Goal: Task Accomplishment & Management: Complete application form

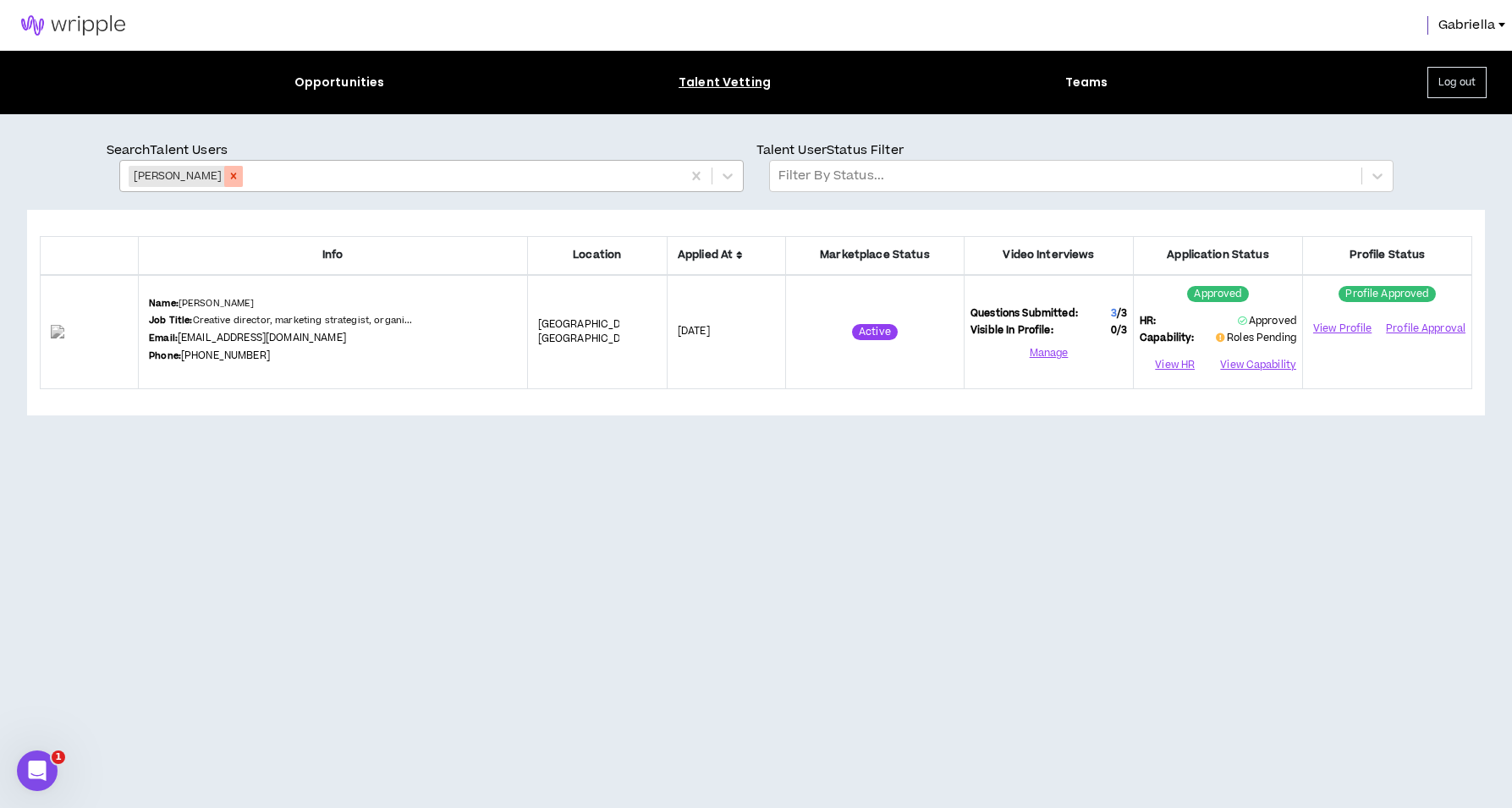
click at [240, 175] on icon "Remove Patrick Conreaux" at bounding box center [234, 176] width 12 height 12
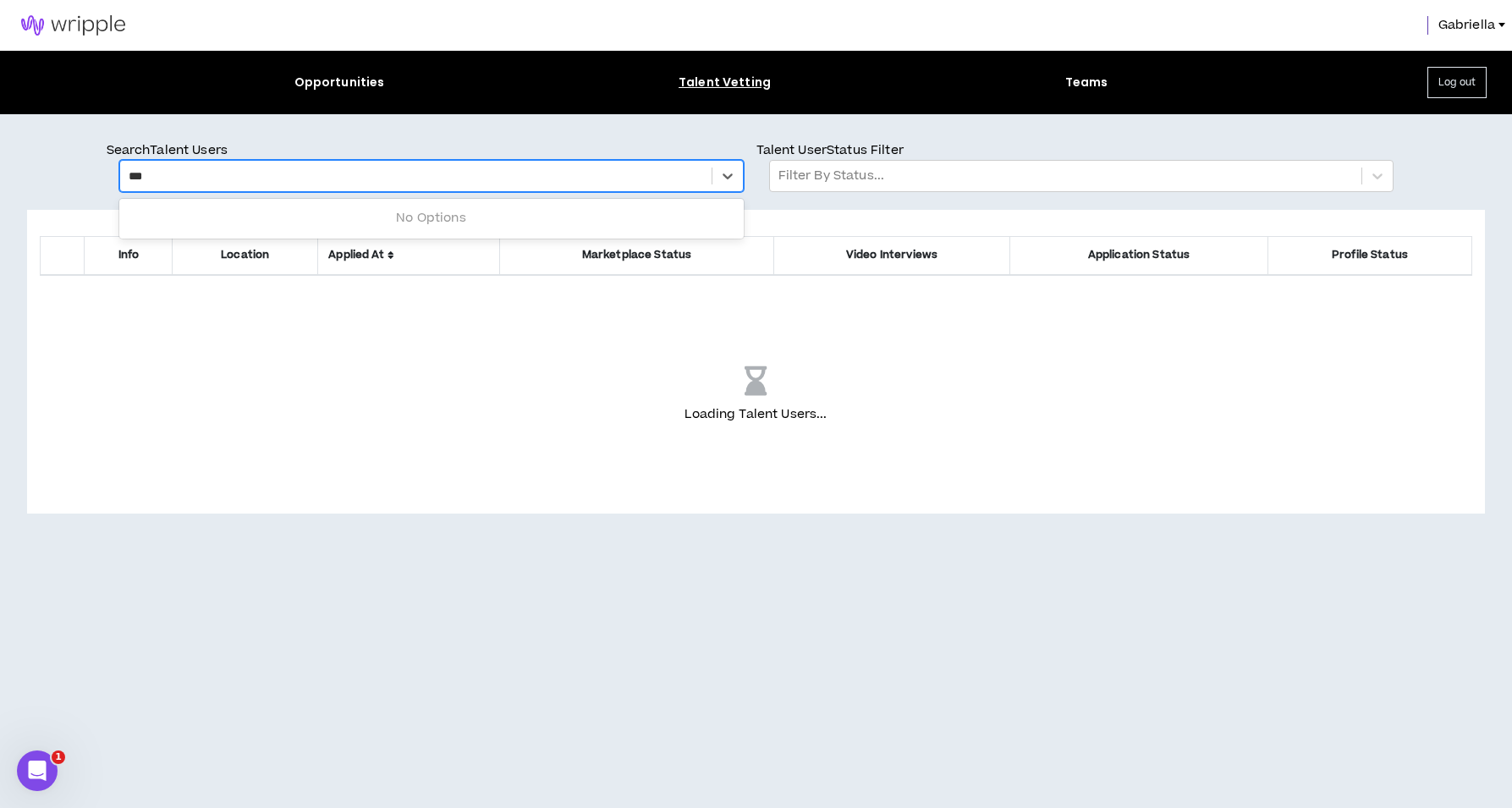
type input "****"
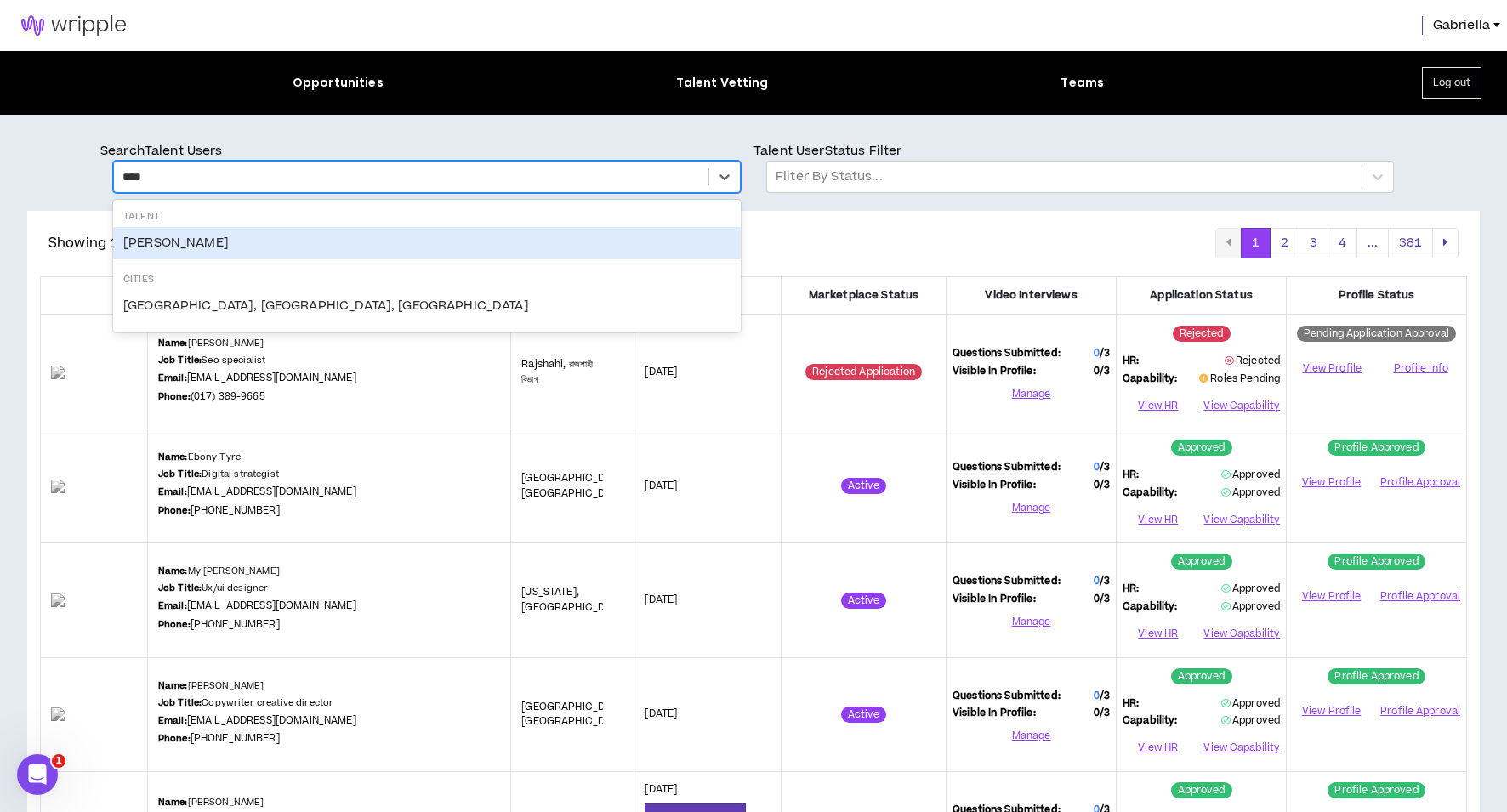
click at [285, 246] on div "Chris Hoenigmann" at bounding box center [427, 243] width 628 height 32
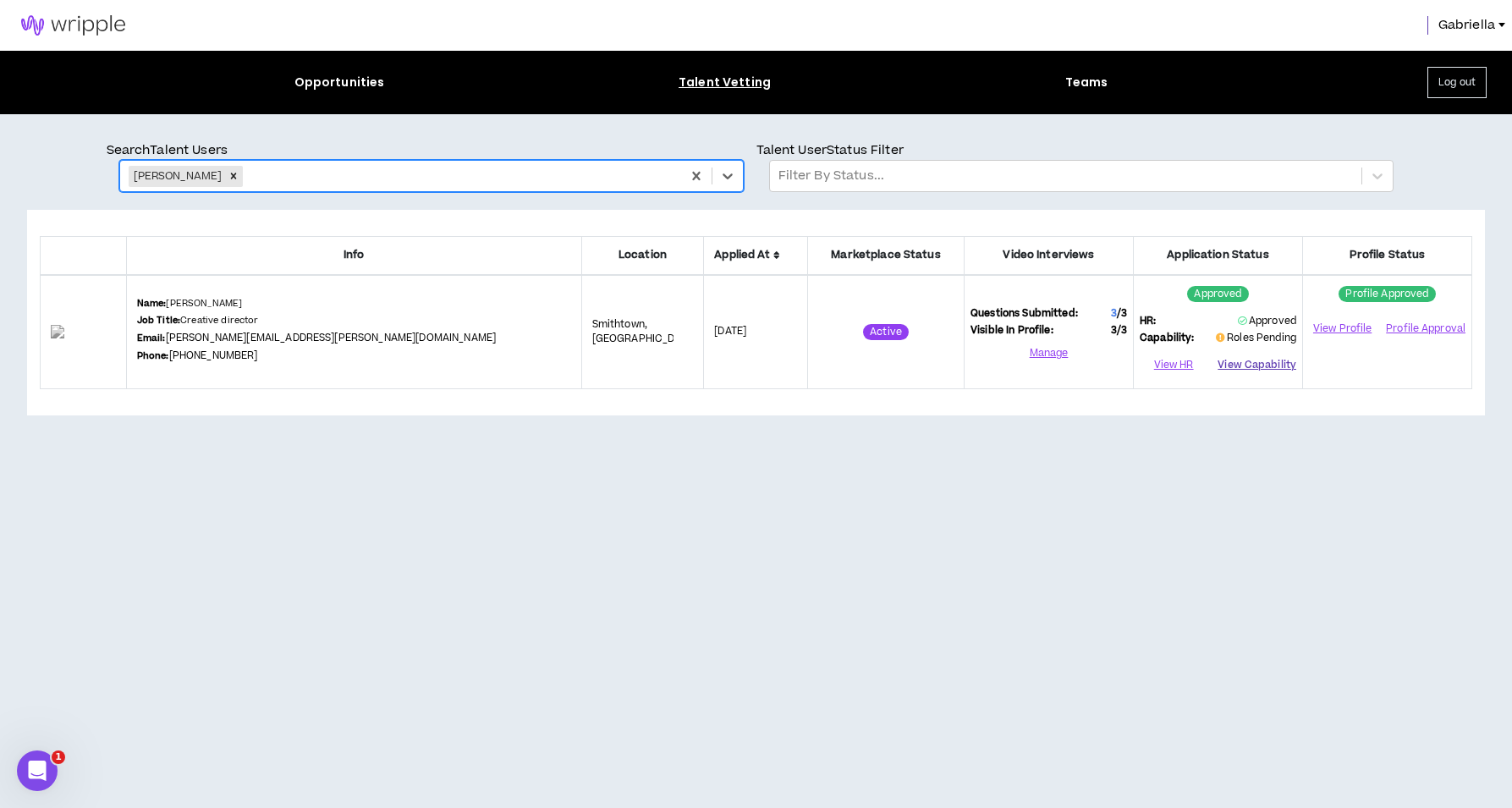
click at [1239, 370] on button "View Capability" at bounding box center [1256, 366] width 79 height 26
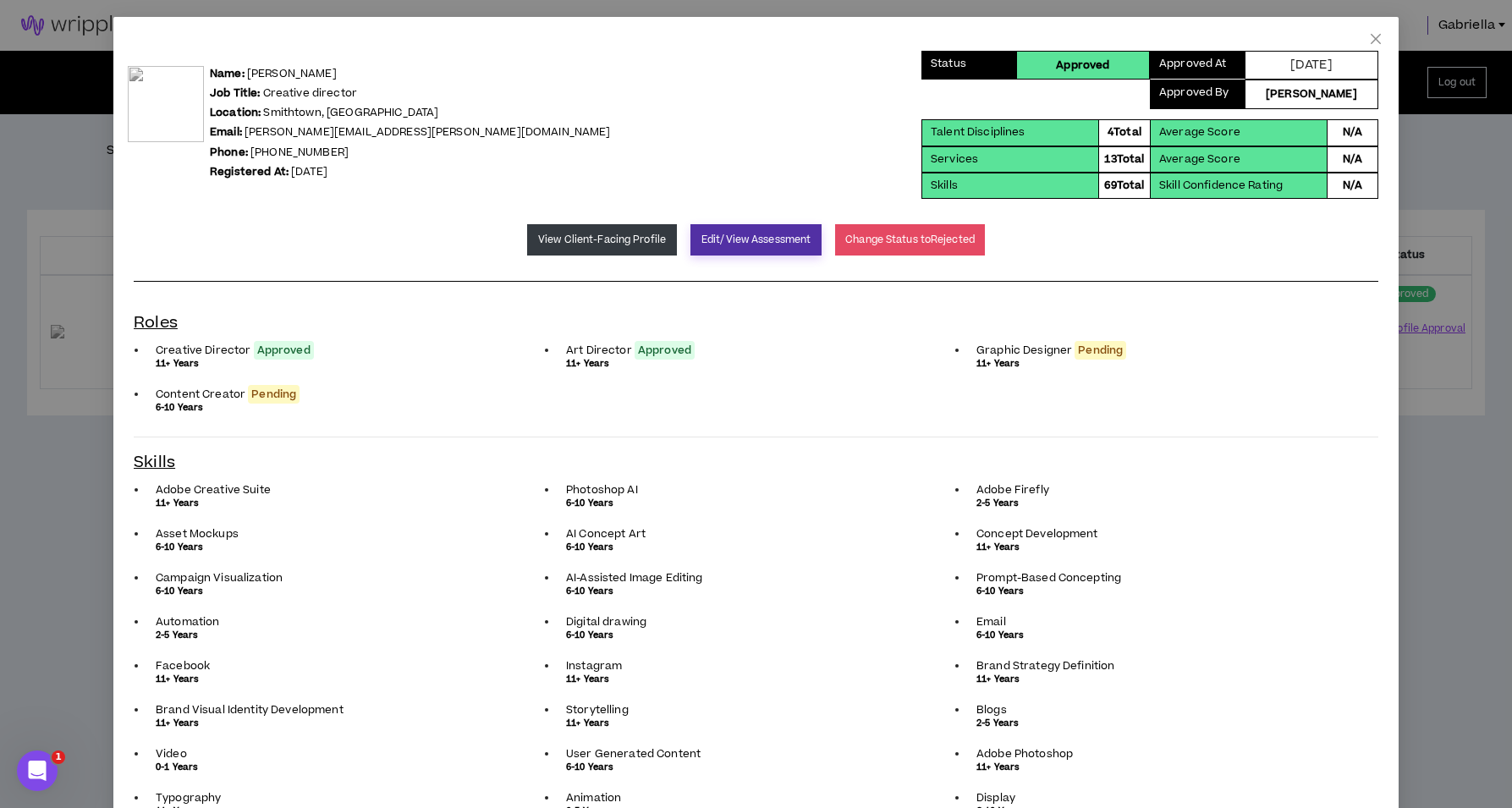
click at [727, 236] on button "Edit/View Assessment" at bounding box center [756, 239] width 131 height 31
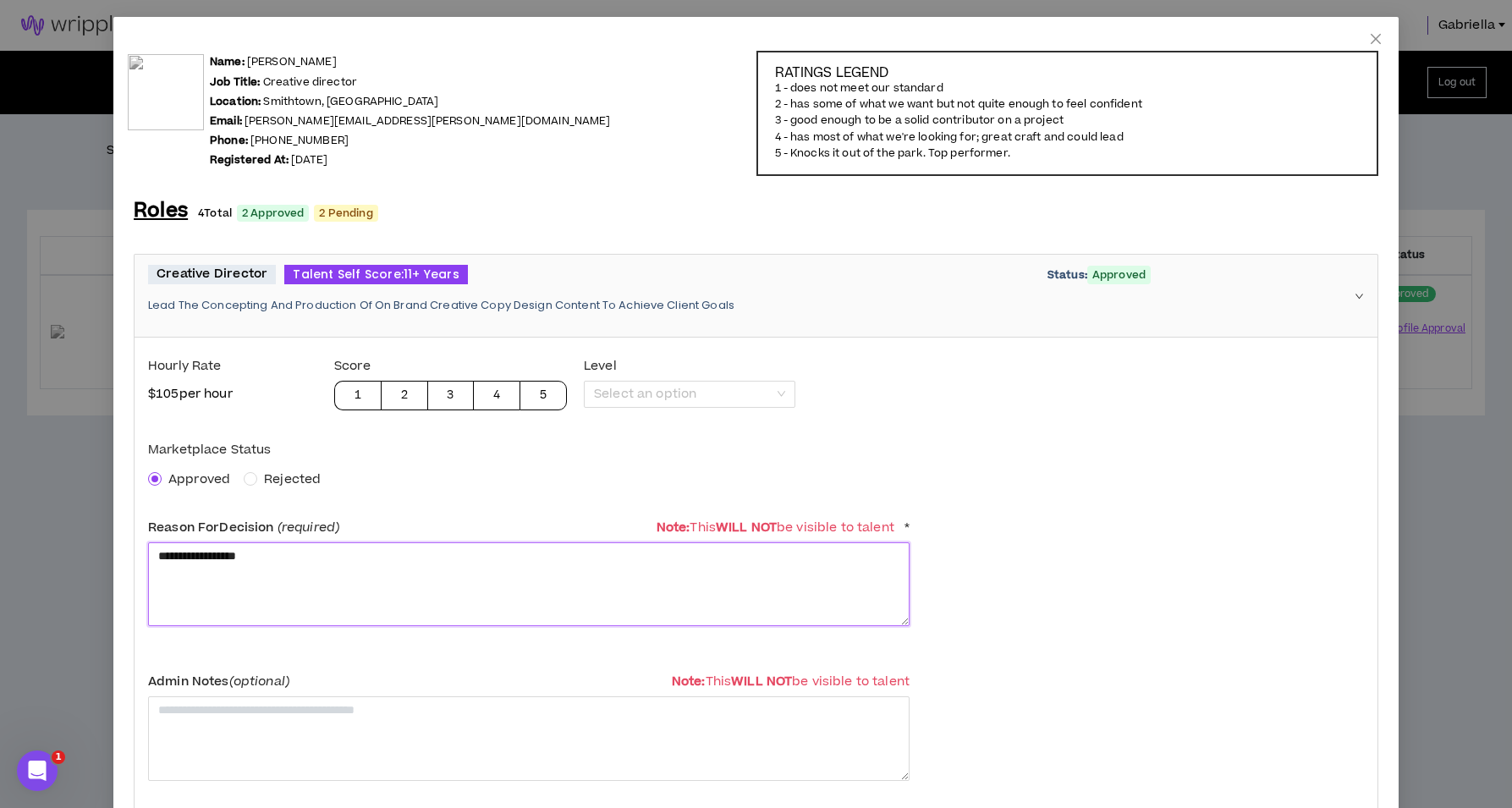
click at [298, 562] on textarea "**********" at bounding box center [529, 584] width 762 height 84
drag, startPoint x: 280, startPoint y: 555, endPoint x: 119, endPoint y: 541, distance: 161.6
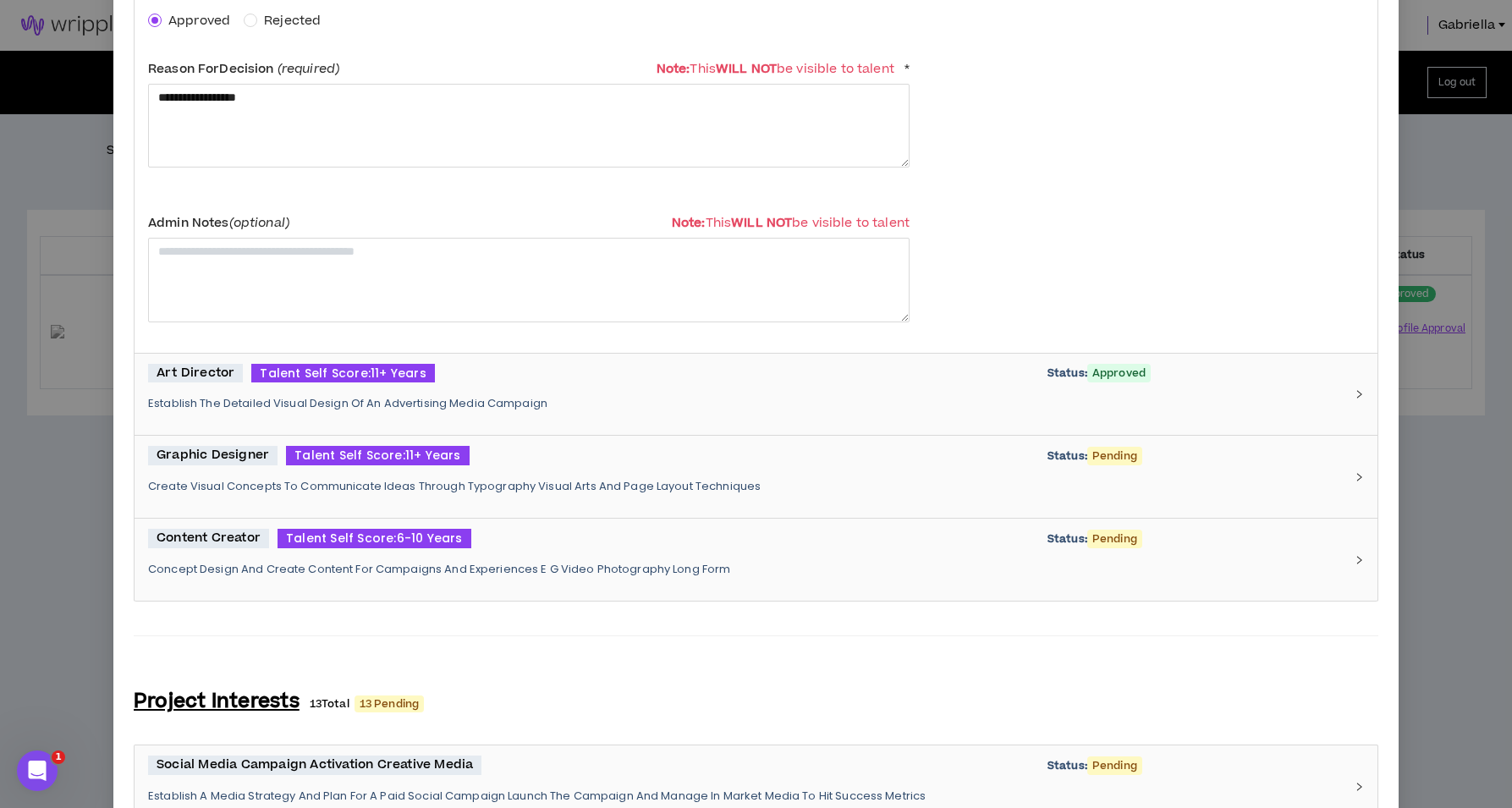
click at [320, 485] on p "Create Visual Concepts To Communicate Ideas Through Typography Visual Arts And …" at bounding box center [746, 487] width 1196 height 15
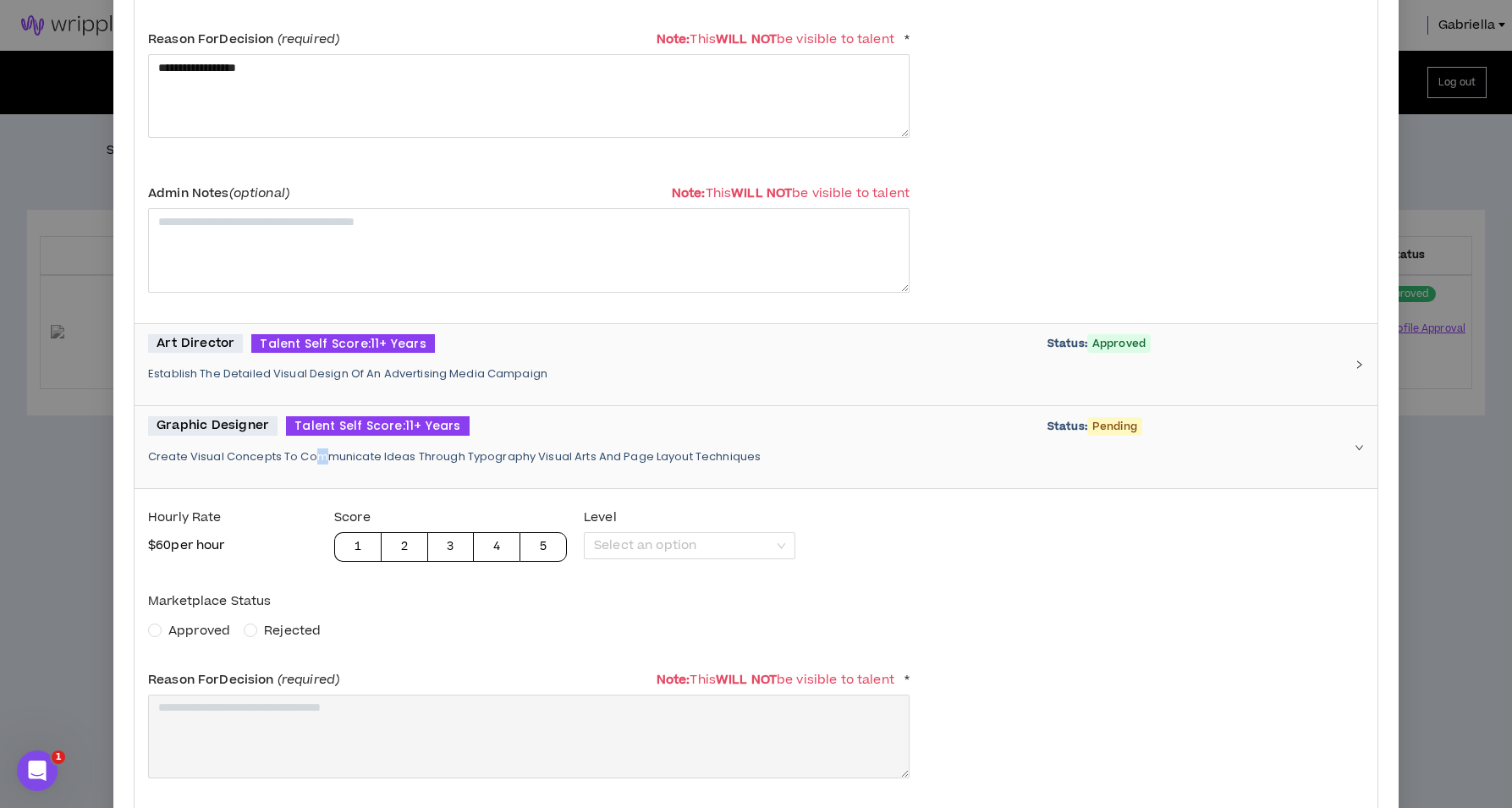
scroll to position [578, 0]
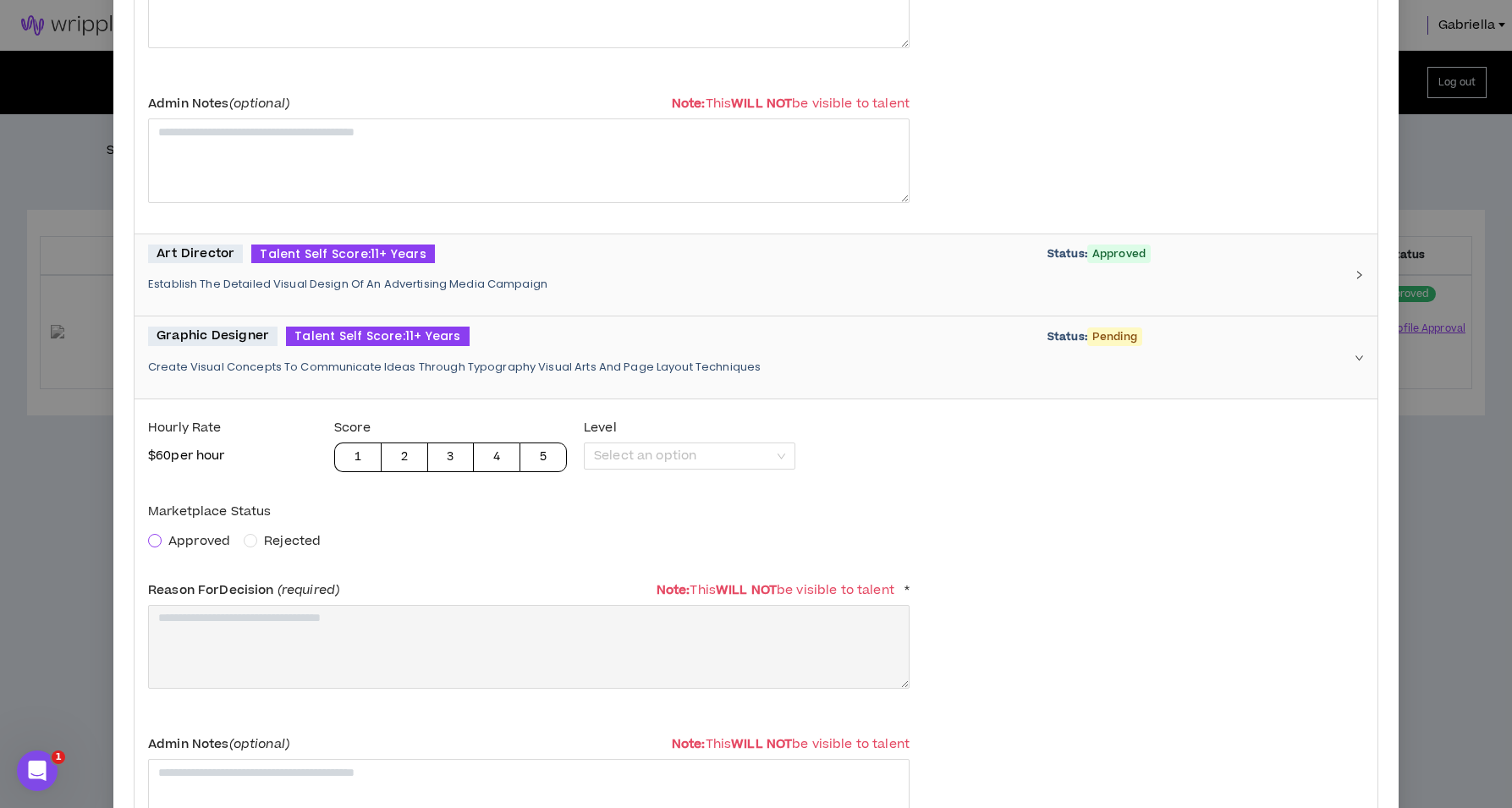
click at [159, 540] on span at bounding box center [155, 541] width 14 height 14
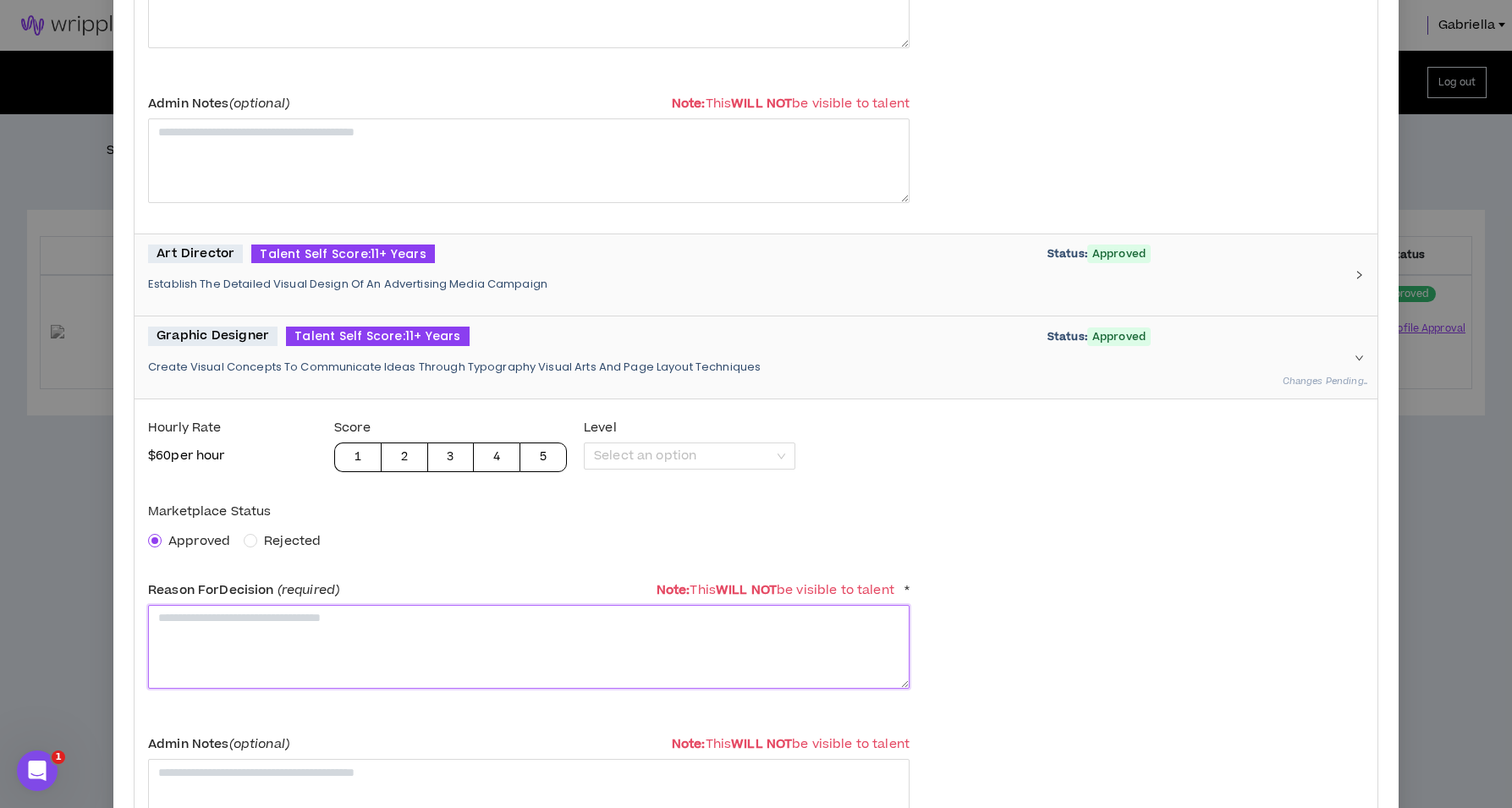
click at [237, 639] on textarea at bounding box center [529, 647] width 762 height 84
paste textarea "**********"
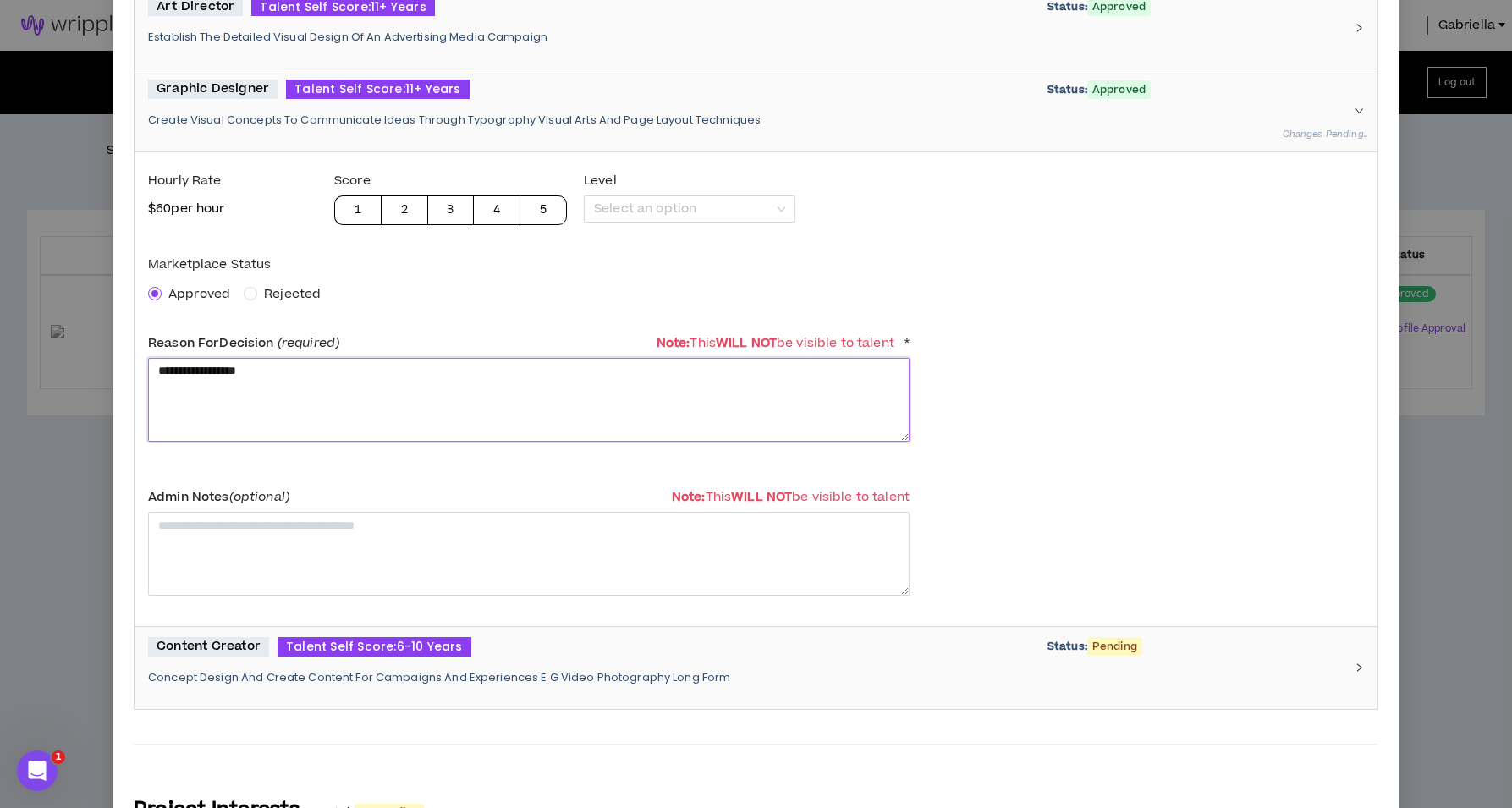
type textarea "**********"
click at [349, 671] on p "Concept Design And Create Content For Campaigns And Experiences E G Video Photo…" at bounding box center [746, 678] width 1196 height 15
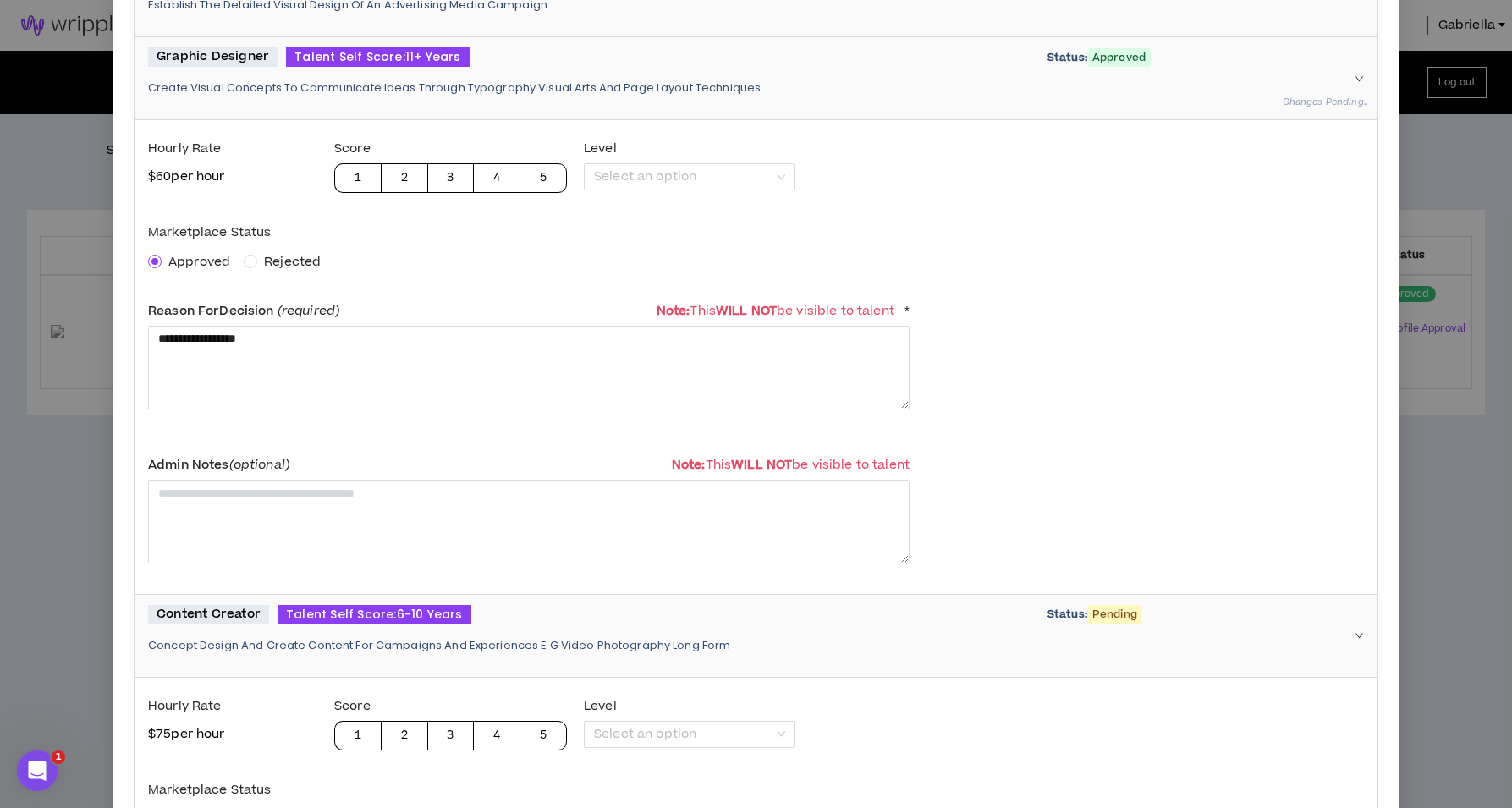
scroll to position [971, 0]
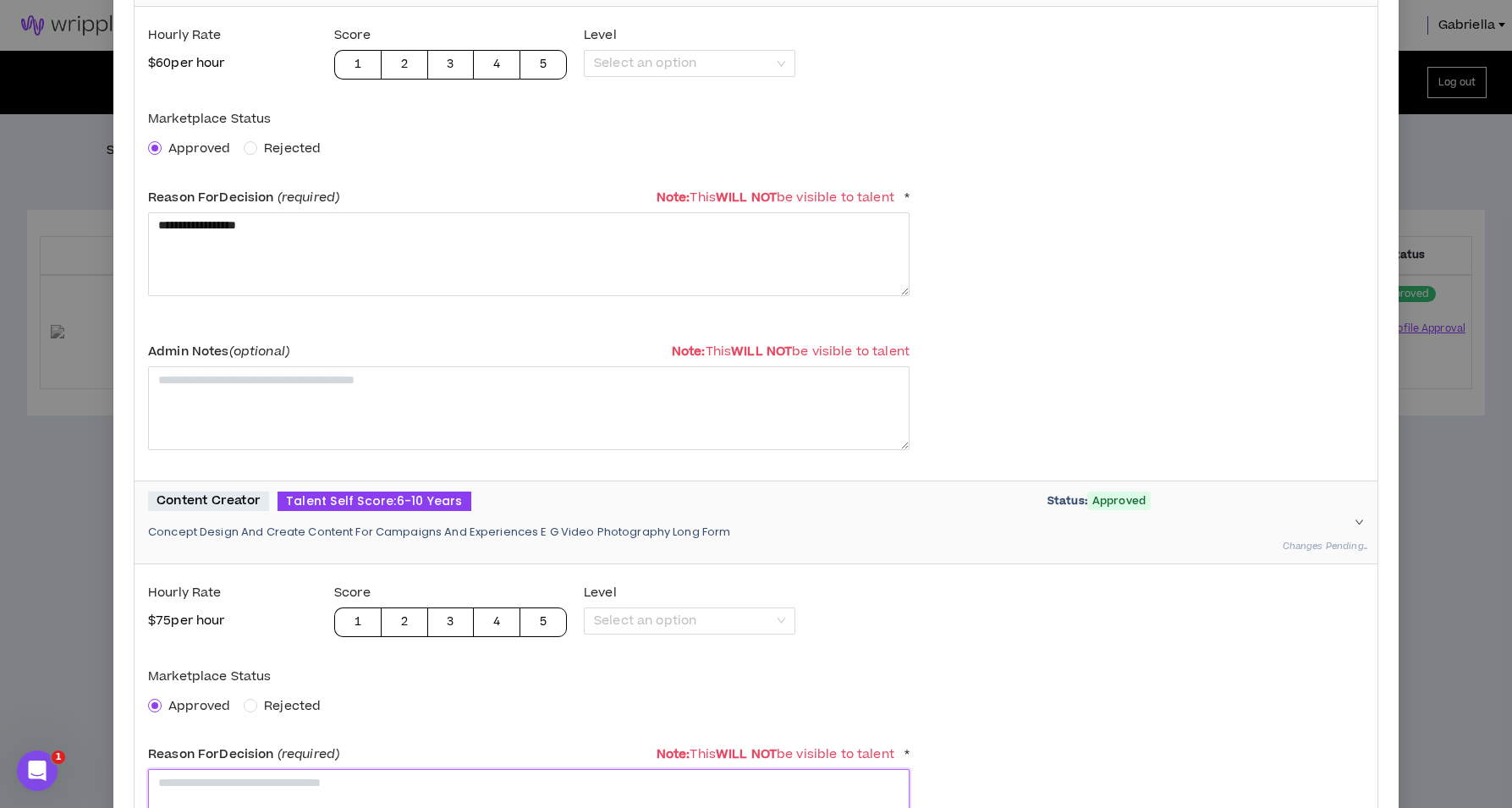
click at [225, 783] on textarea at bounding box center [529, 811] width 762 height 84
paste textarea "**********"
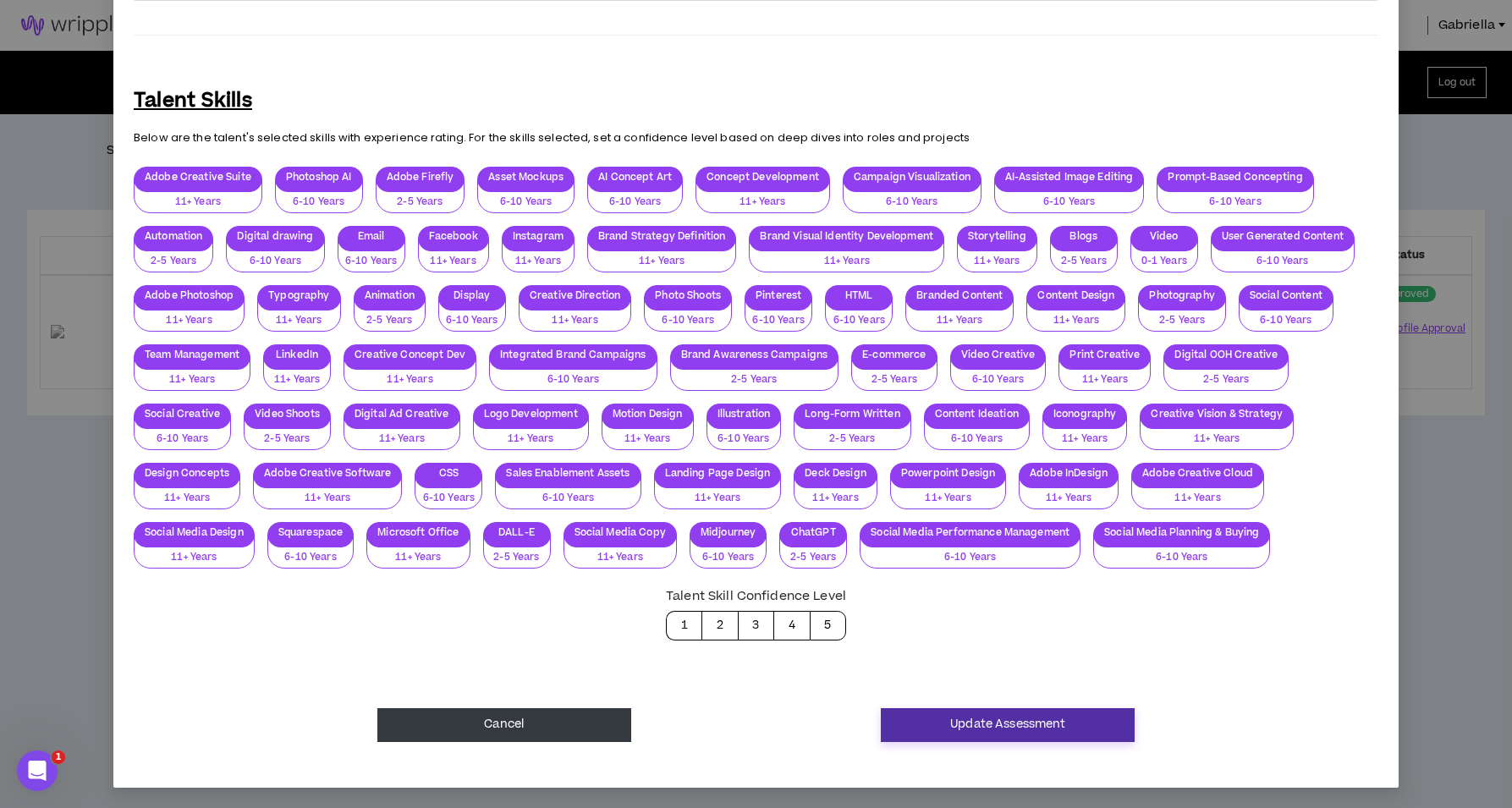
type textarea "**********"
click at [946, 726] on button "Update Assessment" at bounding box center [1008, 725] width 254 height 34
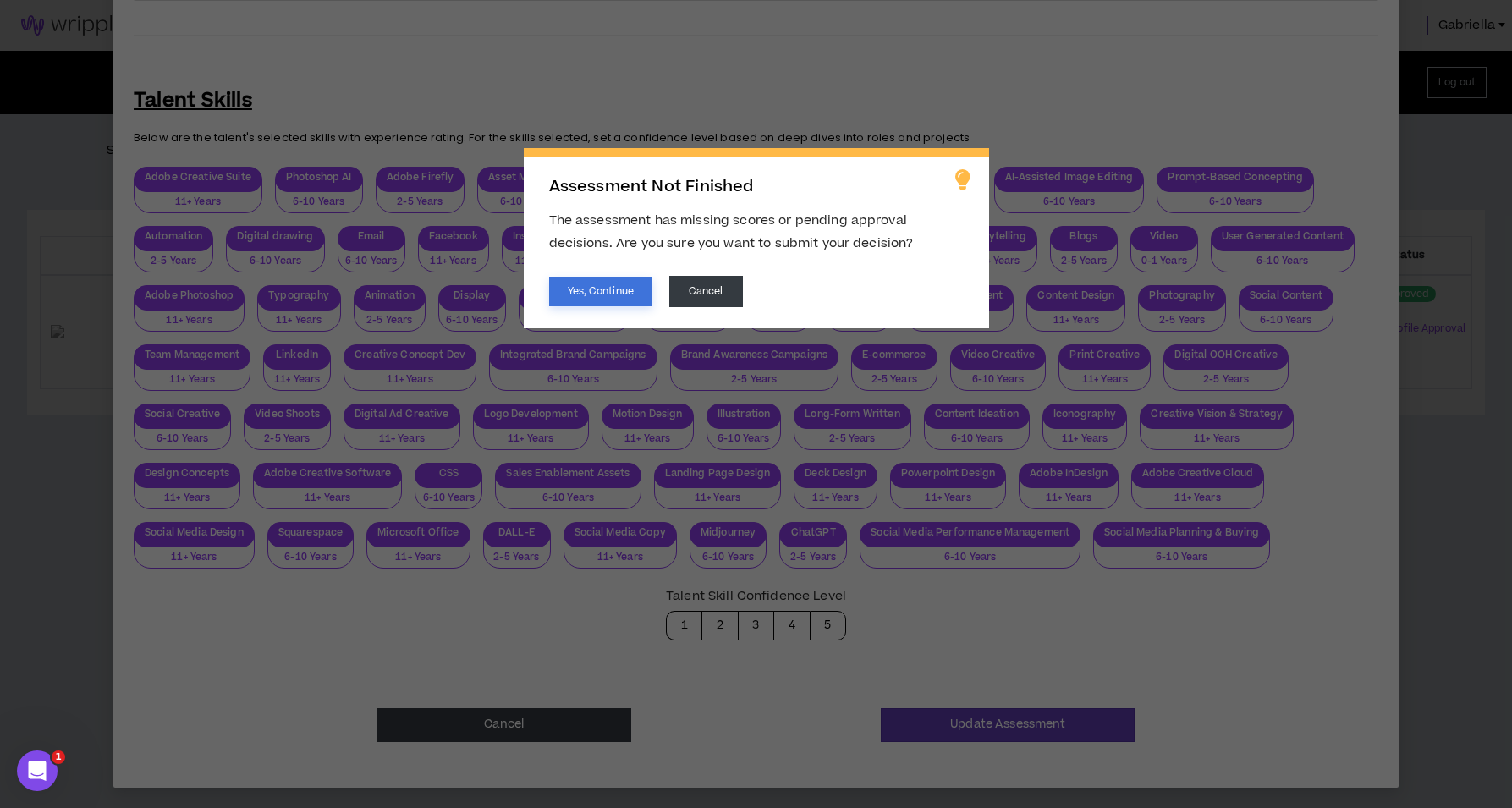
click at [581, 299] on button "Yes, Continue" at bounding box center [601, 292] width 103 height 30
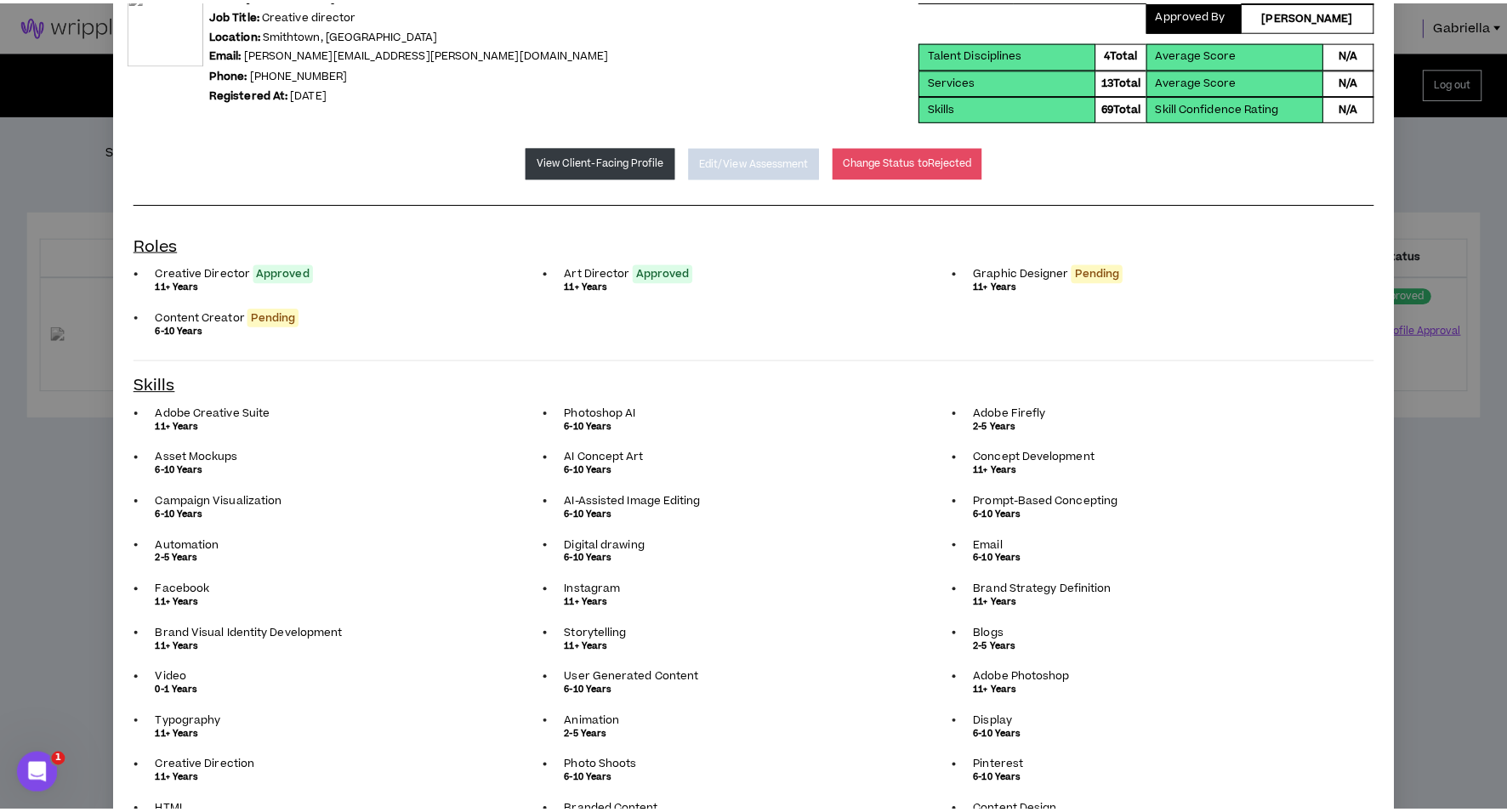
scroll to position [0, 0]
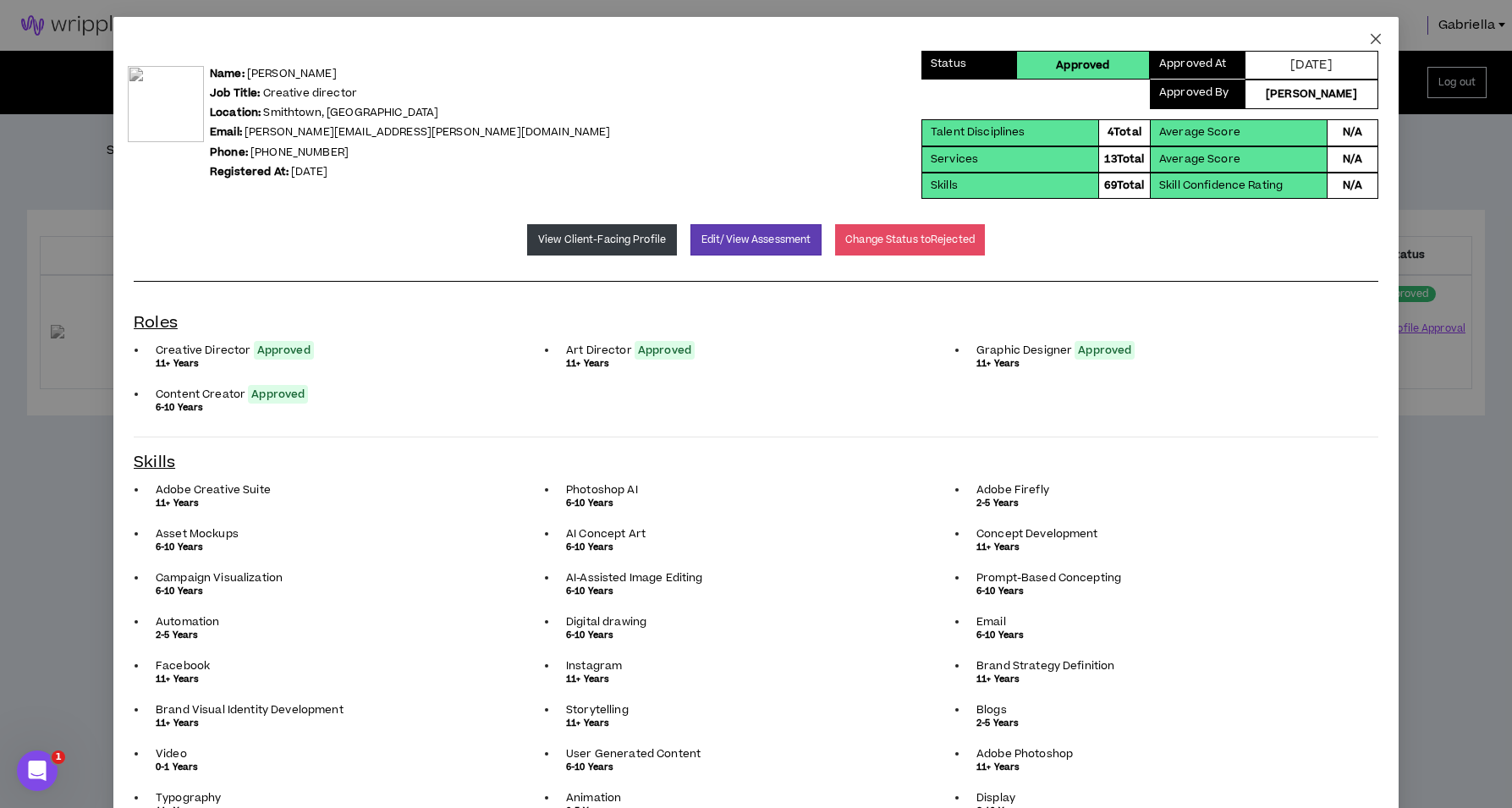
click at [1369, 35] on icon "close" at bounding box center [1376, 39] width 14 height 14
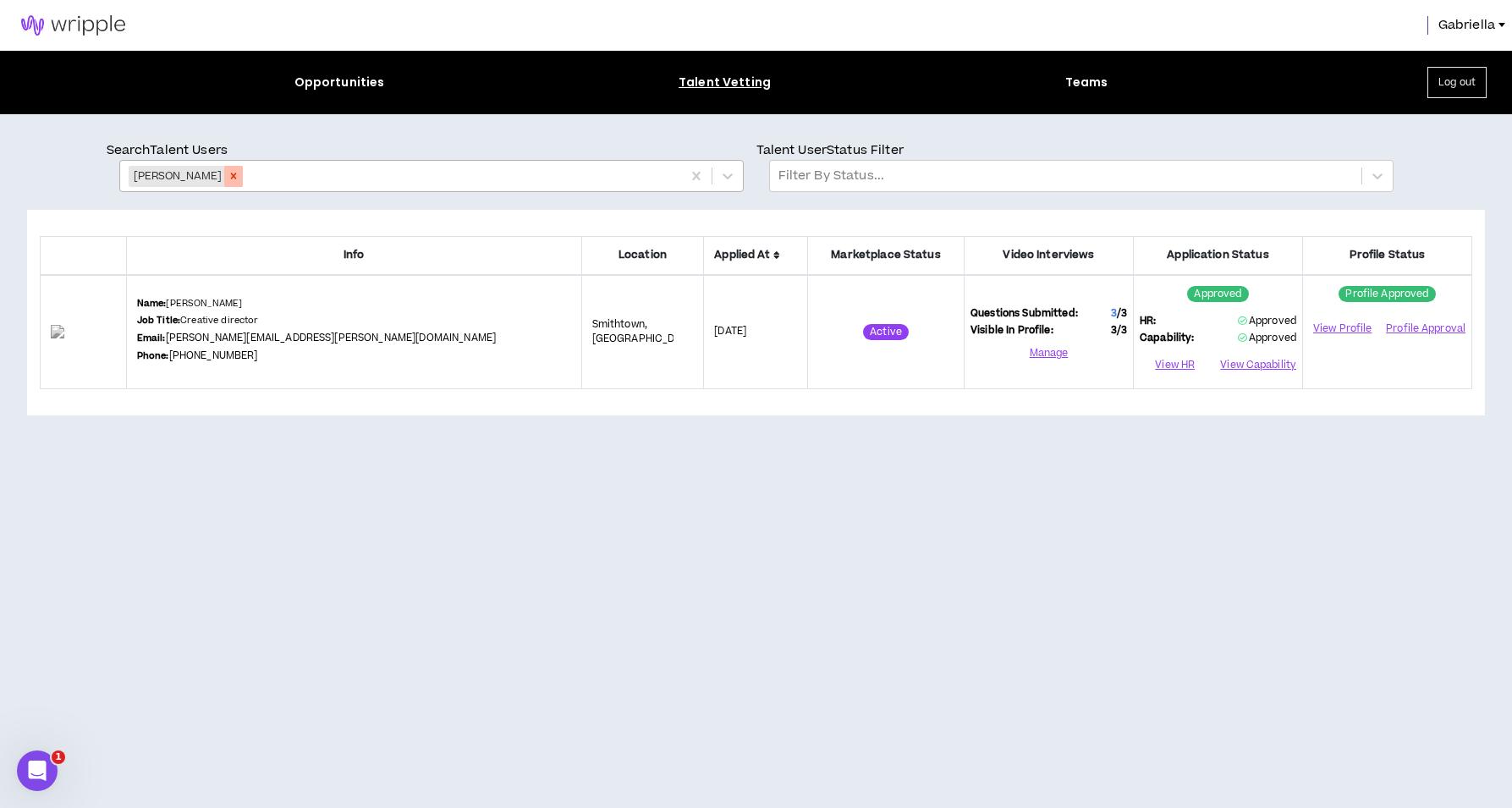
click at [240, 180] on icon "Remove Chris Hoenigmann" at bounding box center [234, 176] width 12 height 12
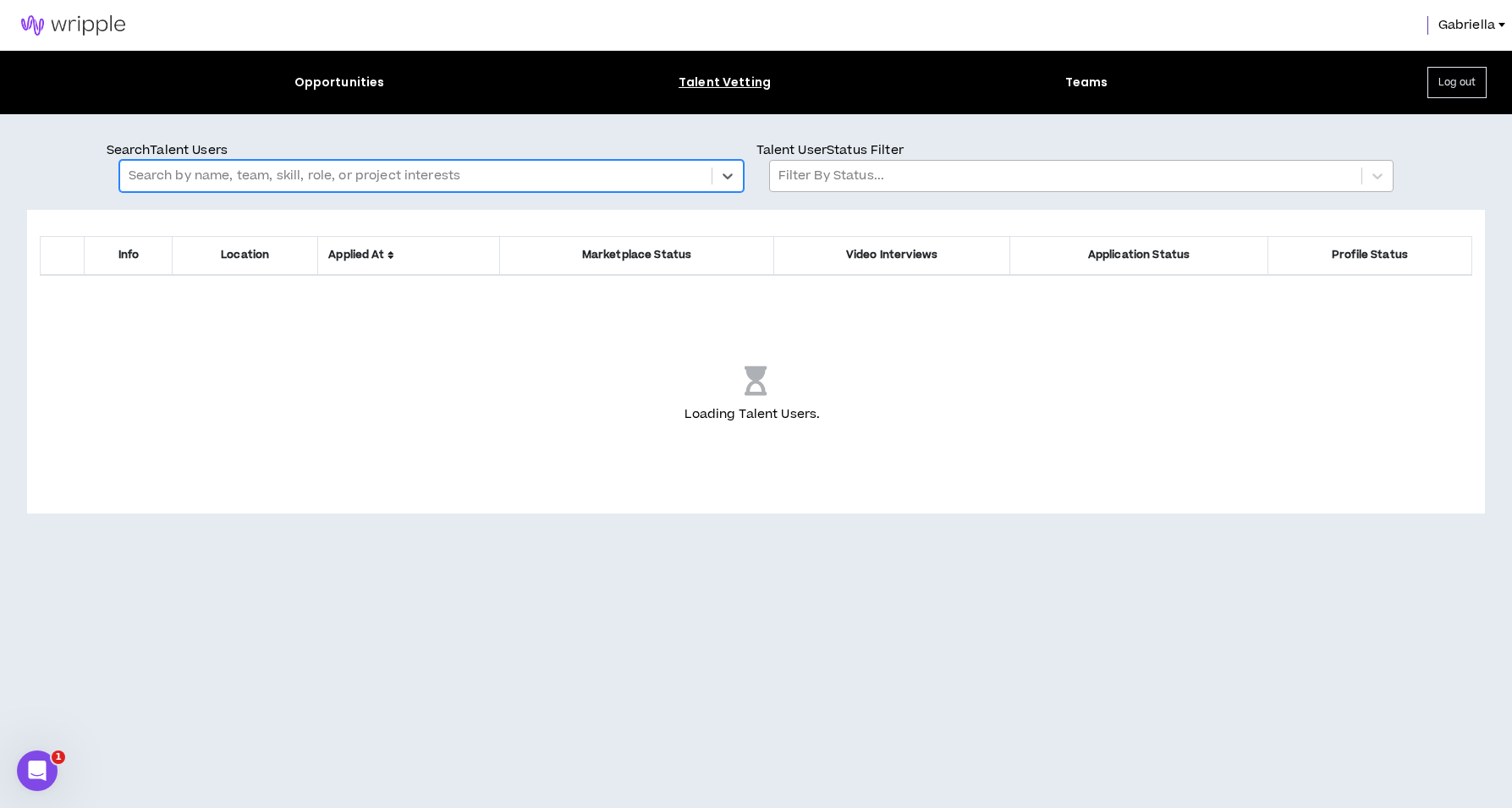
click at [864, 185] on div at bounding box center [1066, 176] width 575 height 22
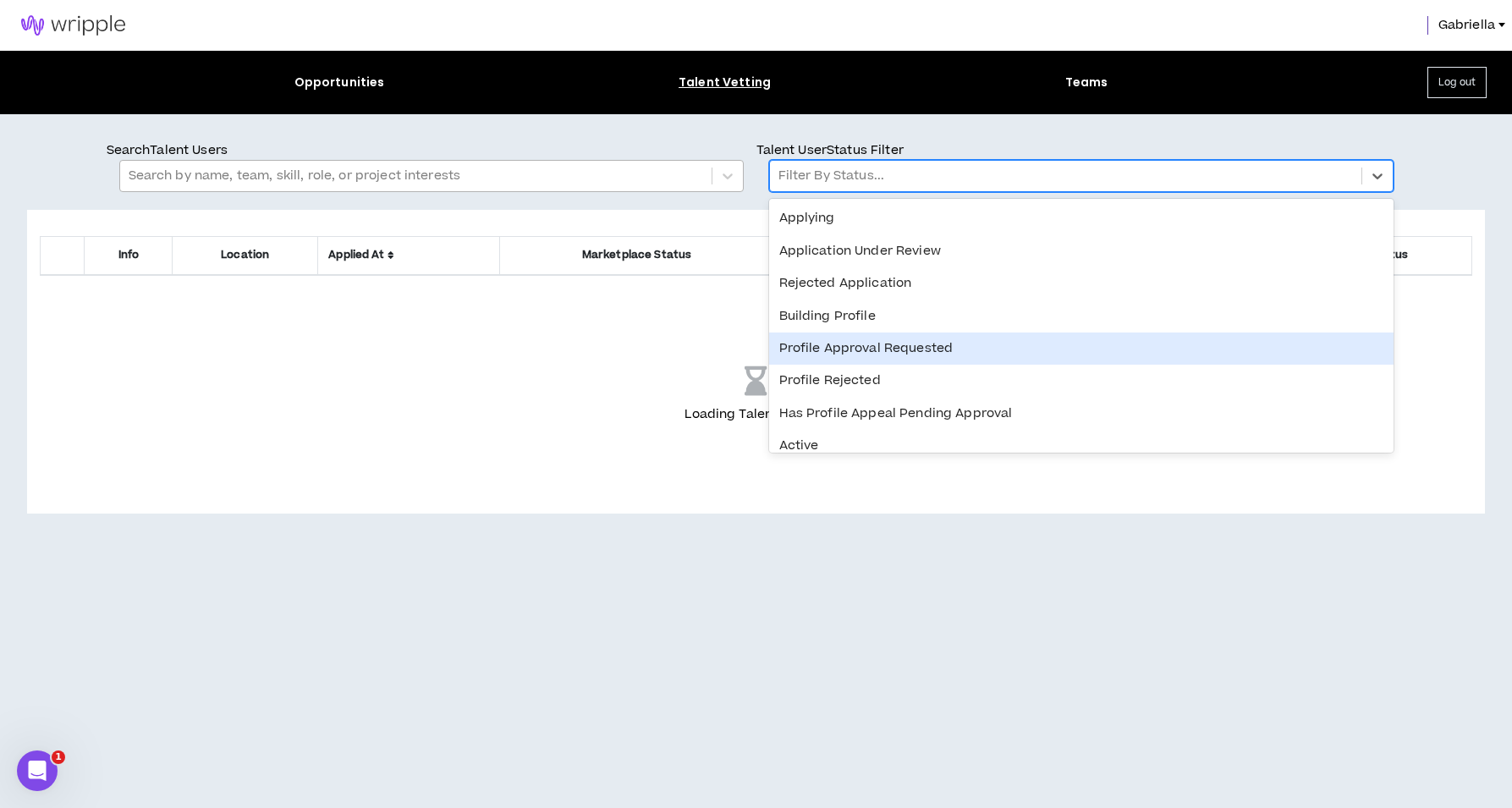
click at [872, 348] on div "Profile Approval Requested" at bounding box center [1081, 348] width 625 height 32
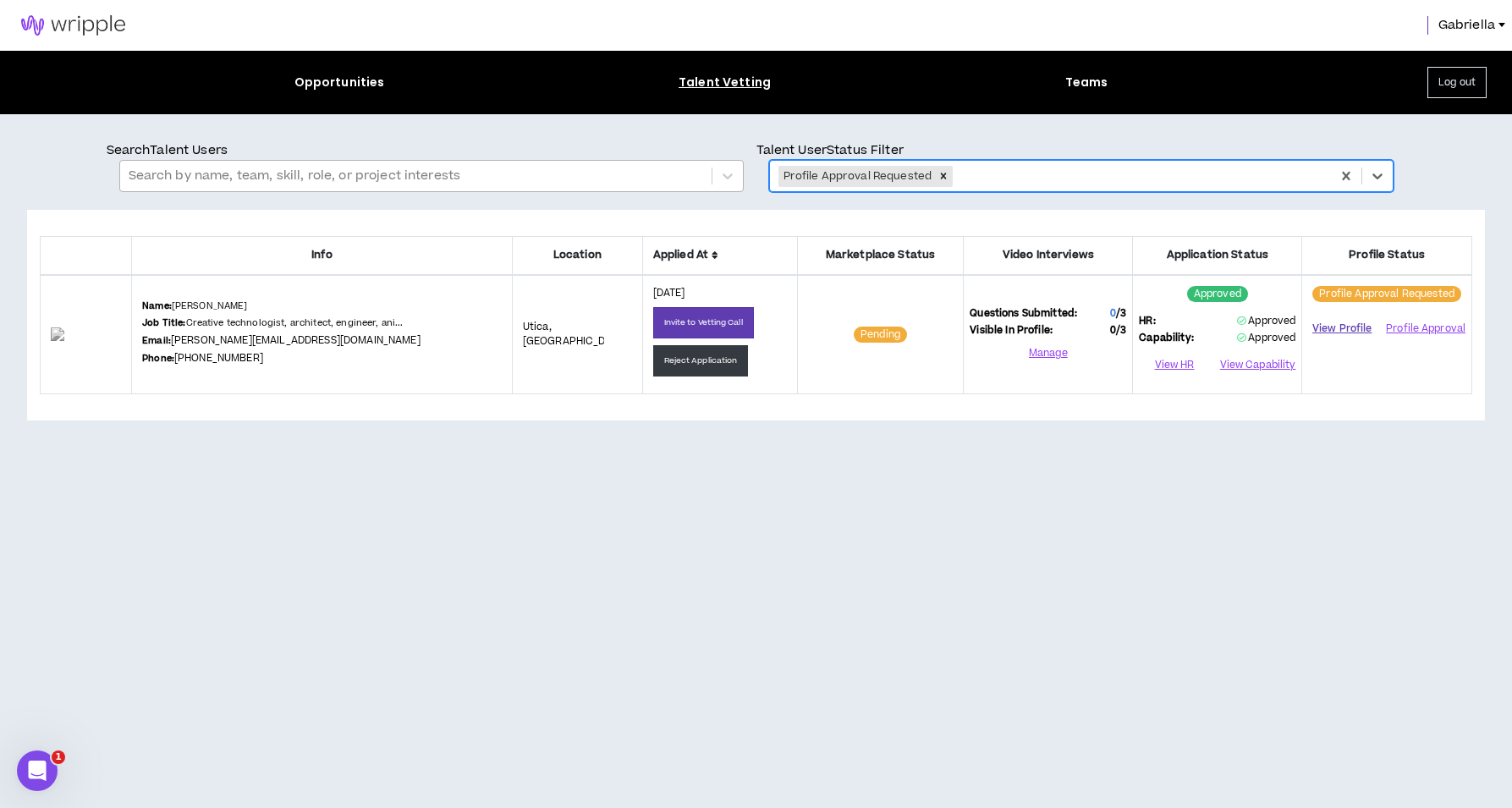
click at [1346, 330] on link "View Profile" at bounding box center [1342, 329] width 68 height 30
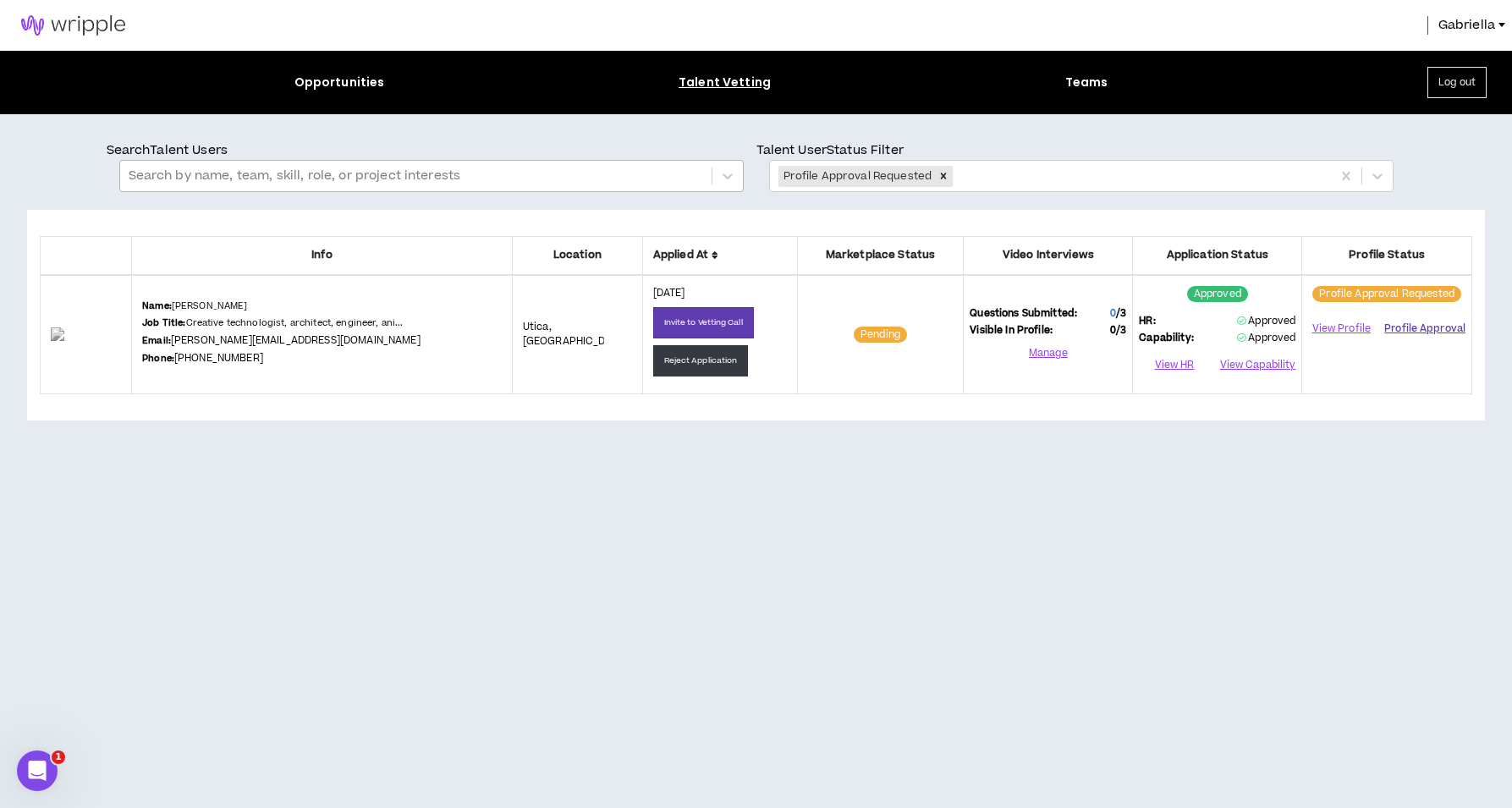
click at [1428, 326] on button "Profile Approval" at bounding box center [1425, 328] width 82 height 26
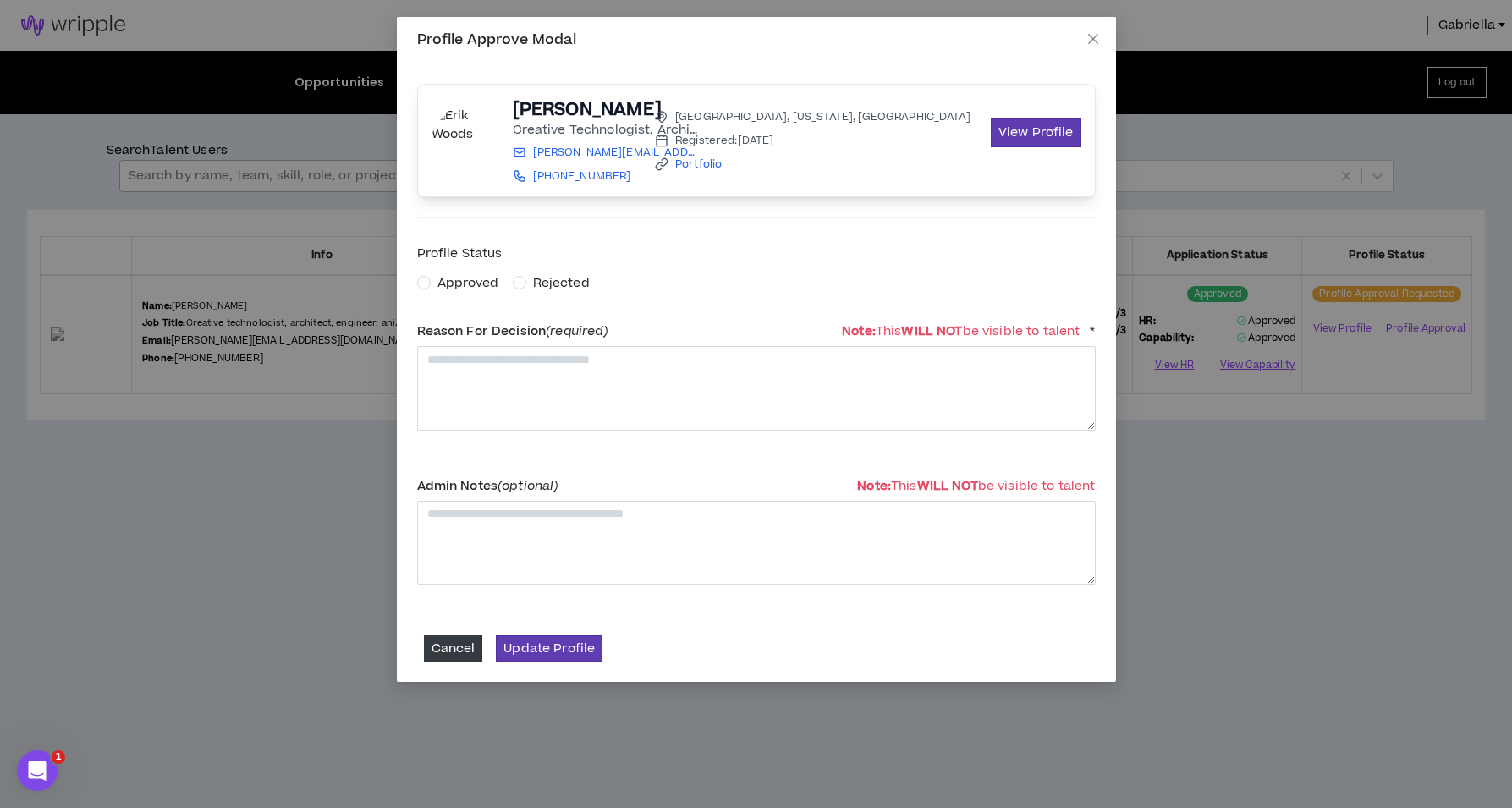
click at [442, 284] on span "Approved" at bounding box center [469, 284] width 62 height 18
click at [518, 361] on textarea at bounding box center [756, 388] width 678 height 84
type textarea "**********"
click at [507, 664] on div "**********" at bounding box center [756, 373] width 719 height 619
click at [521, 652] on button "Update Profile" at bounding box center [549, 649] width 106 height 26
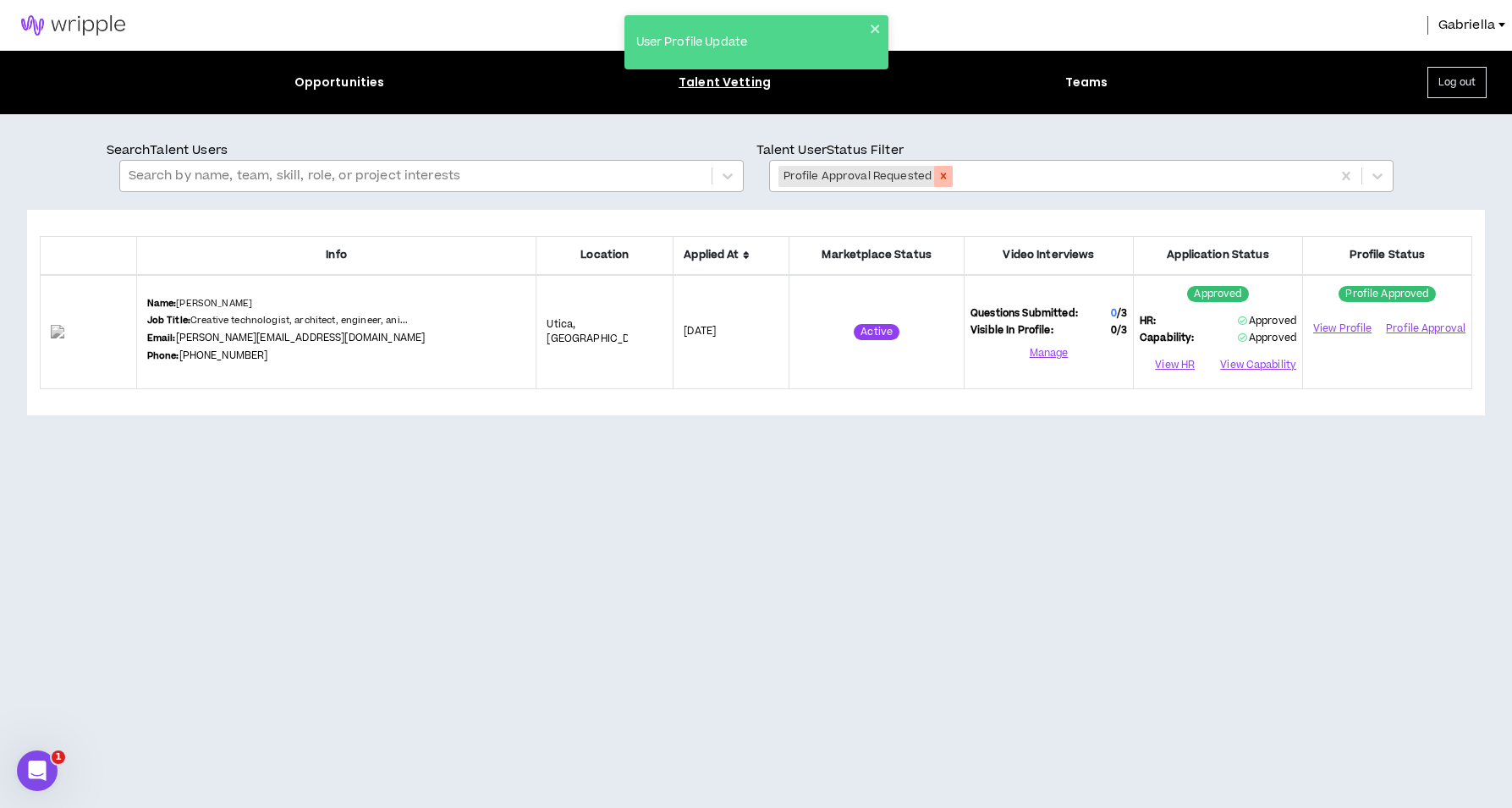
click at [938, 174] on icon "Remove Profile Approval Requested" at bounding box center [944, 176] width 12 height 12
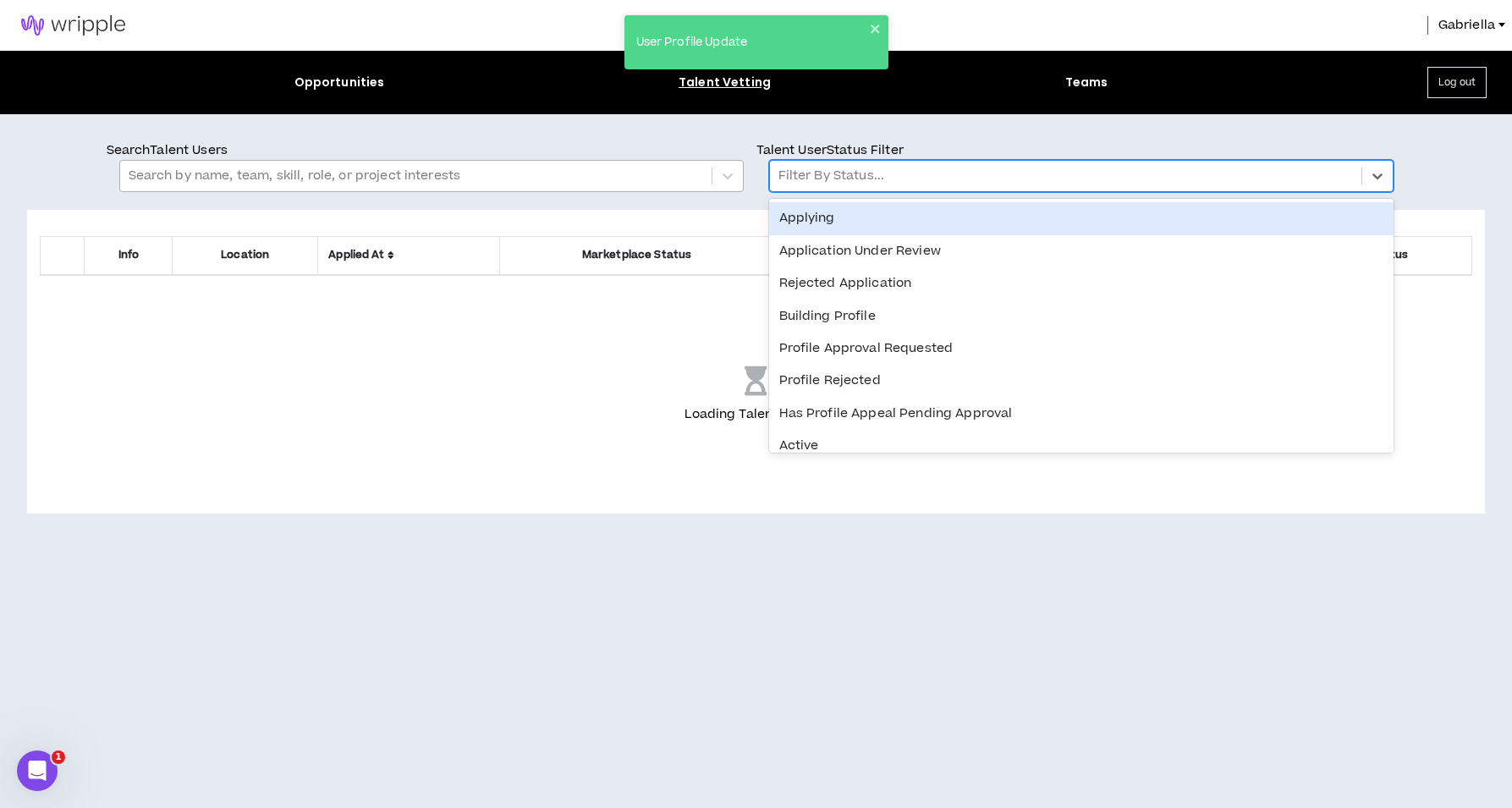
click at [876, 183] on div at bounding box center [1066, 176] width 575 height 22
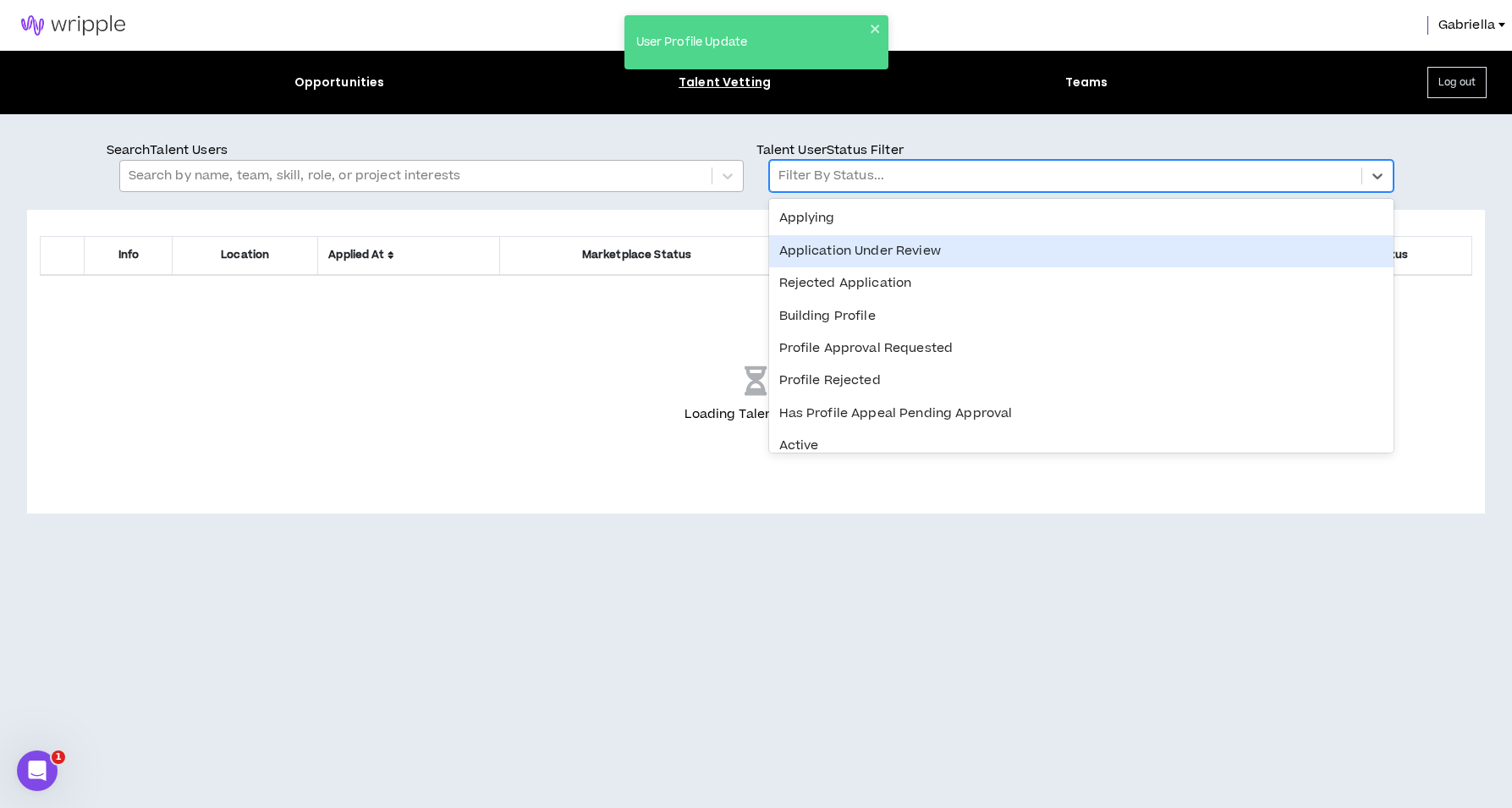
click at [869, 253] on div "Application Under Review" at bounding box center [1081, 251] width 625 height 32
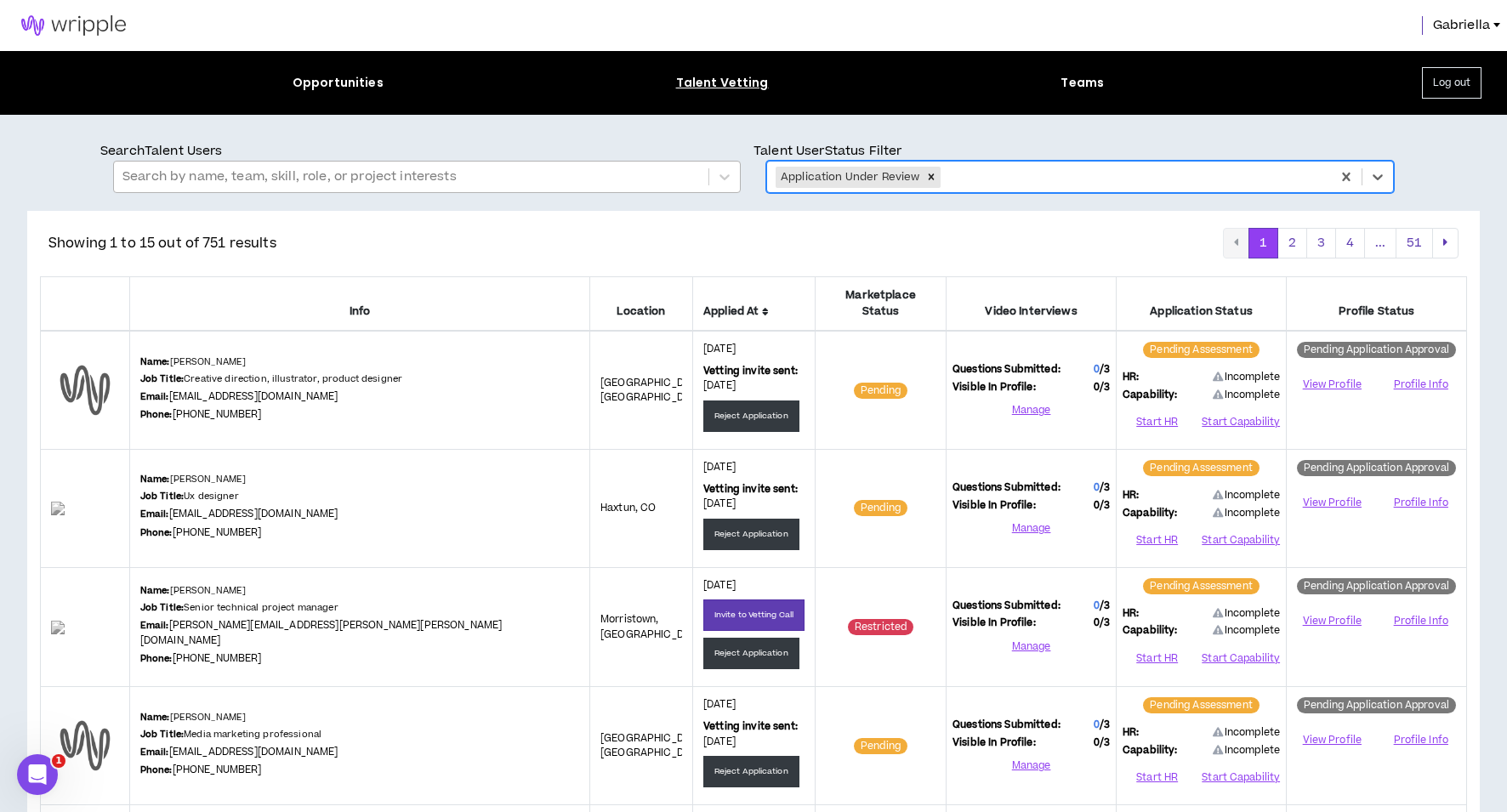
click at [762, 307] on icon at bounding box center [765, 312] width 7 height 10
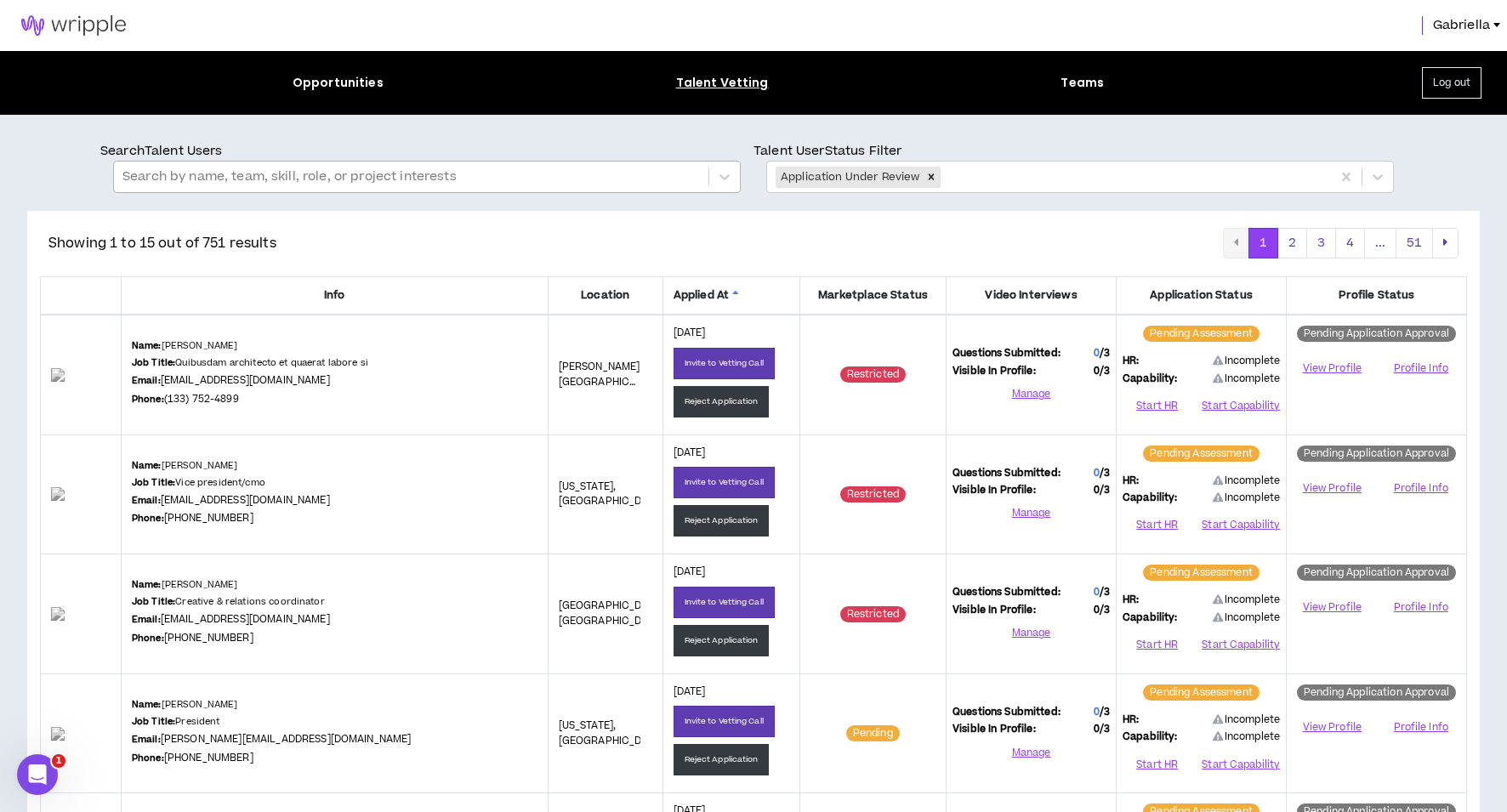
click at [732, 293] on icon at bounding box center [735, 295] width 7 height 10
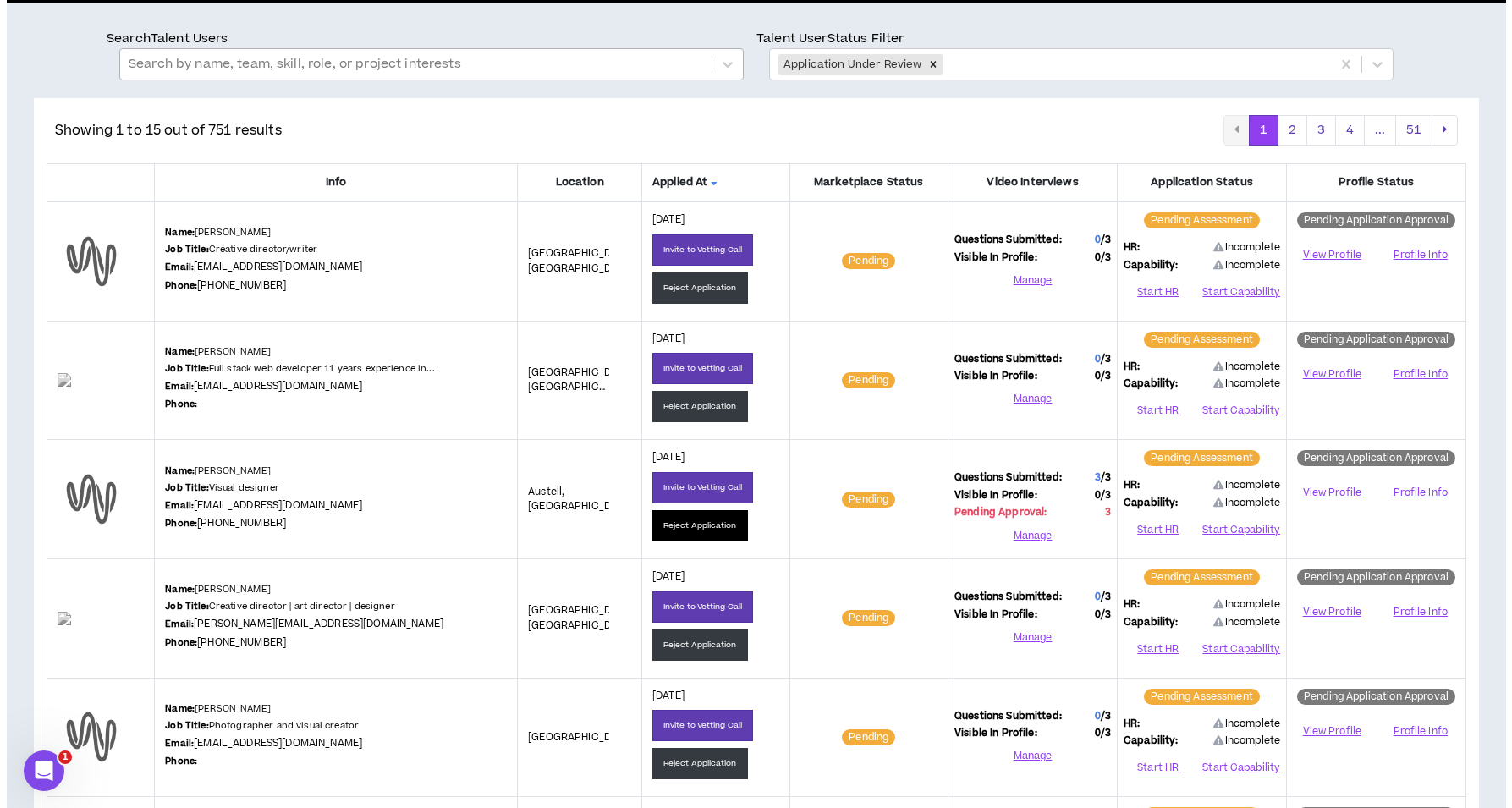
scroll to position [182, 0]
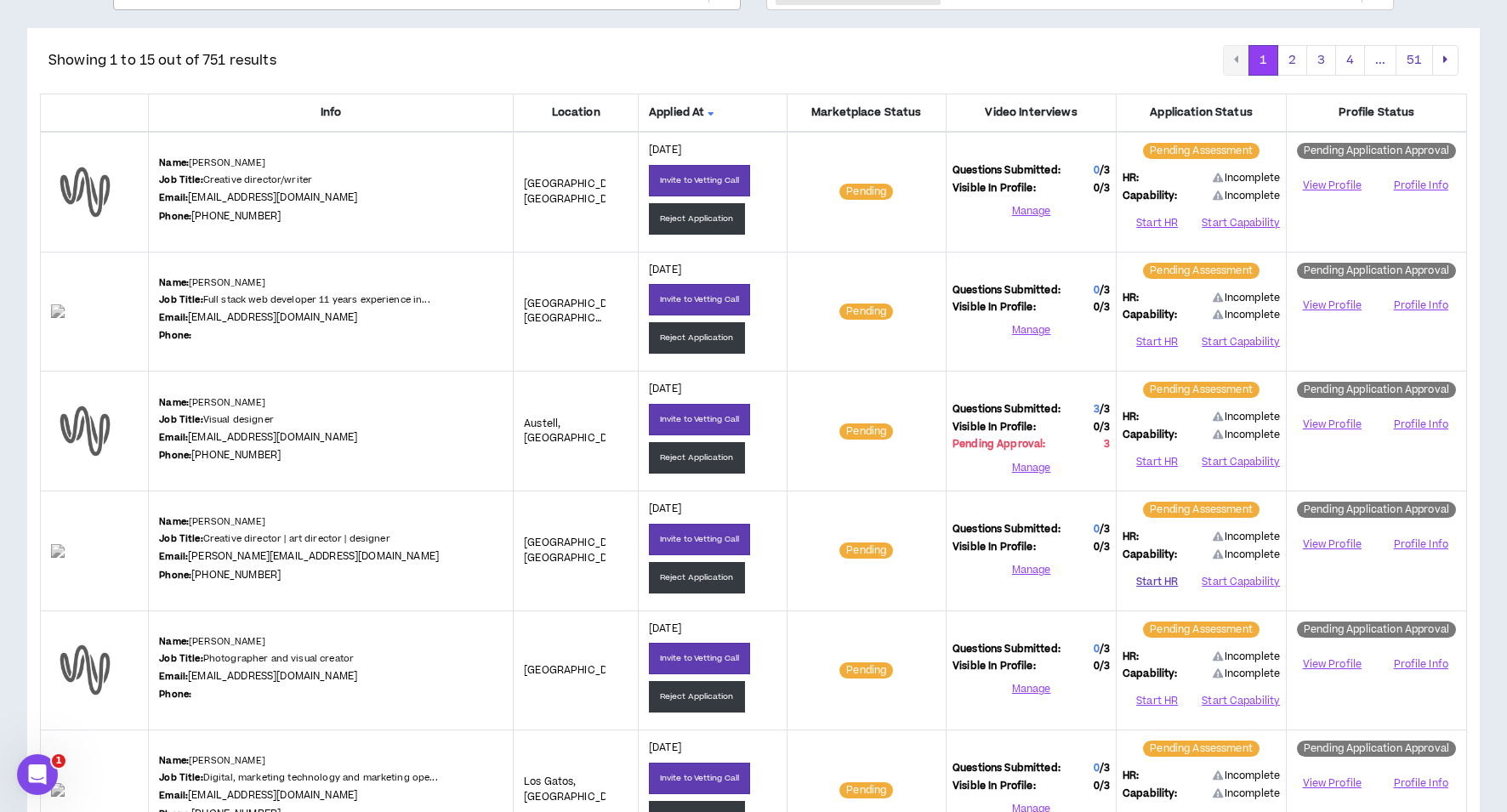
click at [1159, 578] on button "Start HR" at bounding box center [1157, 582] width 69 height 26
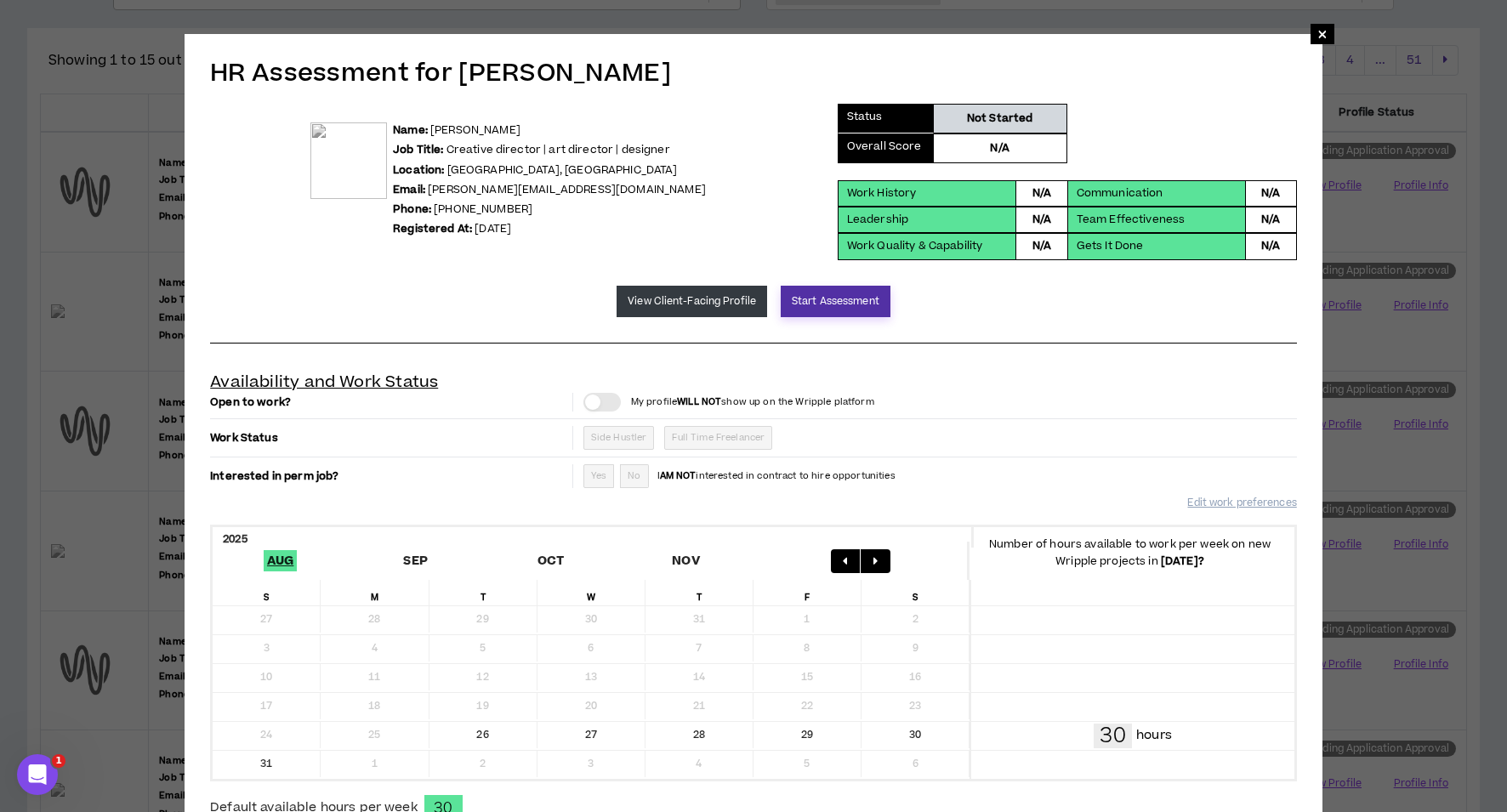
click at [826, 307] on button "Start Assessment" at bounding box center [836, 301] width 110 height 31
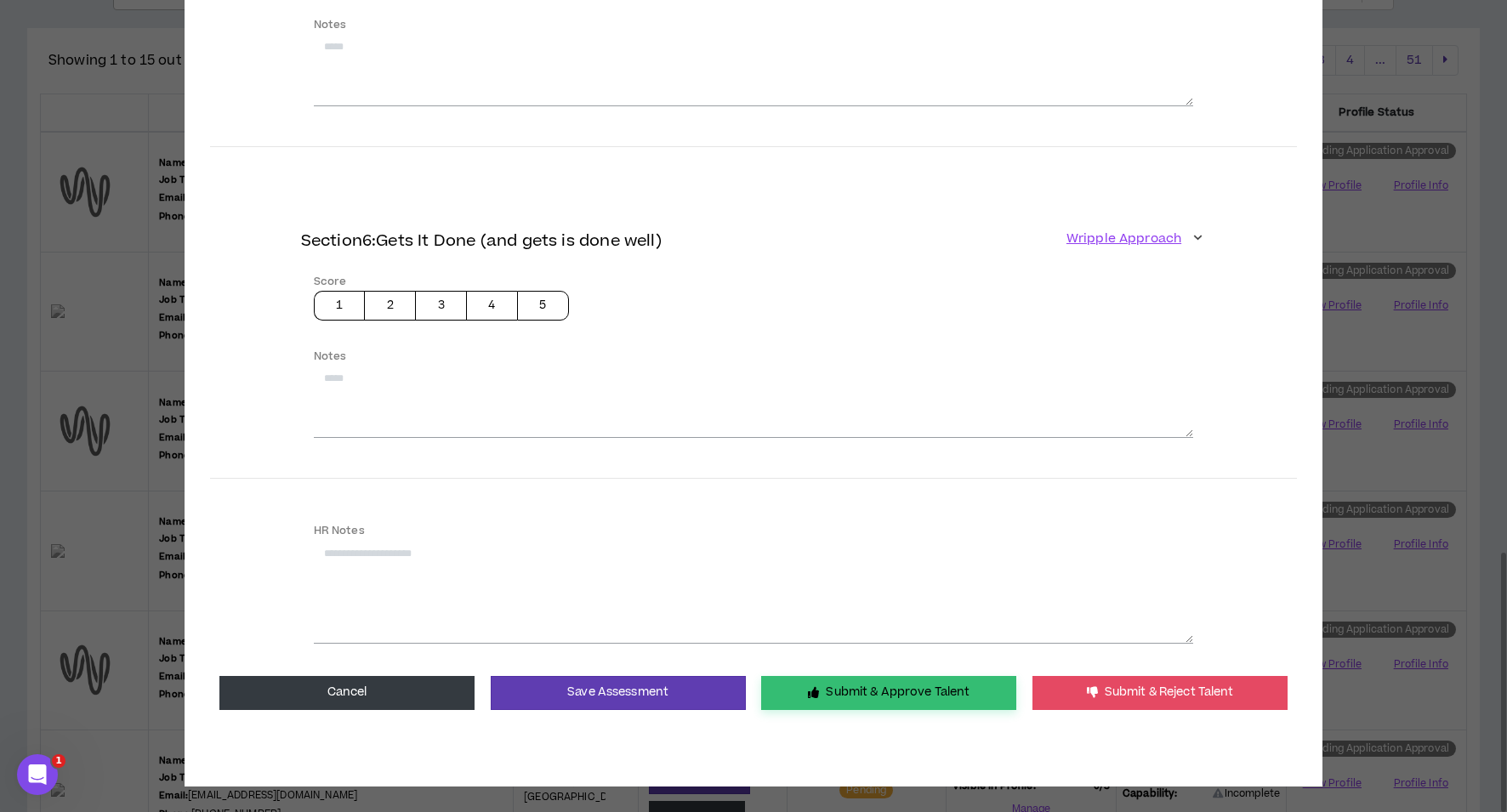
click at [841, 692] on button "Submit & Approve Talent" at bounding box center [888, 693] width 255 height 34
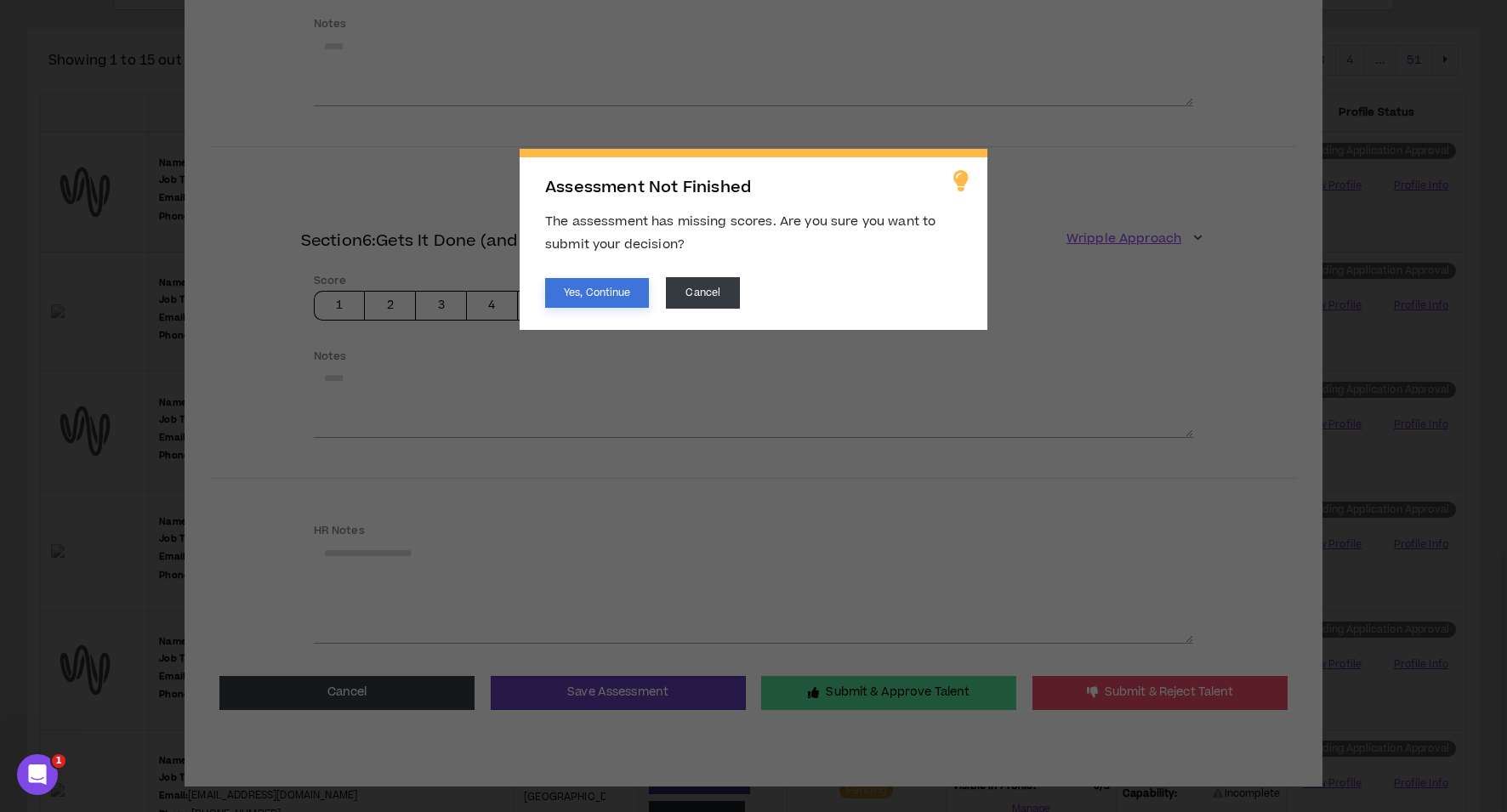
click at [606, 295] on button "Yes, Continue" at bounding box center [597, 293] width 104 height 30
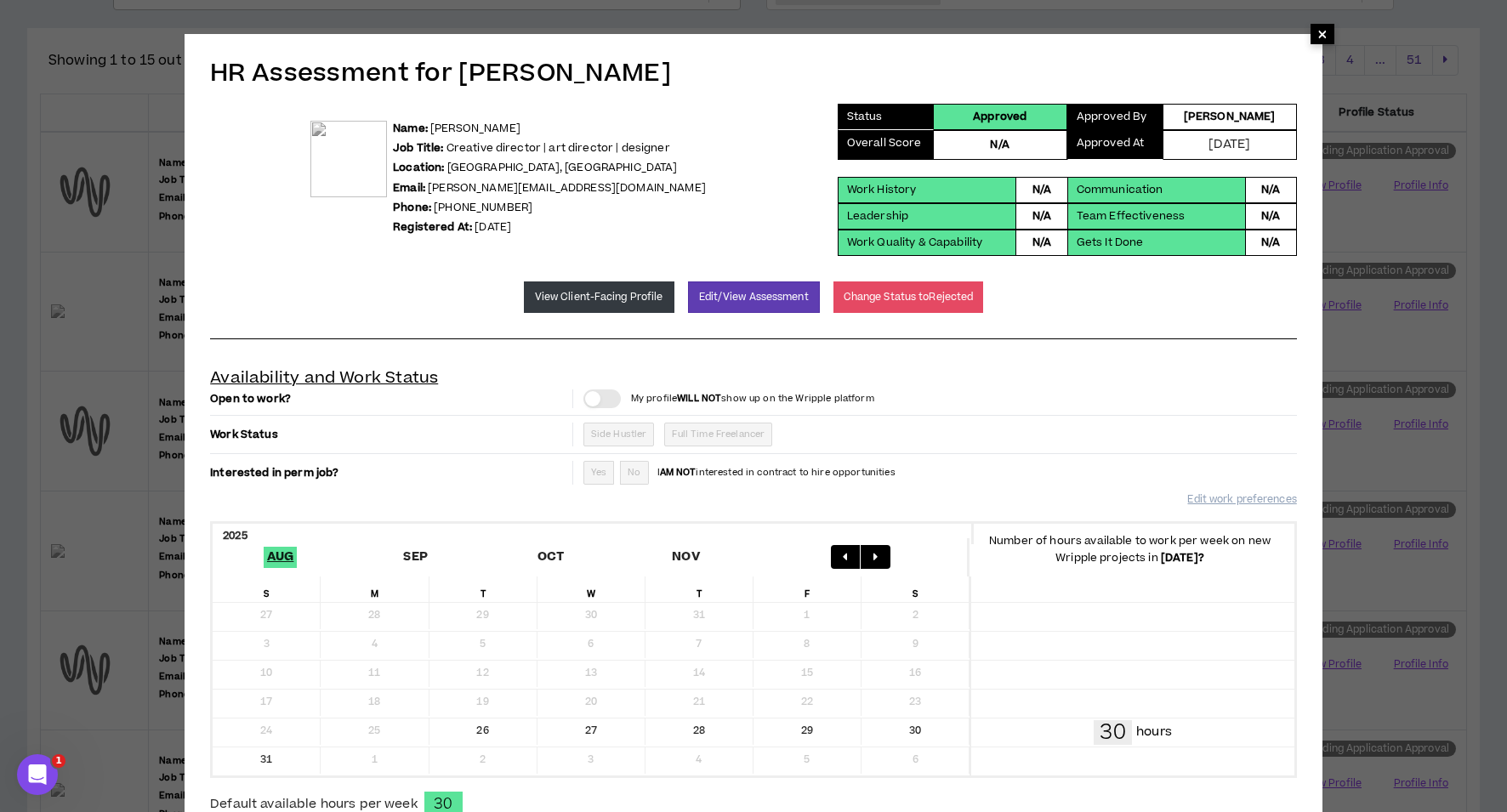
click at [1326, 32] on span "×" at bounding box center [1323, 34] width 10 height 20
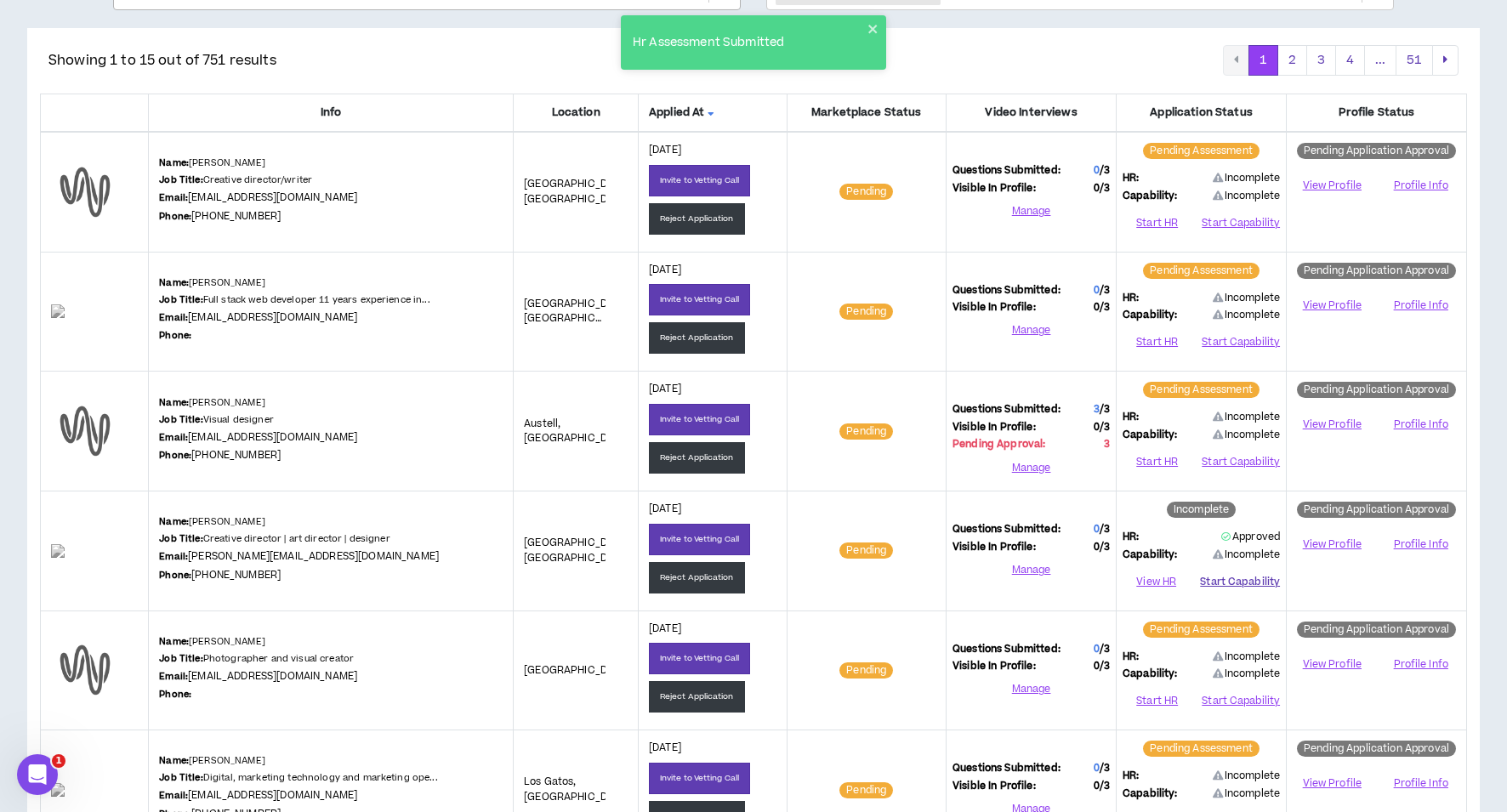
click at [1250, 576] on button "Start Capability" at bounding box center [1240, 582] width 80 height 26
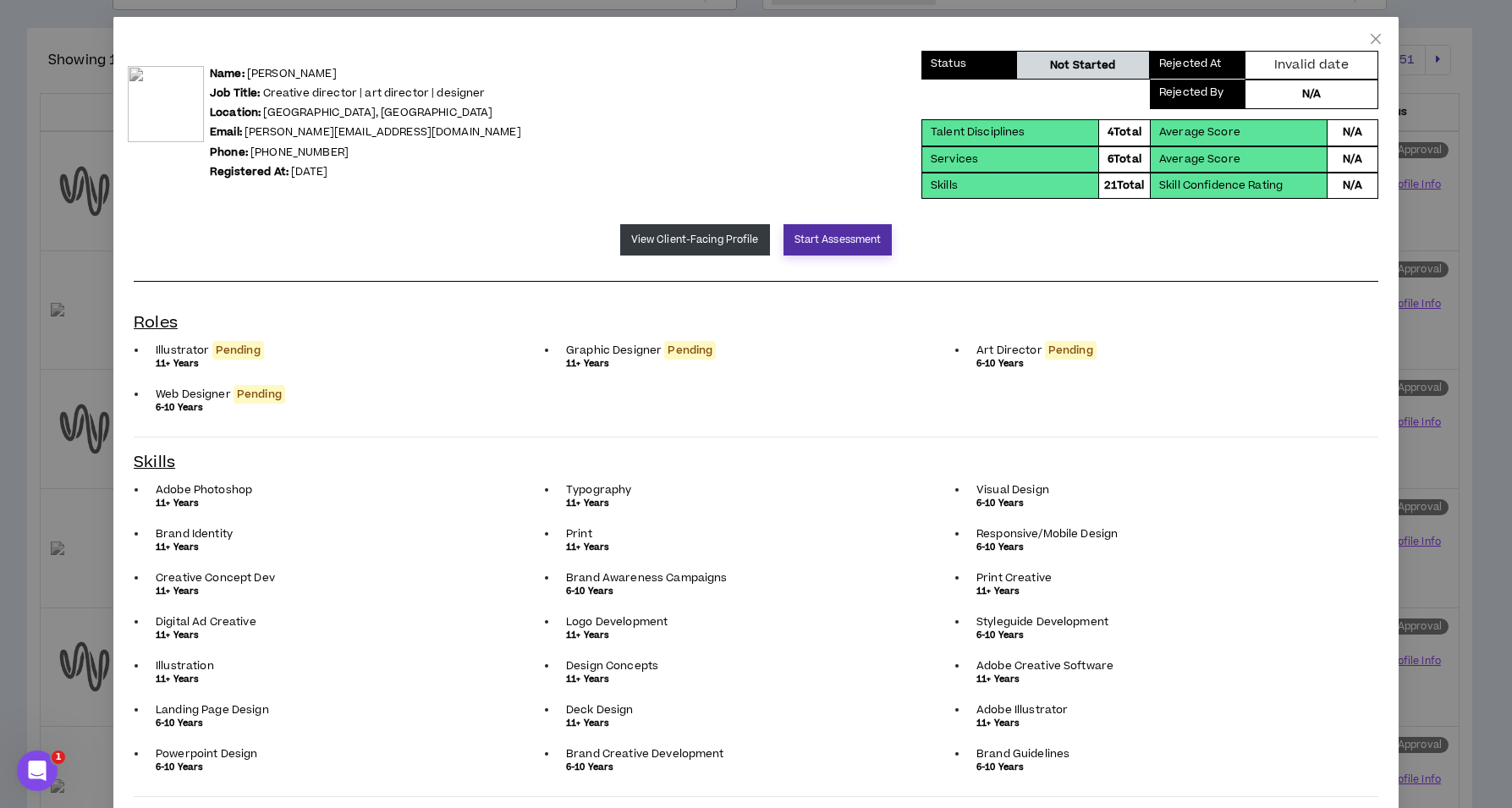
click at [811, 241] on button "Start Assessment" at bounding box center [839, 239] width 109 height 31
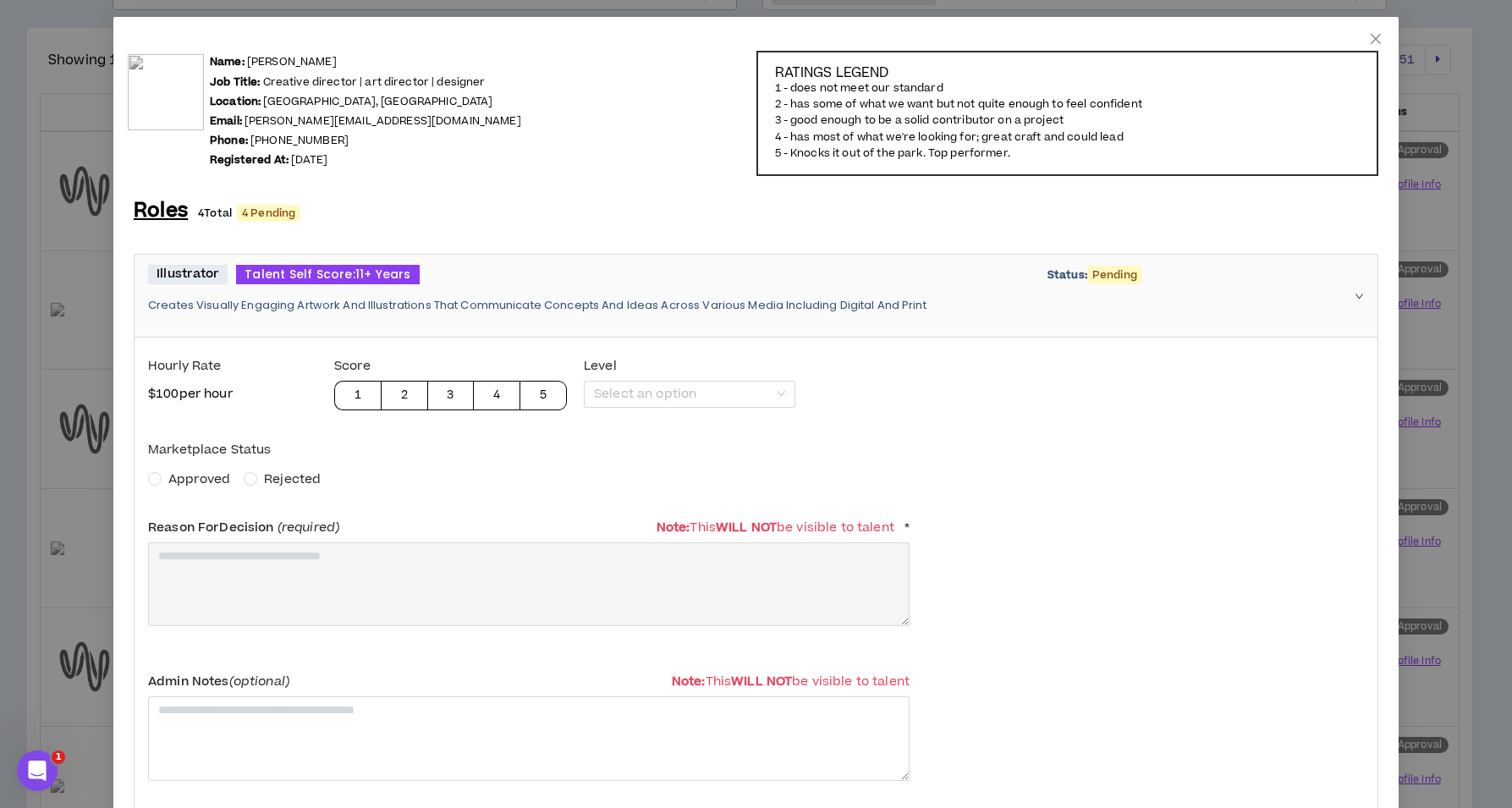
click at [200, 471] on span "Approved" at bounding box center [199, 480] width 62 height 18
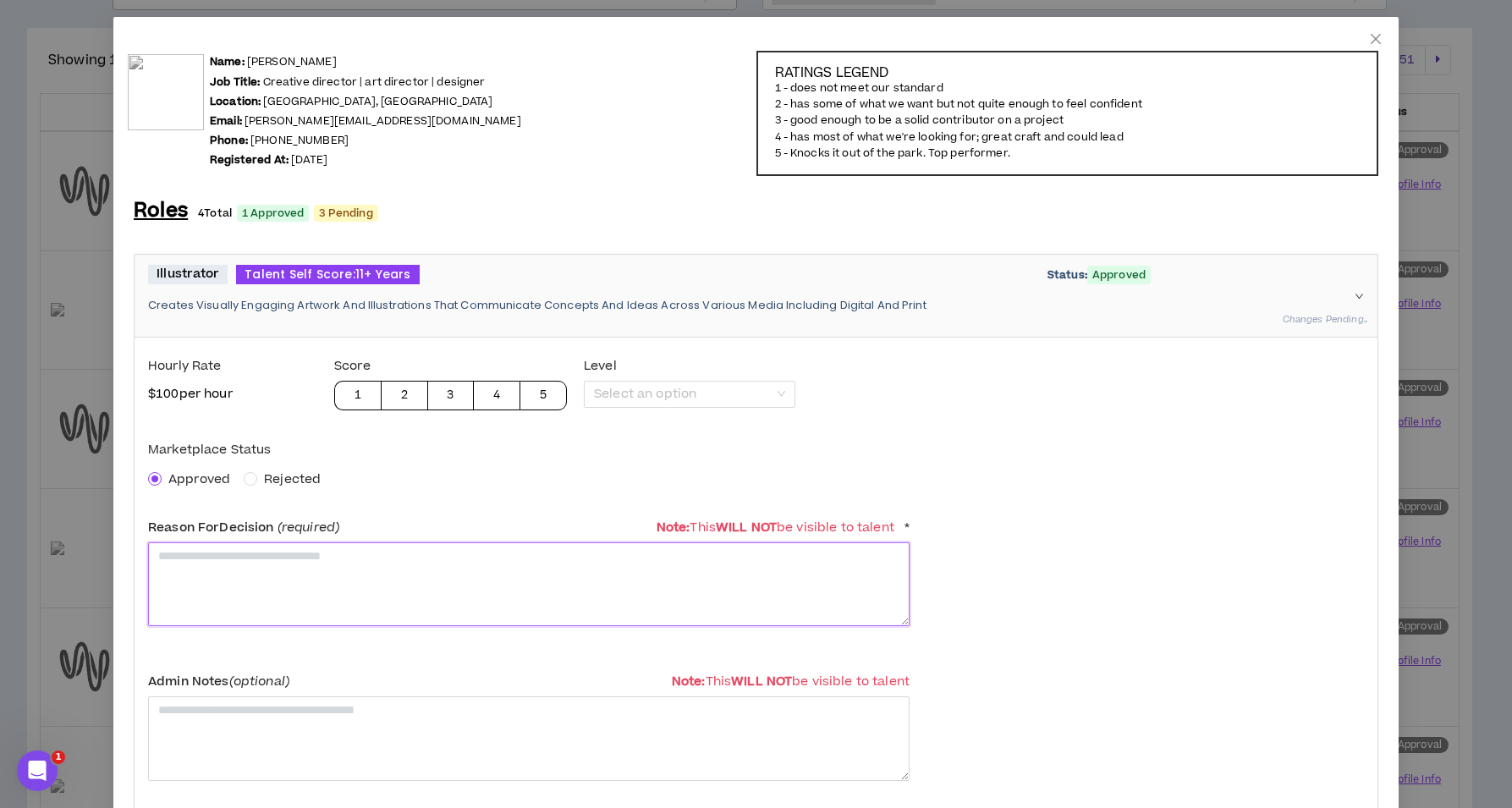
click at [224, 562] on textarea at bounding box center [529, 584] width 762 height 84
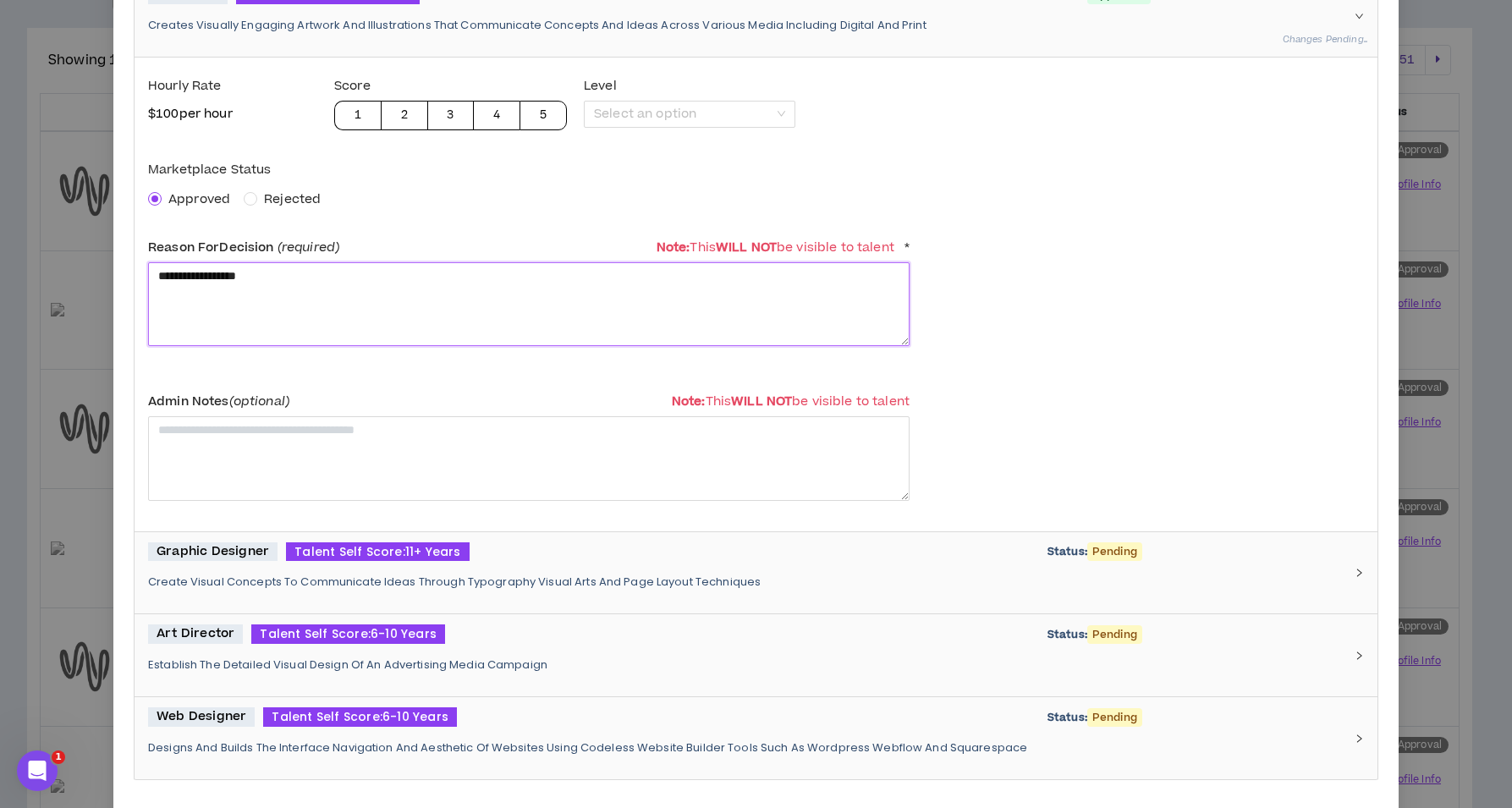
type textarea "**********"
click at [310, 554] on span "Talent Self Score: 11+ Years" at bounding box center [378, 552] width 183 height 20
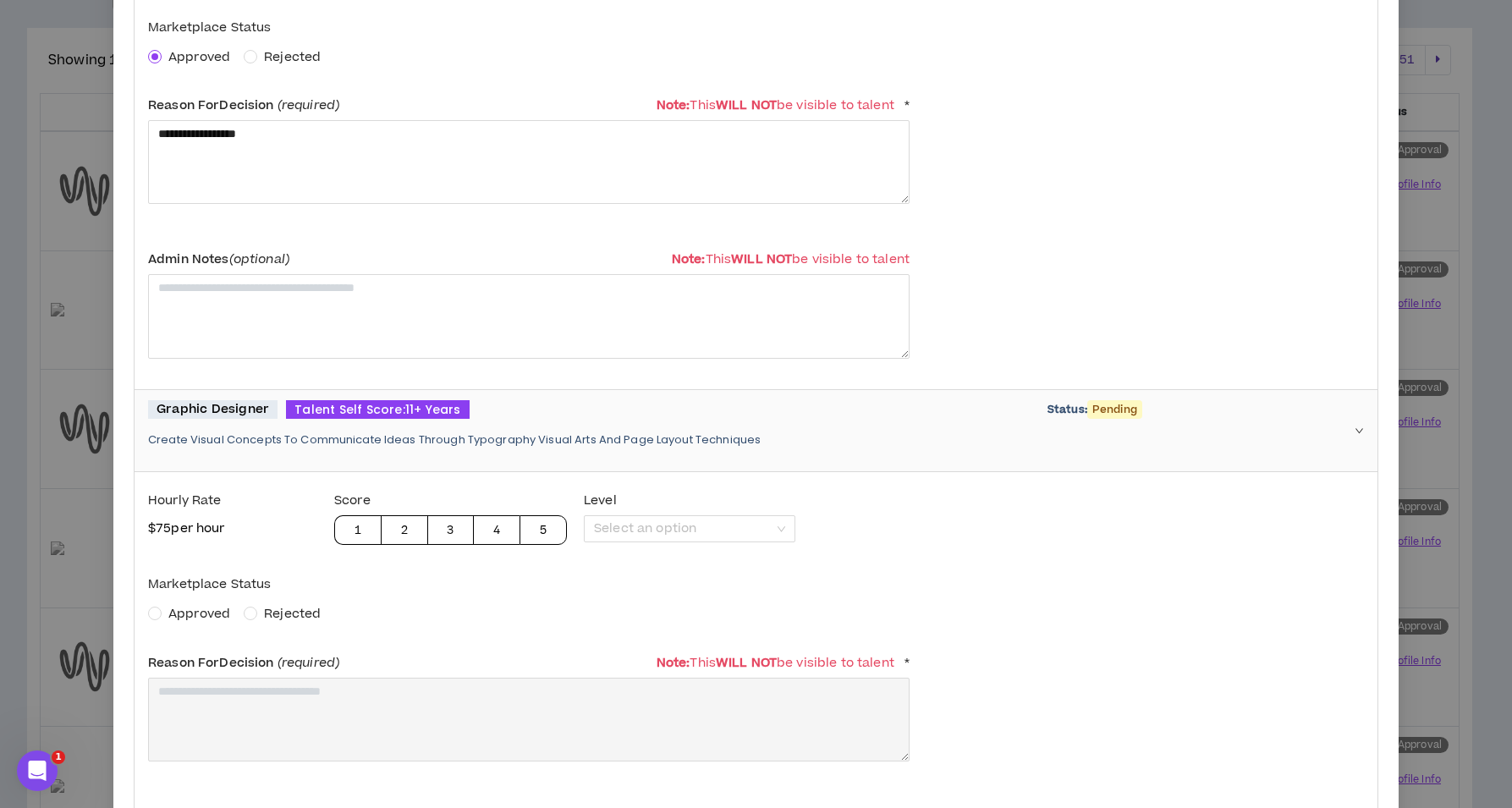
scroll to position [581, 0]
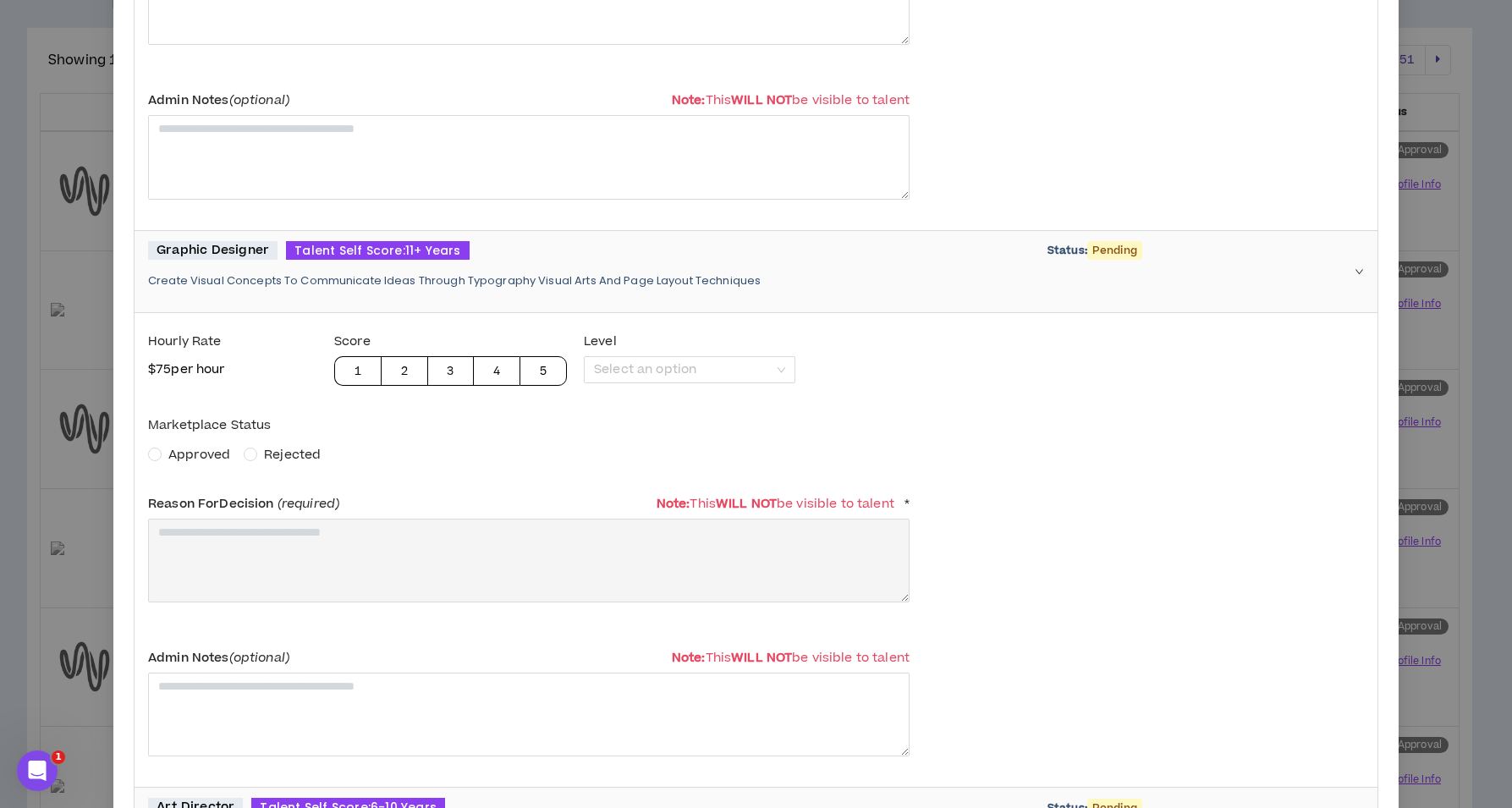
click at [225, 451] on span "Approved" at bounding box center [199, 455] width 62 height 18
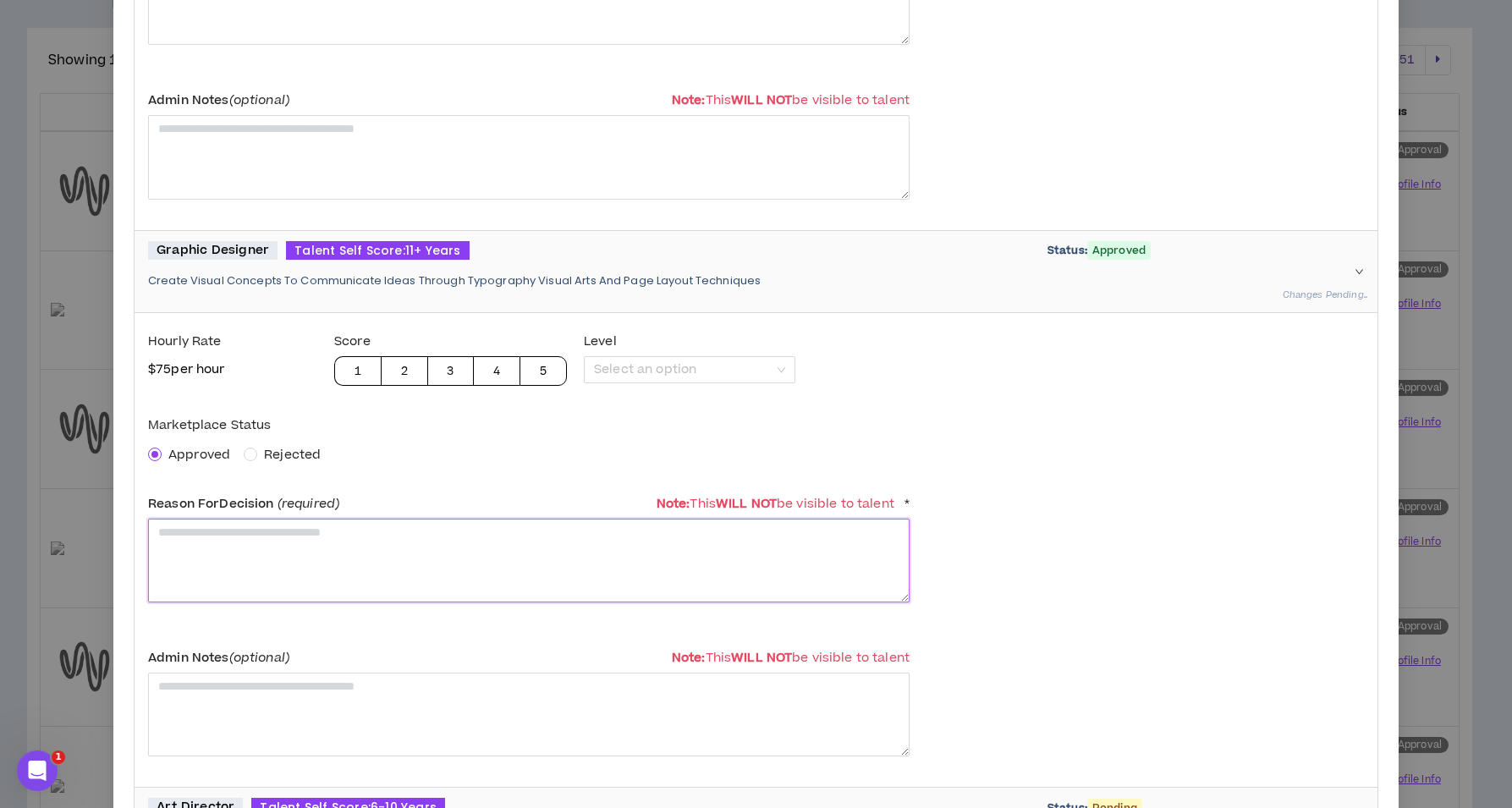
click at [263, 548] on textarea at bounding box center [529, 560] width 762 height 84
paste textarea "**********"
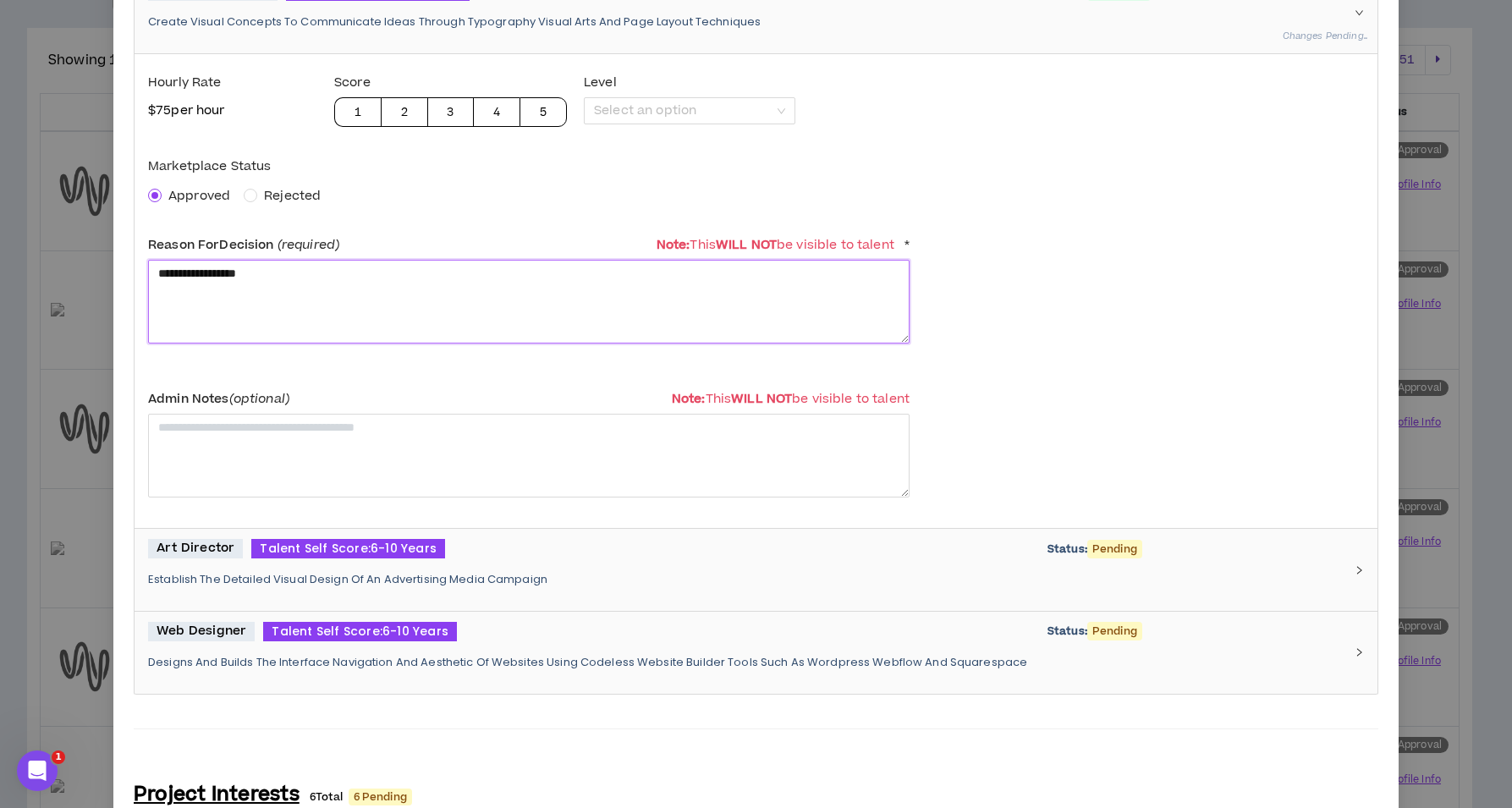
type textarea "**********"
click at [355, 573] on p "Establish The Detailed Visual Design Of An Advertising Media Campaign" at bounding box center [746, 579] width 1196 height 15
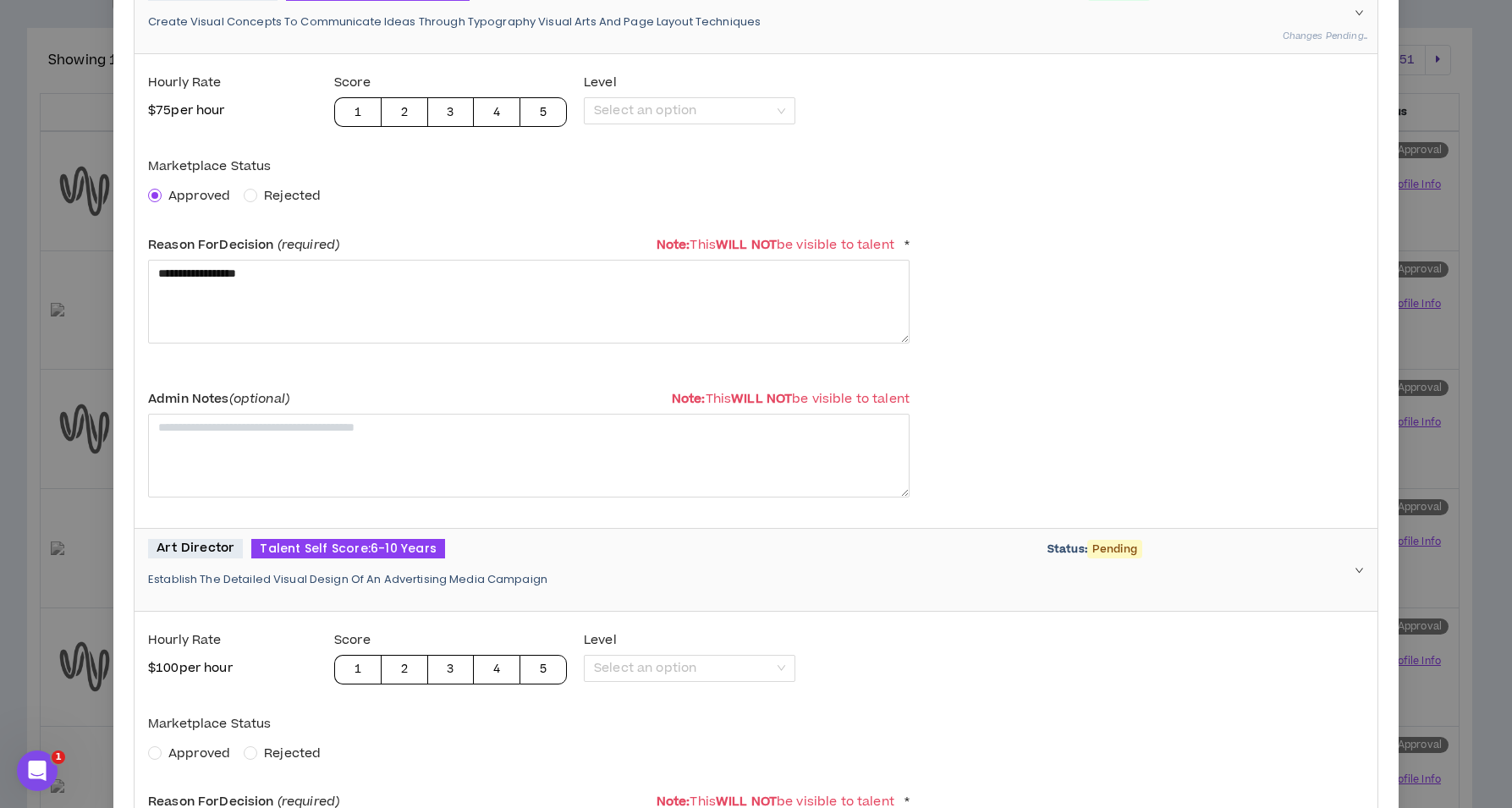
scroll to position [1025, 0]
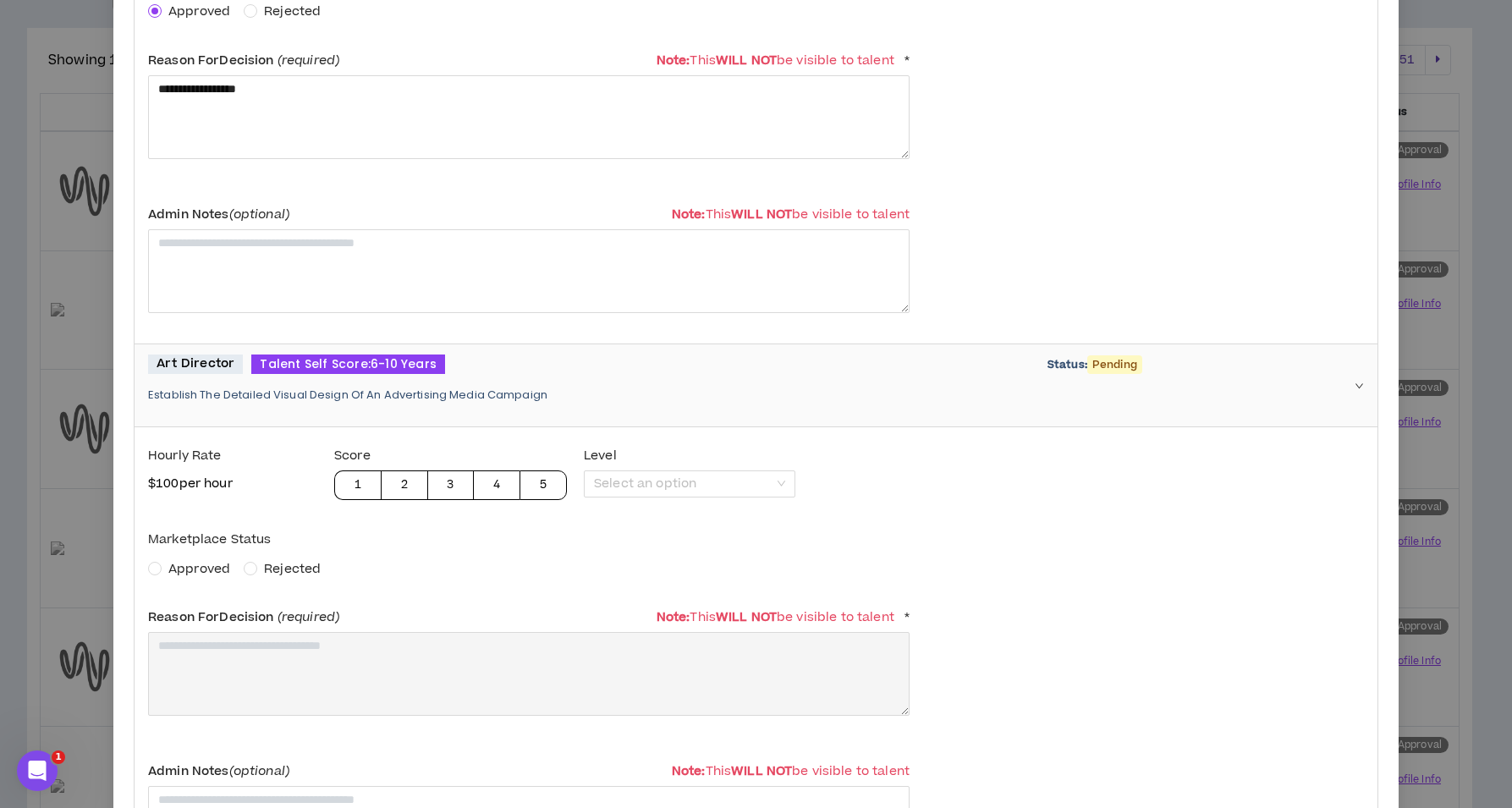
click at [207, 570] on span "Approved" at bounding box center [199, 569] width 62 height 18
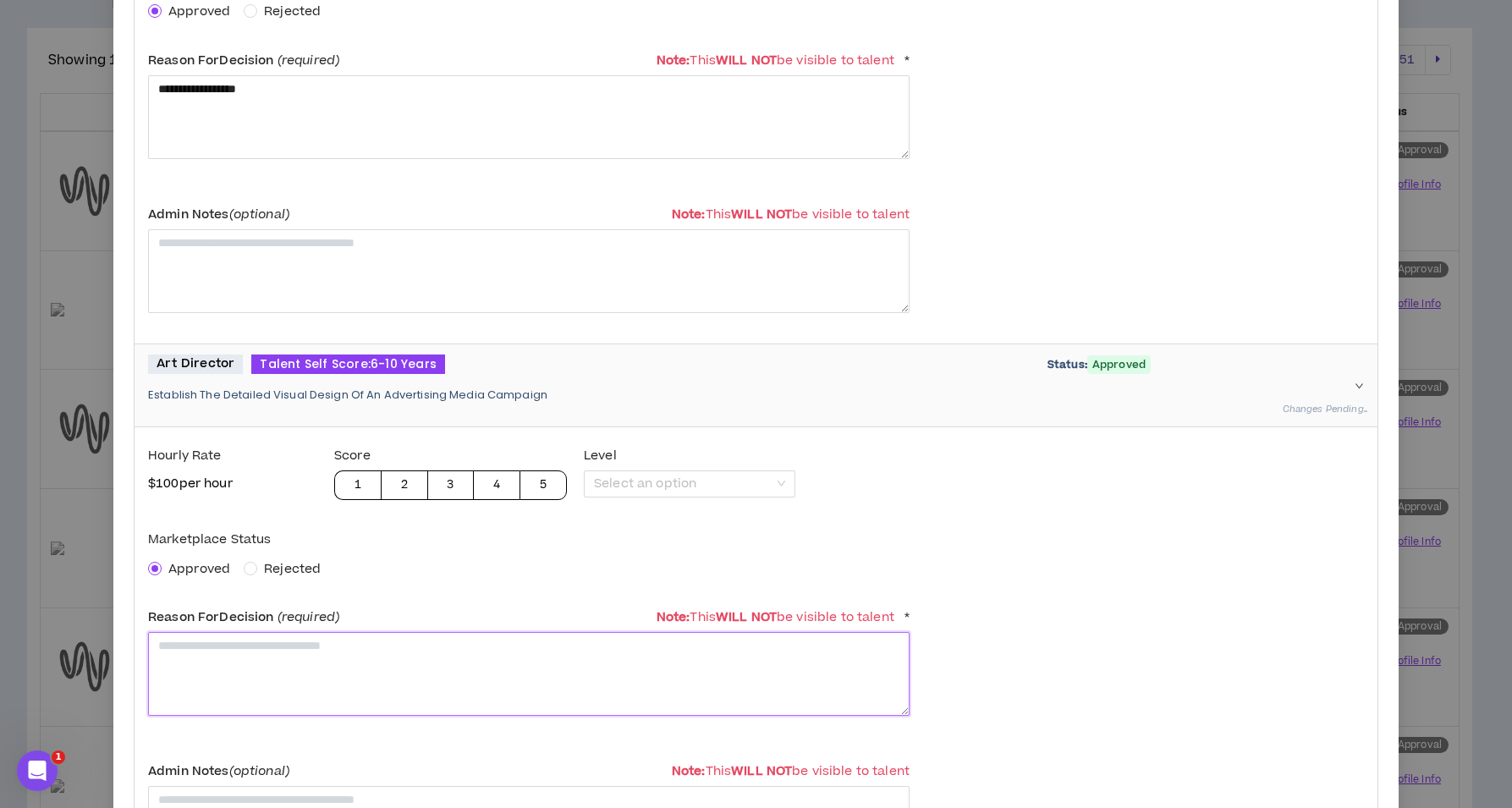
click at [220, 639] on textarea at bounding box center [529, 674] width 762 height 84
paste textarea "**********"
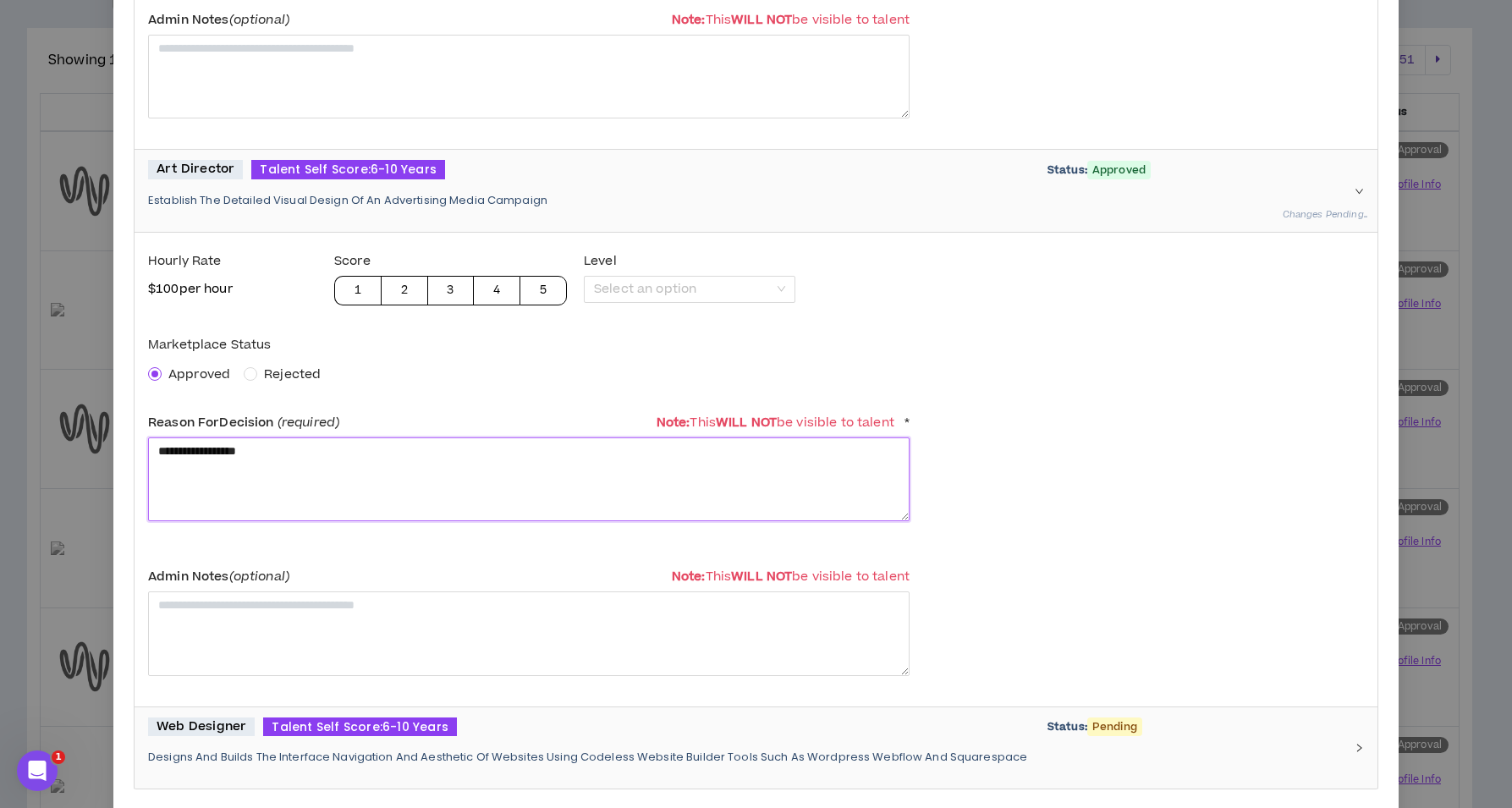
scroll to position [1418, 0]
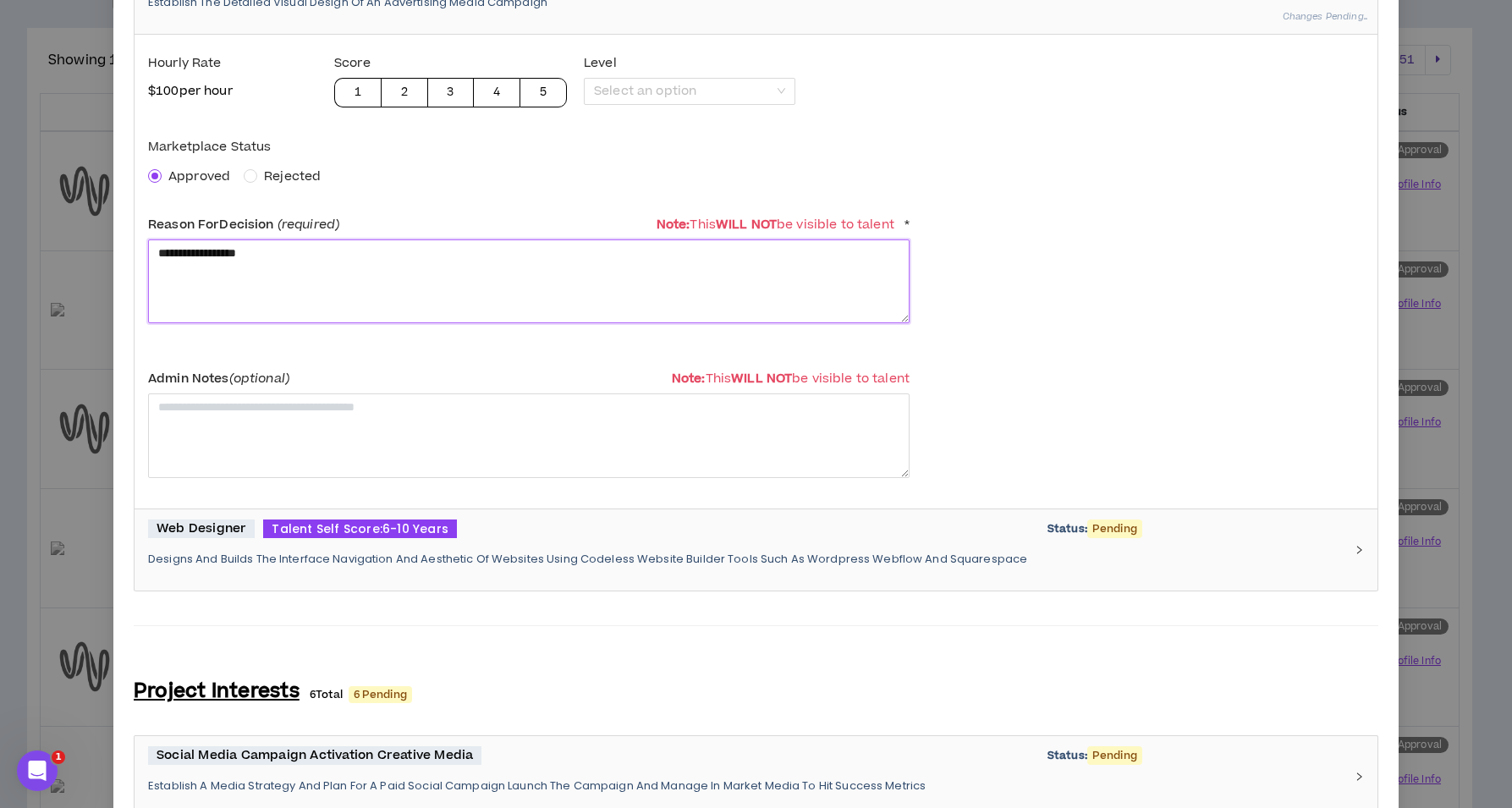
type textarea "**********"
click at [278, 552] on p "Designs And Builds The Interface Navigation And Aesthetic Of Websites Using Cod…" at bounding box center [746, 559] width 1196 height 15
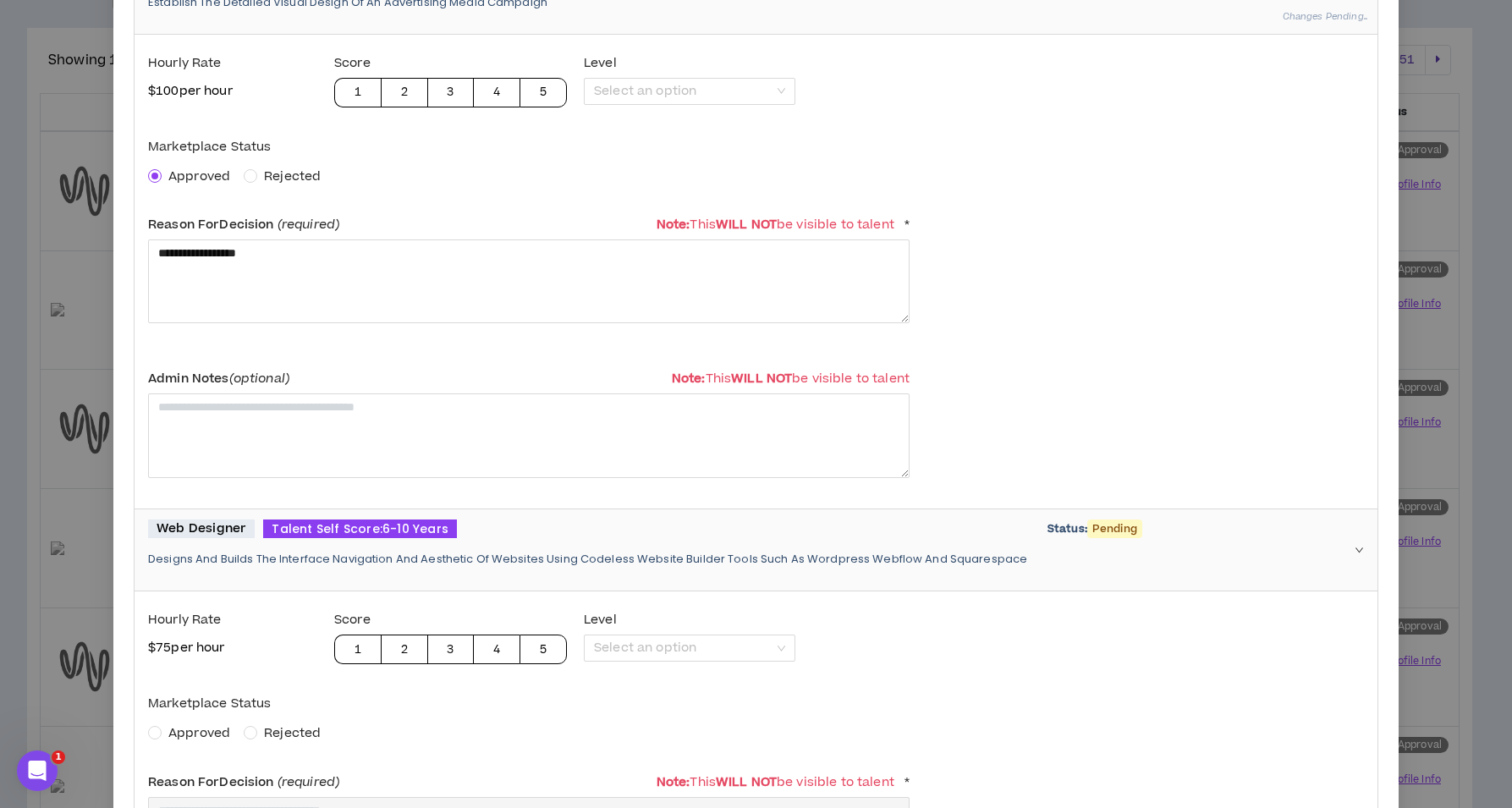
click at [190, 724] on span "Approved" at bounding box center [199, 733] width 62 height 18
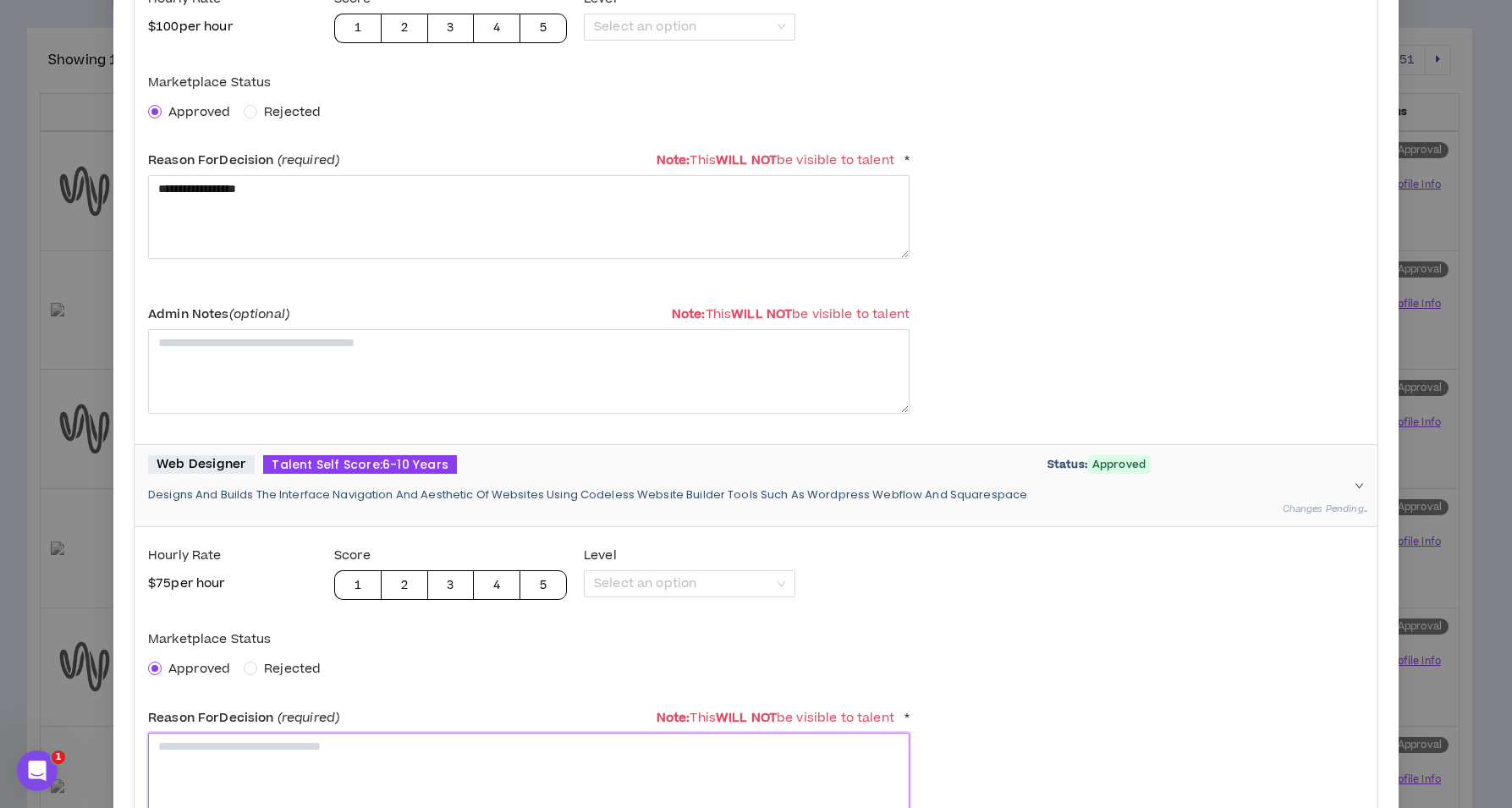
drag, startPoint x: 241, startPoint y: 747, endPoint x: 254, endPoint y: 740, distance: 14.8
click at [241, 747] on textarea at bounding box center [529, 775] width 762 height 84
paste textarea "**********"
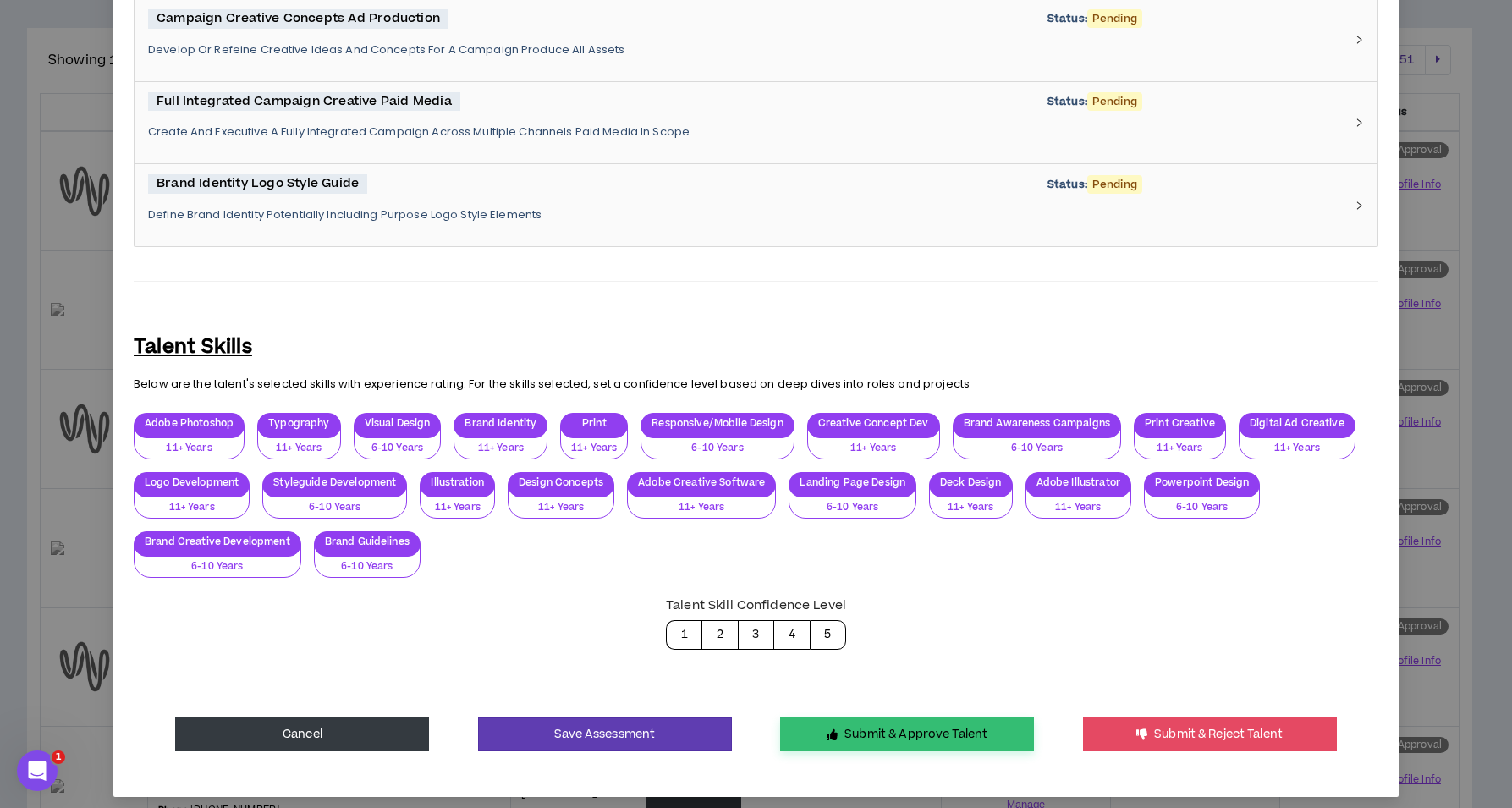
type textarea "**********"
click at [828, 734] on button "Submit & Approve Talent" at bounding box center [906, 734] width 254 height 34
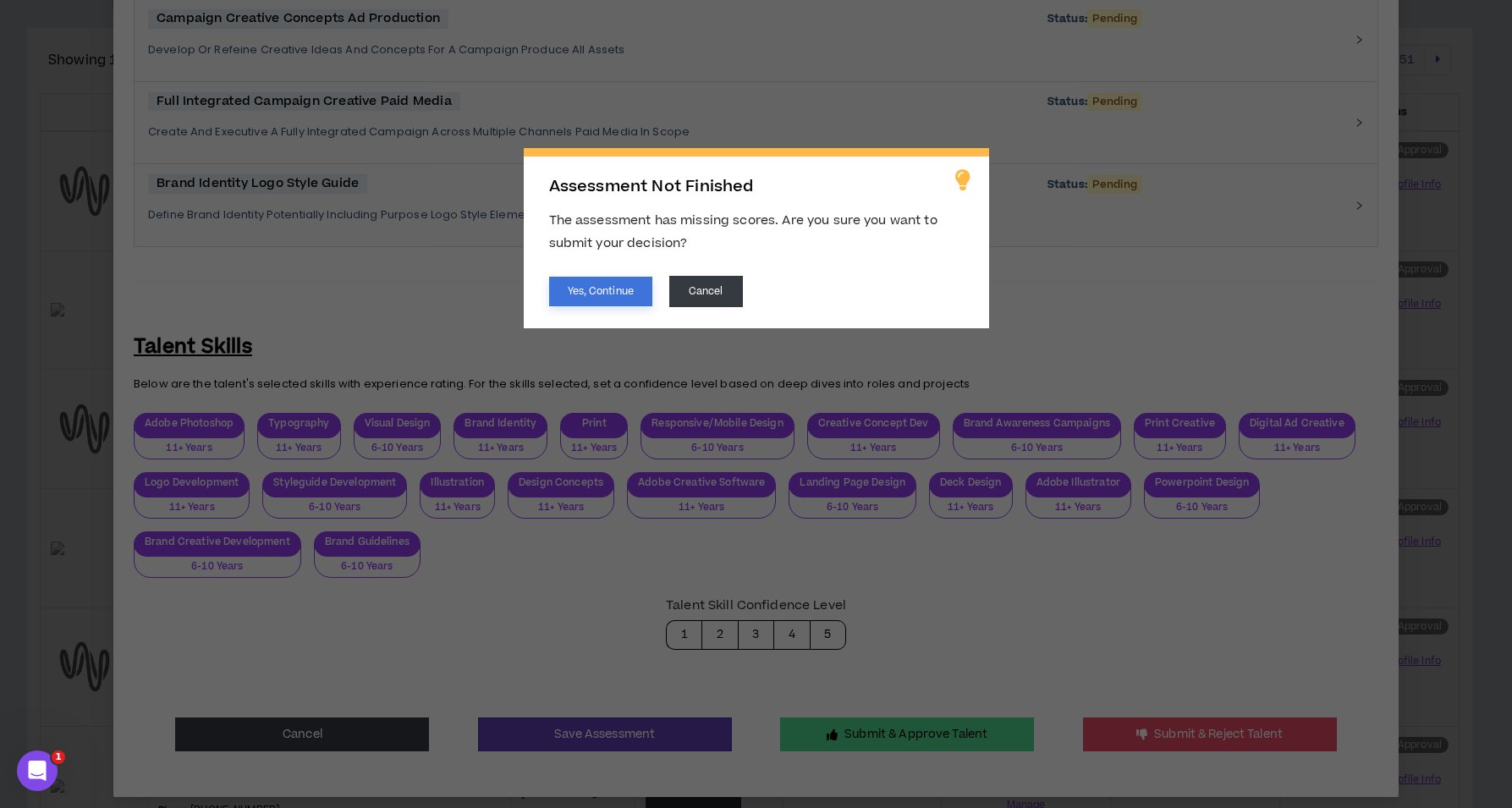
click at [604, 286] on button "Yes, Continue" at bounding box center [601, 292] width 103 height 30
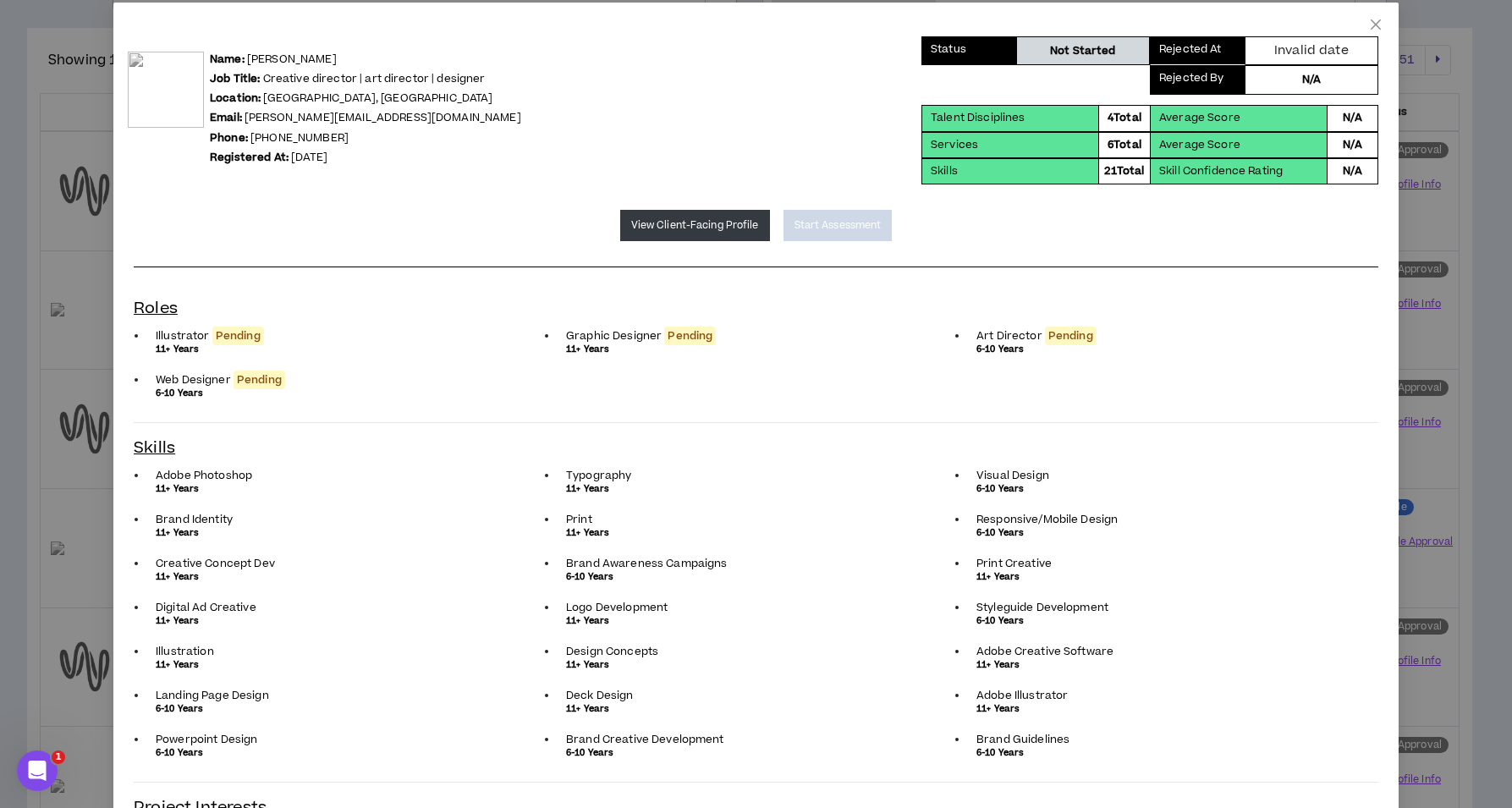
scroll to position [0, 0]
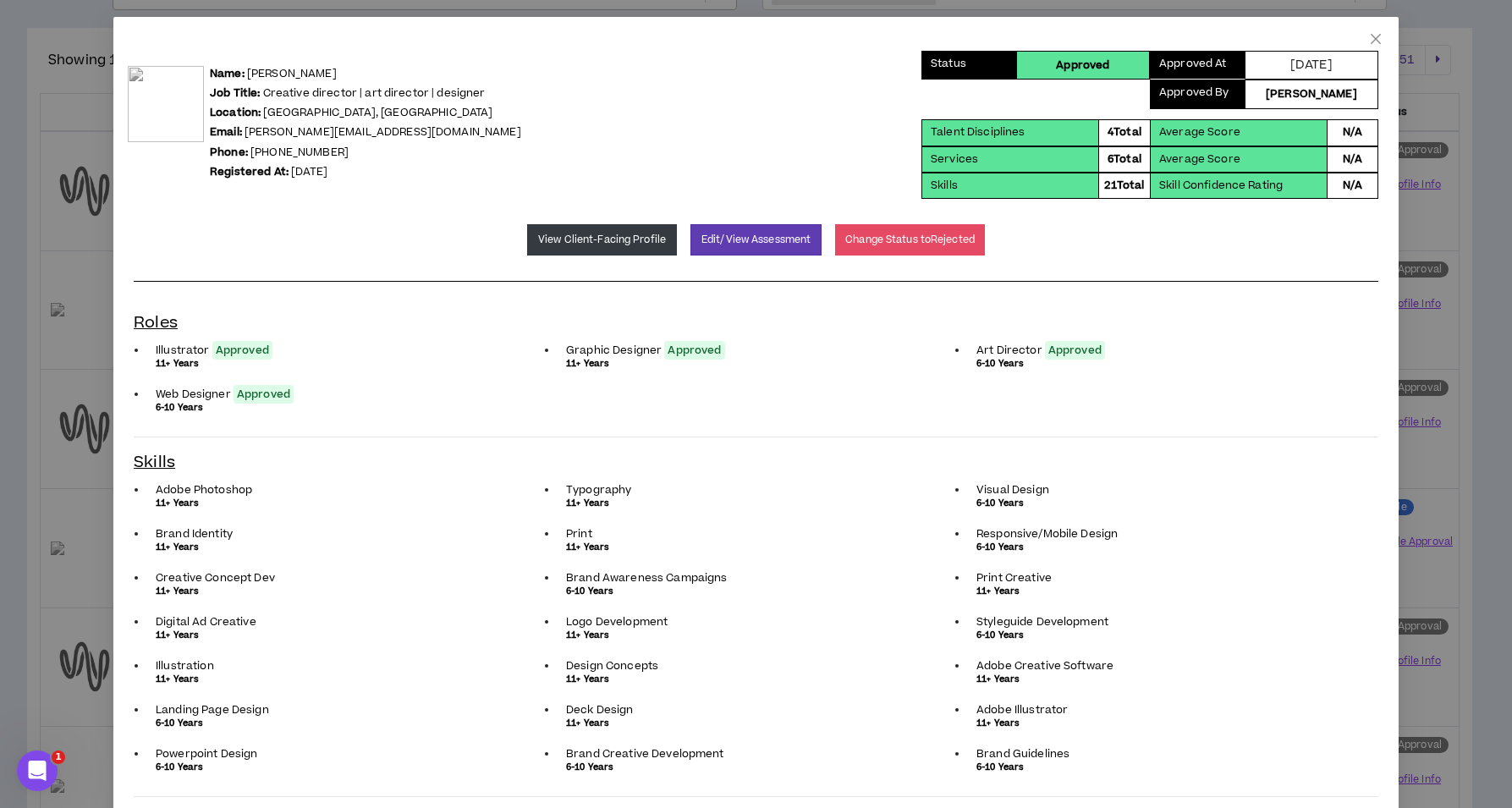
click at [1371, 38] on icon "close" at bounding box center [1376, 39] width 10 height 10
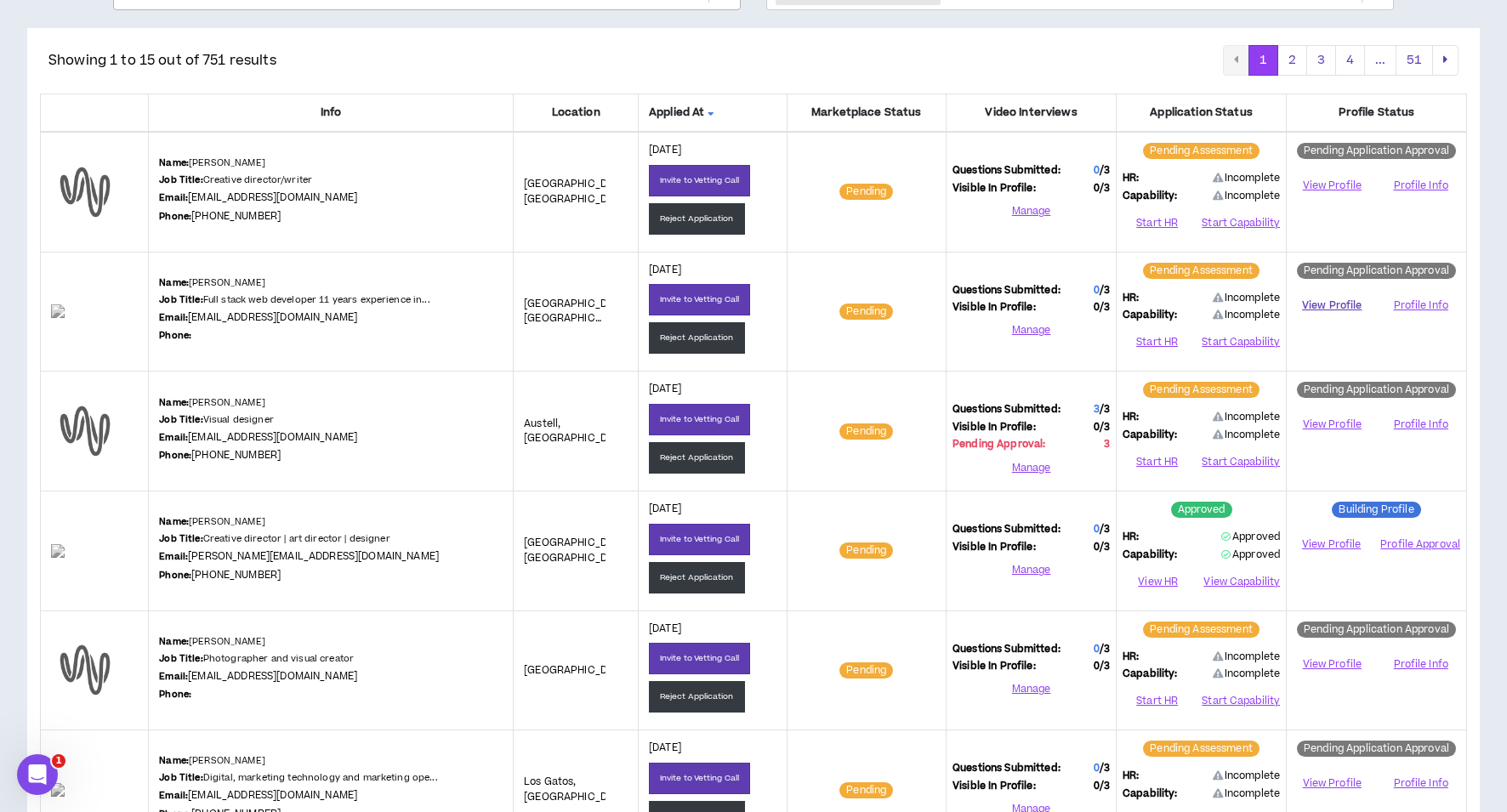
click at [1334, 305] on link "View Profile" at bounding box center [1332, 306] width 78 height 30
click at [697, 332] on button "Reject Application" at bounding box center [697, 337] width 96 height 31
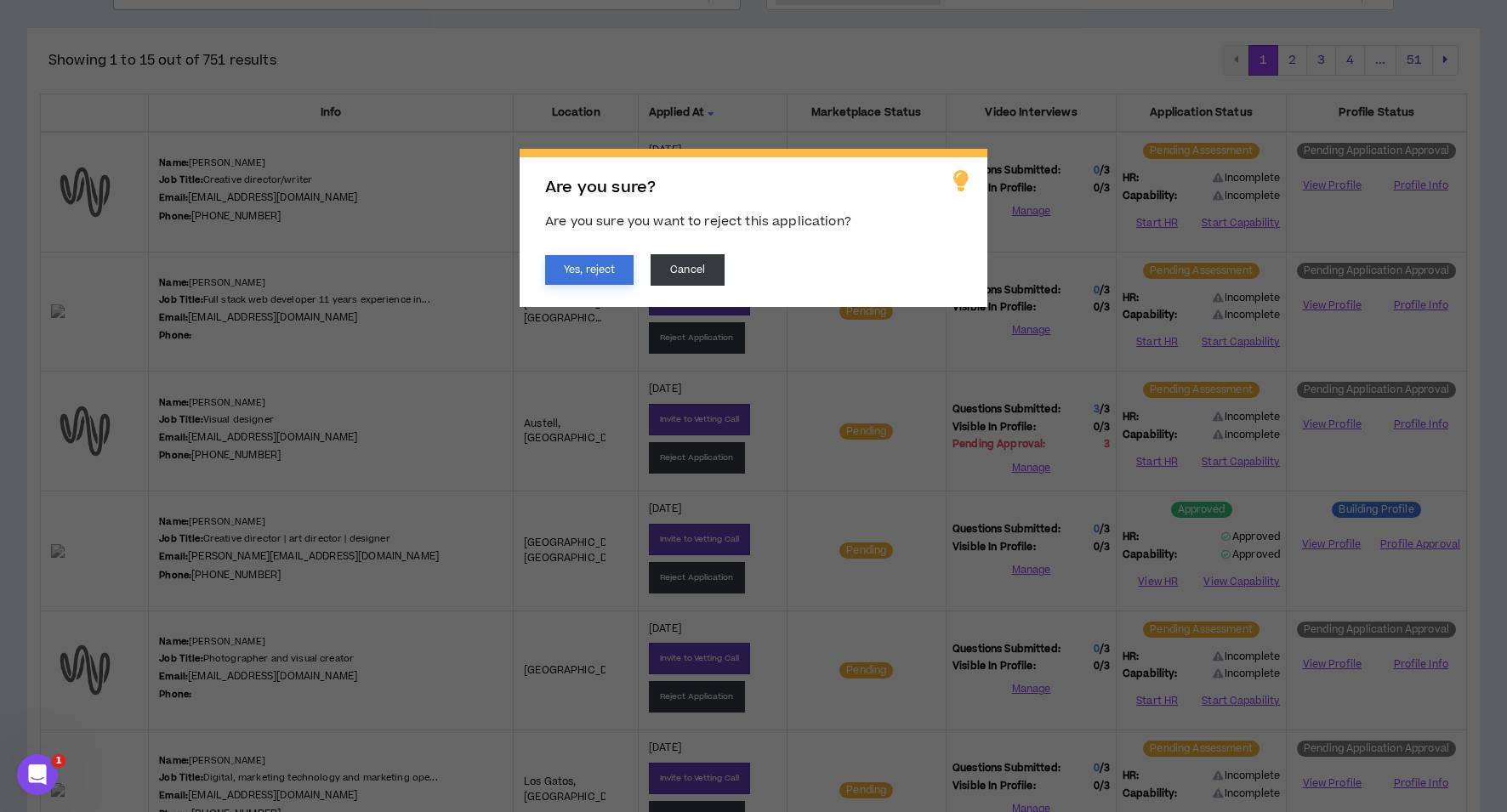
click at [602, 267] on button "Yes, reject" at bounding box center [589, 270] width 88 height 30
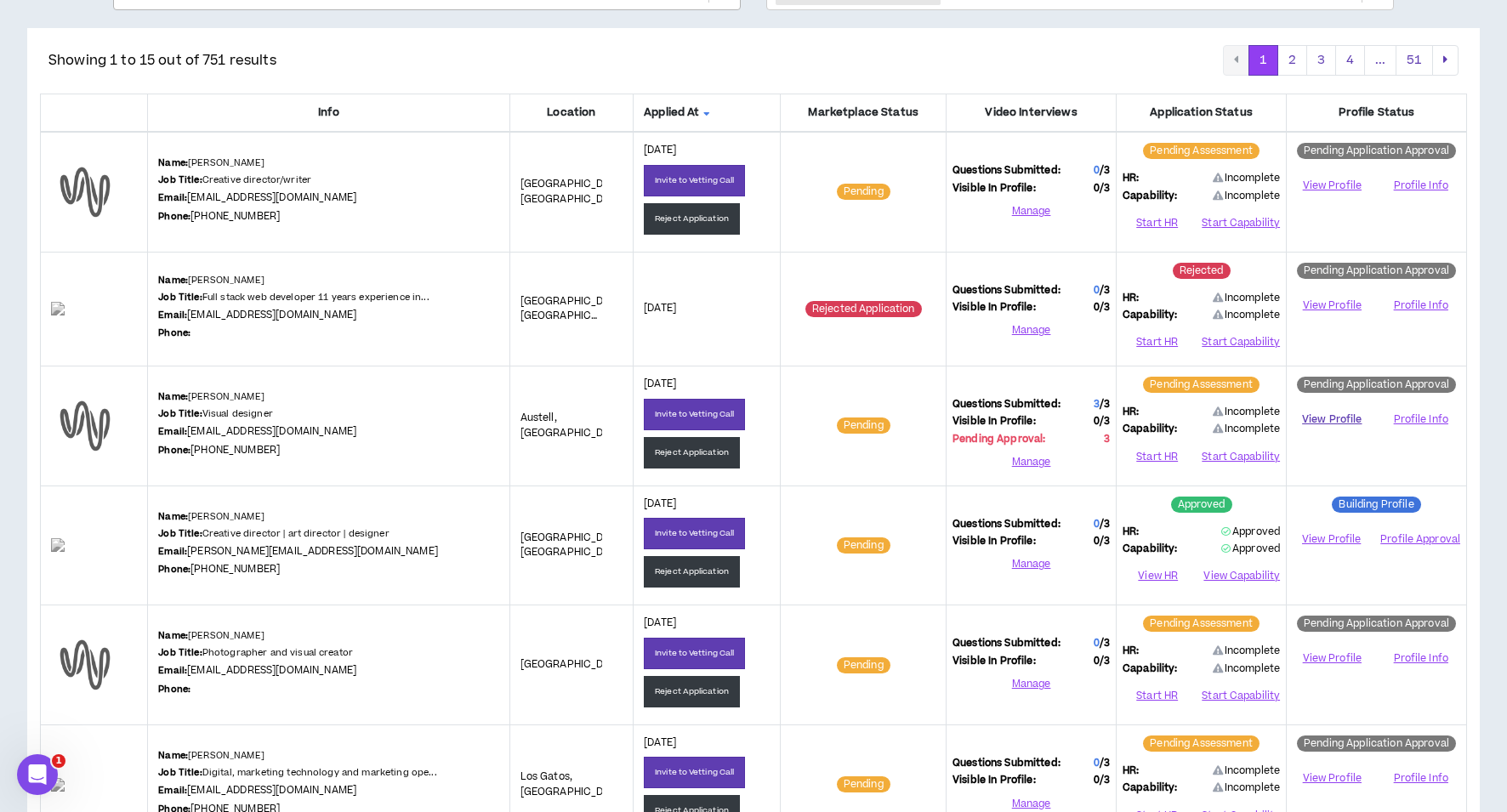
click at [1337, 418] on link "View Profile" at bounding box center [1332, 420] width 78 height 30
click at [702, 410] on button "Invite to Vetting Call" at bounding box center [694, 414] width 101 height 31
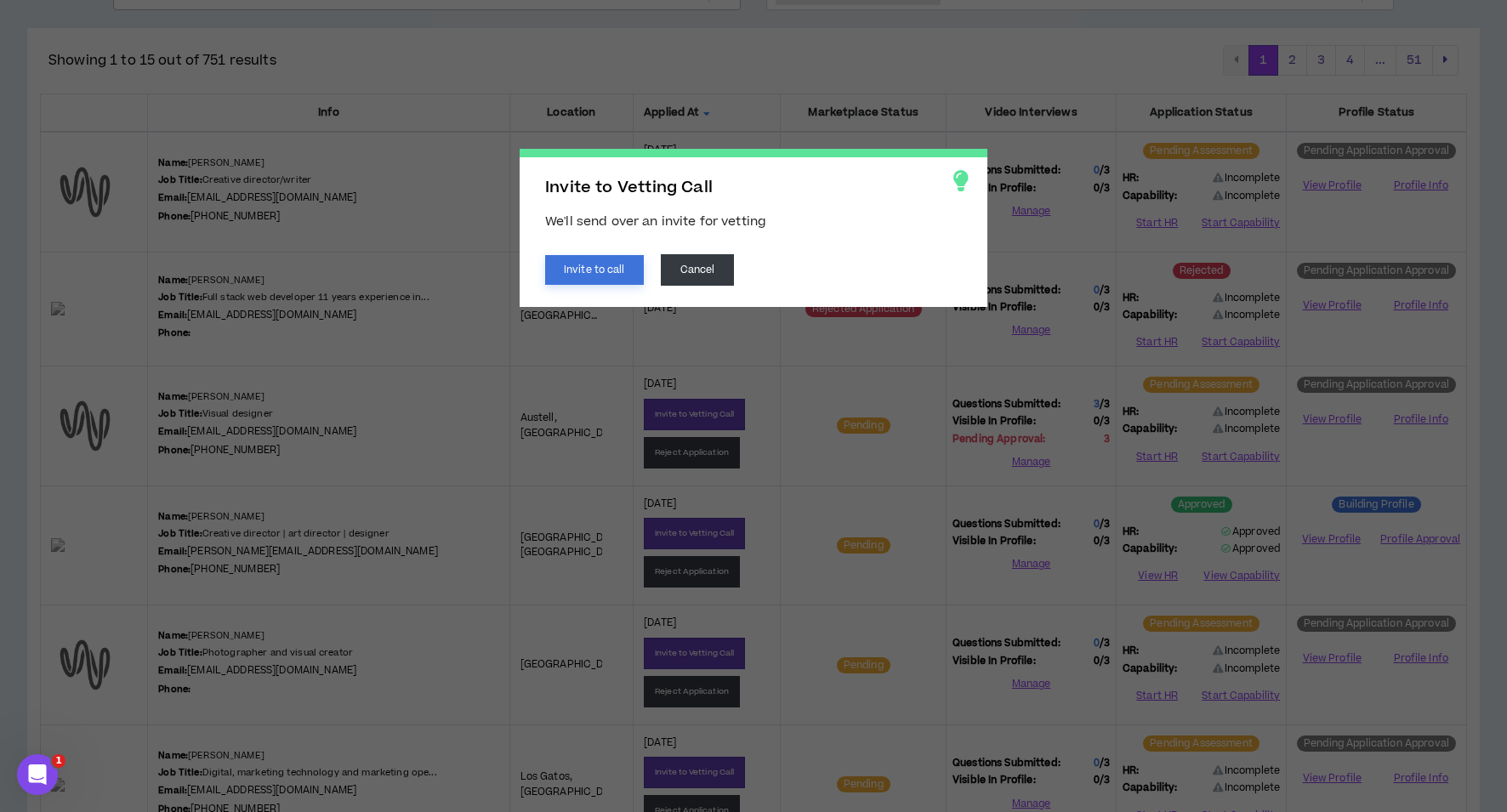
click at [583, 262] on button "Invite to call" at bounding box center [594, 270] width 99 height 30
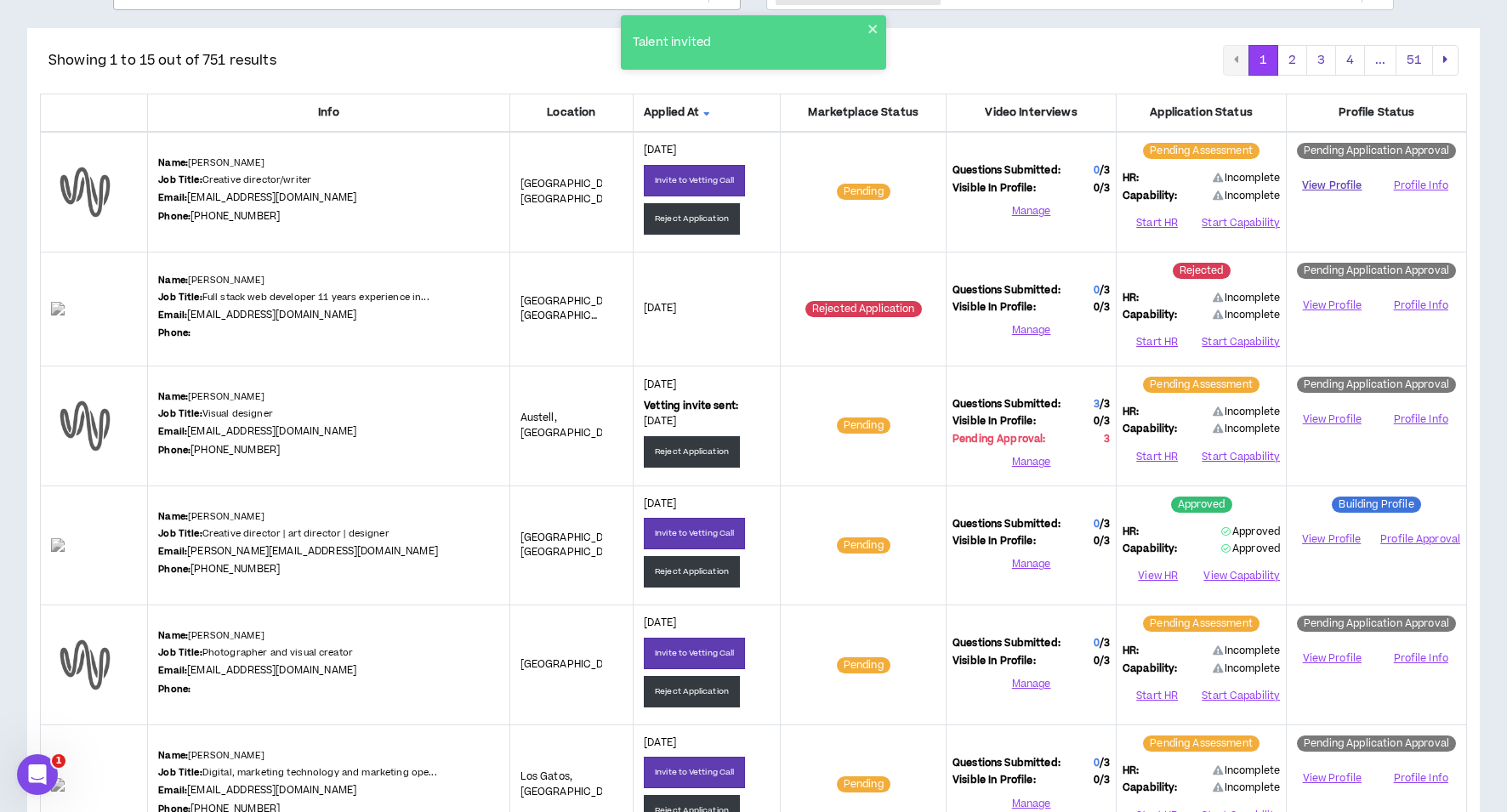
click at [1326, 185] on link "View Profile" at bounding box center [1332, 186] width 78 height 30
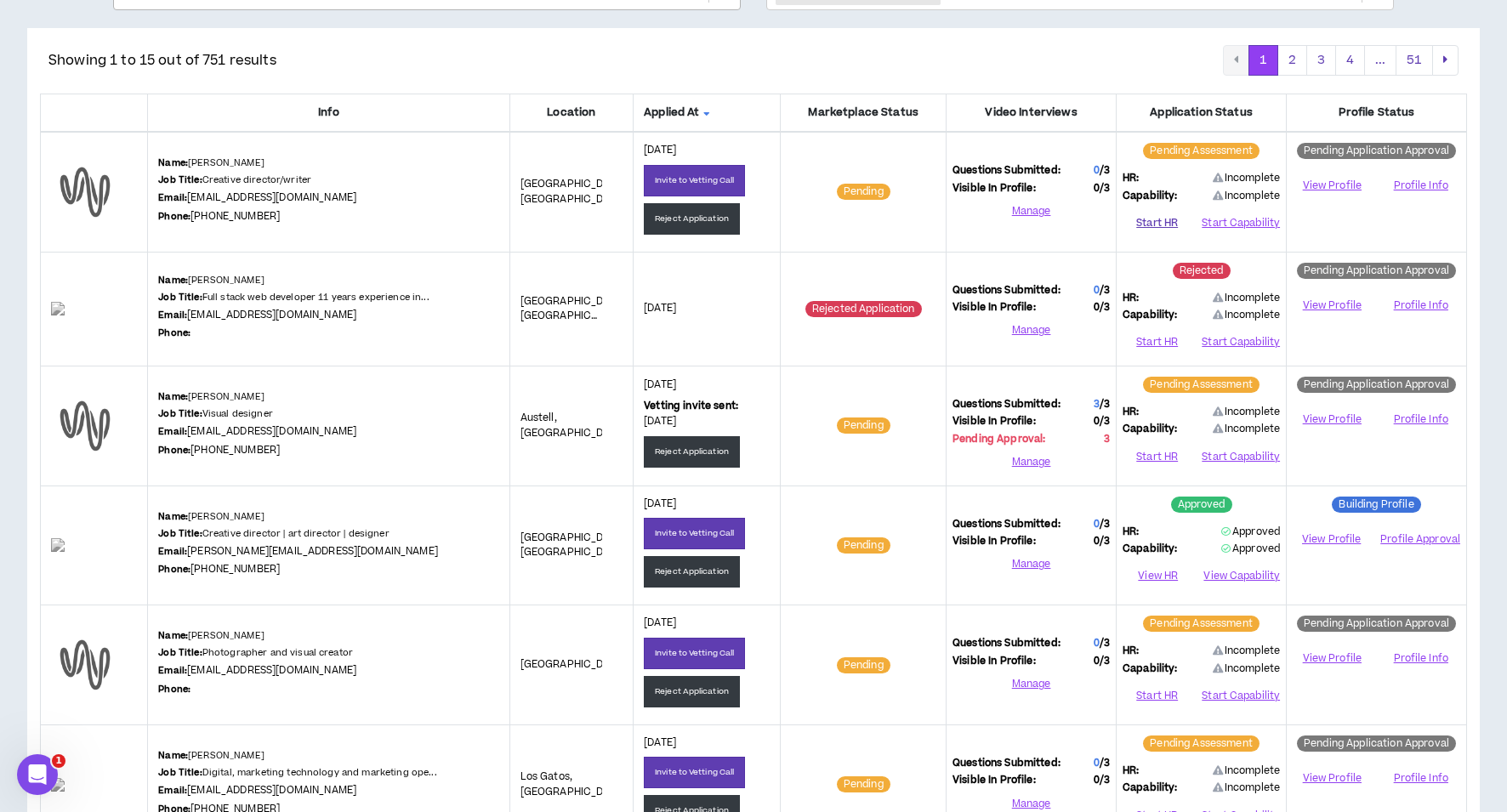
click at [1154, 219] on button "Start HR" at bounding box center [1157, 223] width 69 height 26
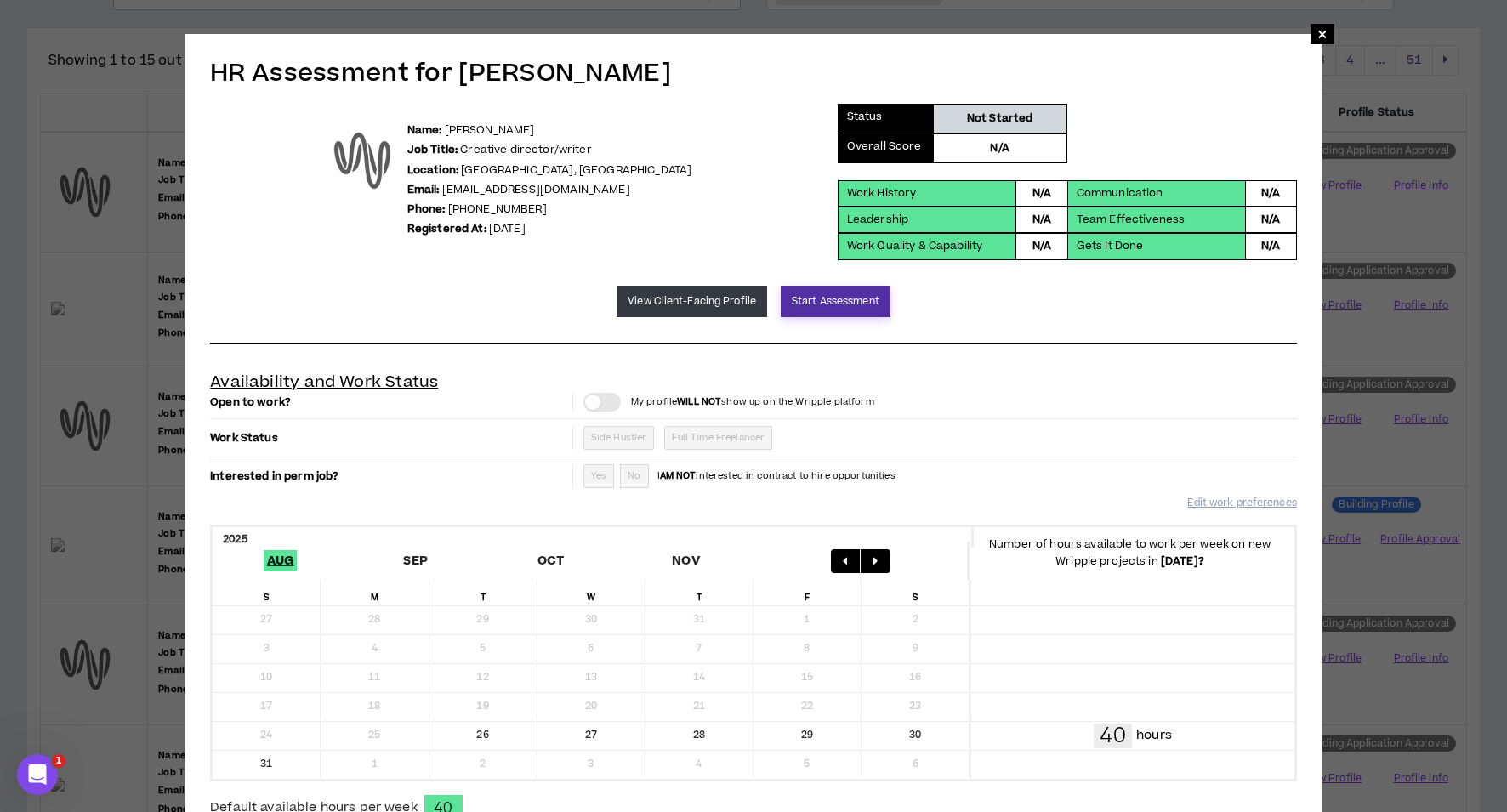
click at [829, 302] on button "Start Assessment" at bounding box center [836, 301] width 110 height 31
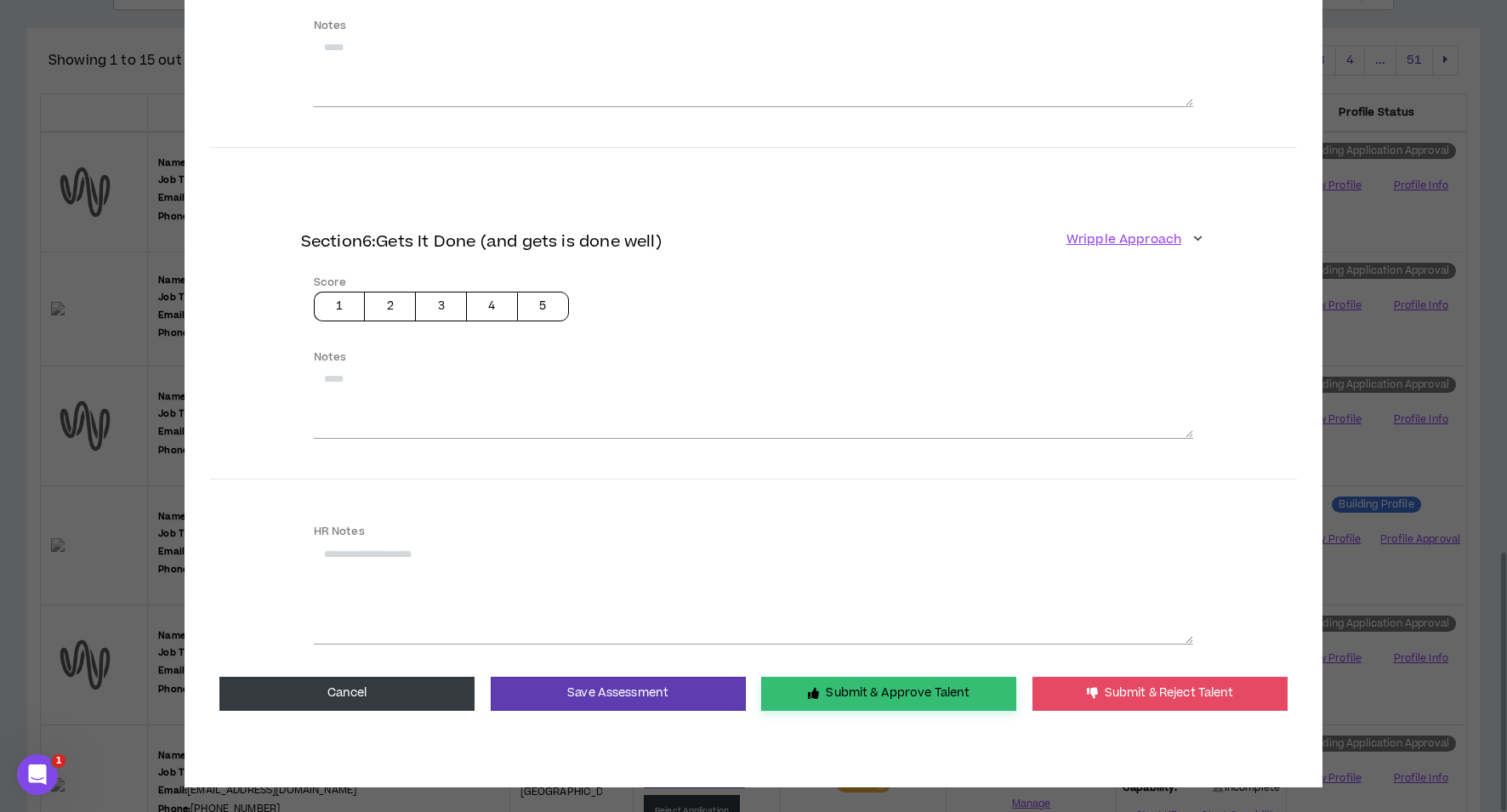
click at [859, 686] on button "Submit & Approve Talent" at bounding box center [888, 694] width 255 height 34
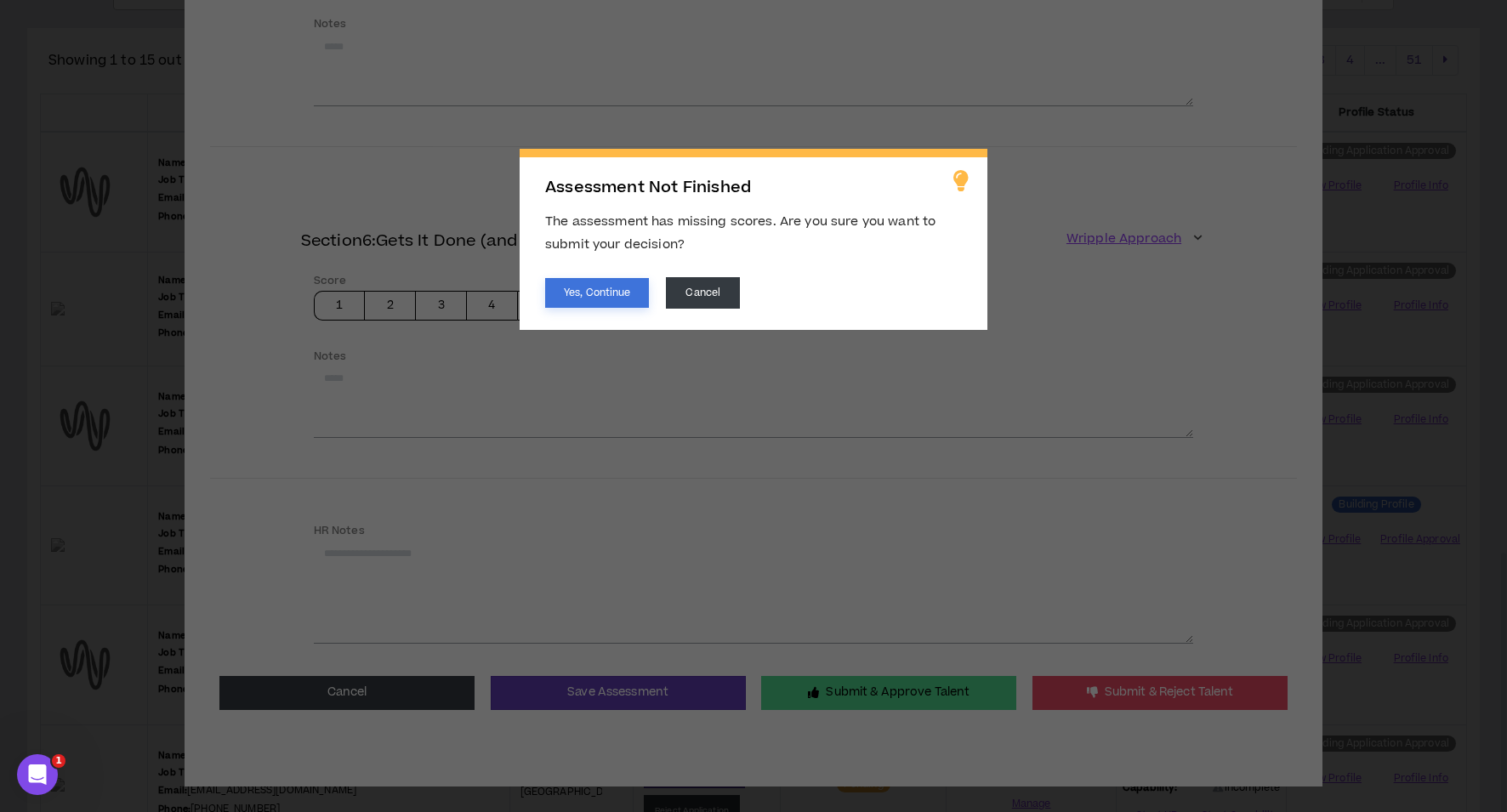
click at [579, 294] on button "Yes, Continue" at bounding box center [597, 293] width 104 height 30
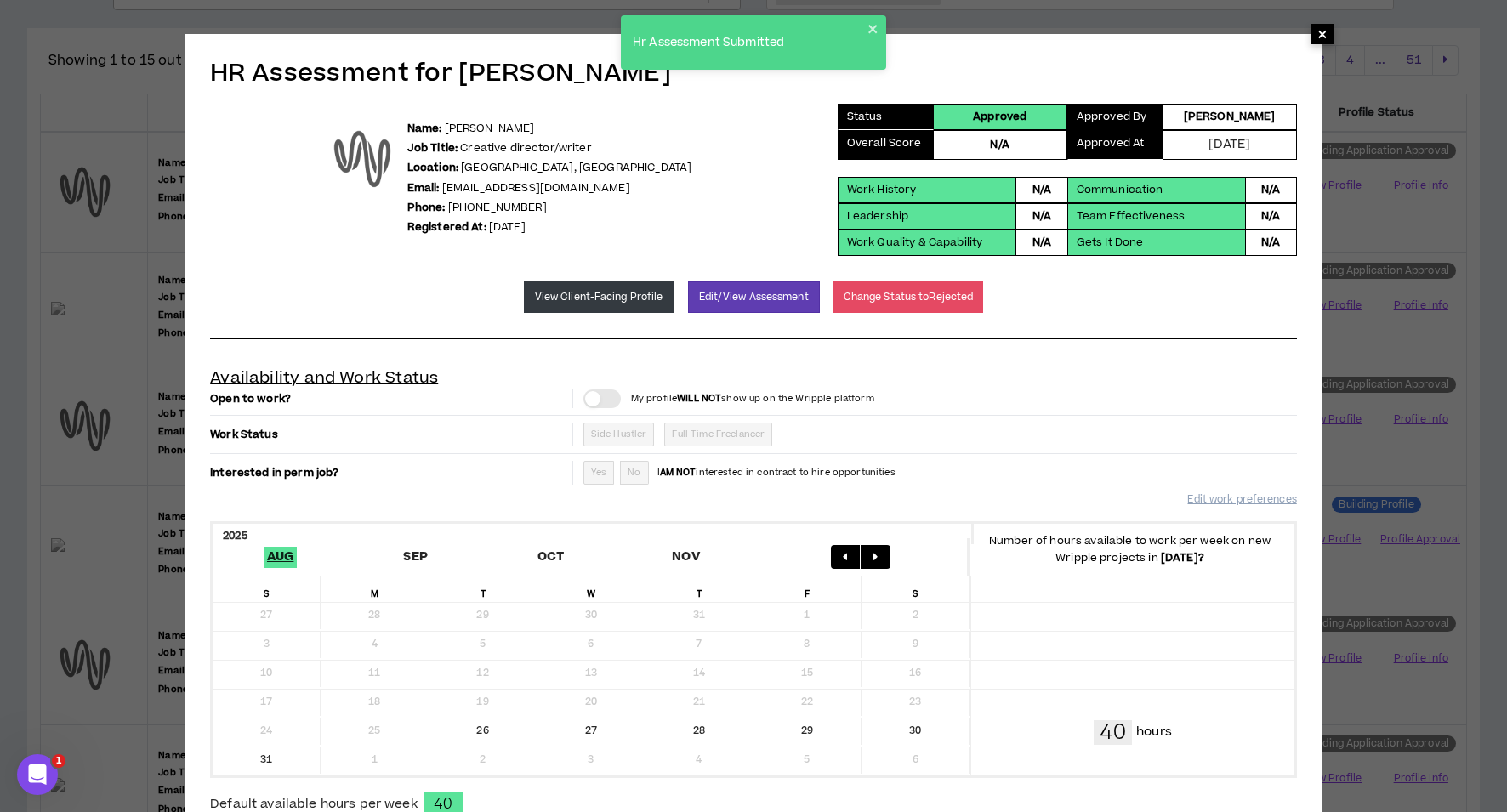
click at [1322, 36] on span "×" at bounding box center [1323, 34] width 10 height 20
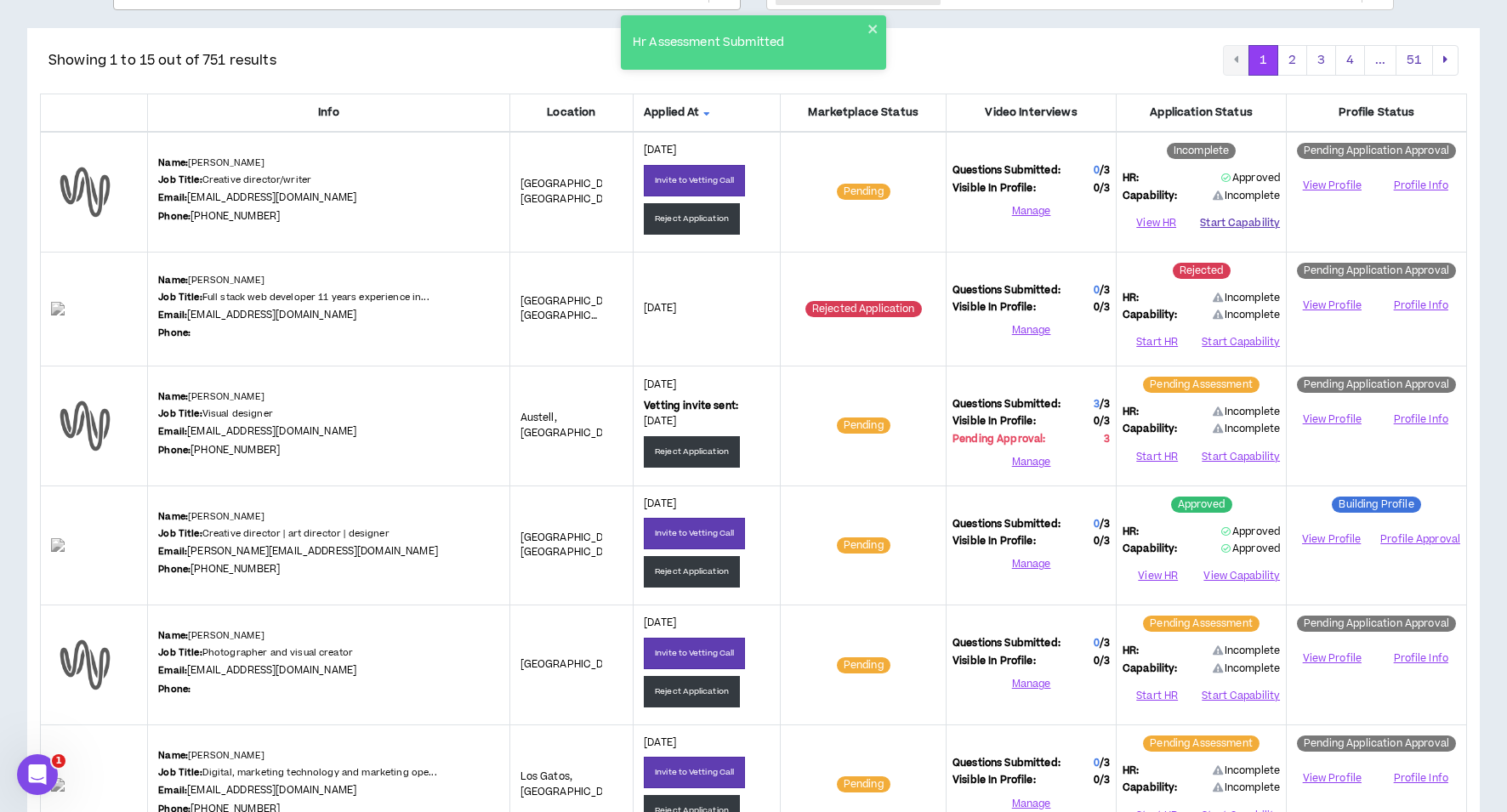
click at [1231, 226] on button "Start Capability" at bounding box center [1240, 223] width 80 height 26
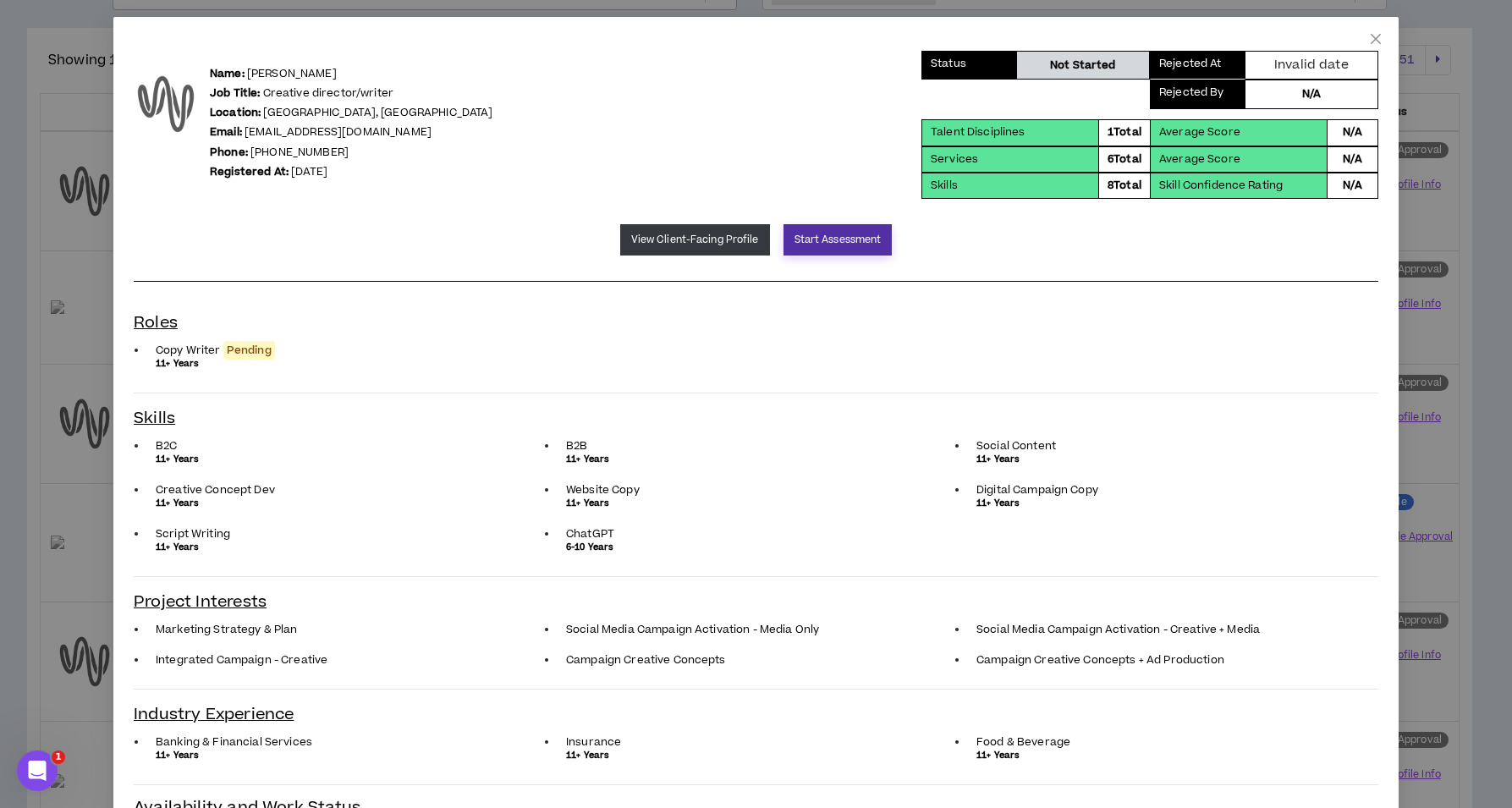
click at [822, 254] on button "Start Assessment" at bounding box center [839, 239] width 109 height 31
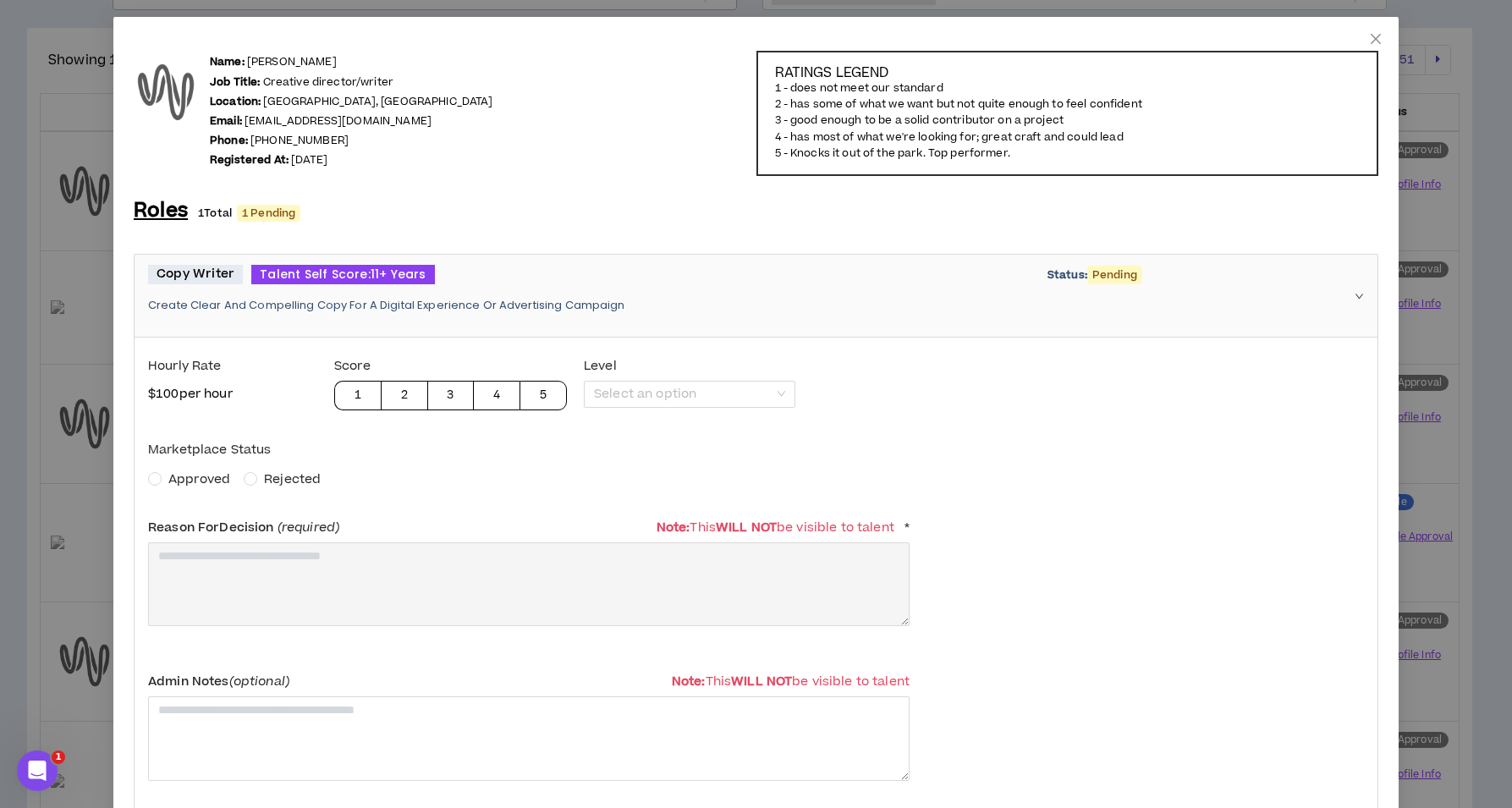
click at [206, 475] on span "Approved" at bounding box center [199, 480] width 62 height 18
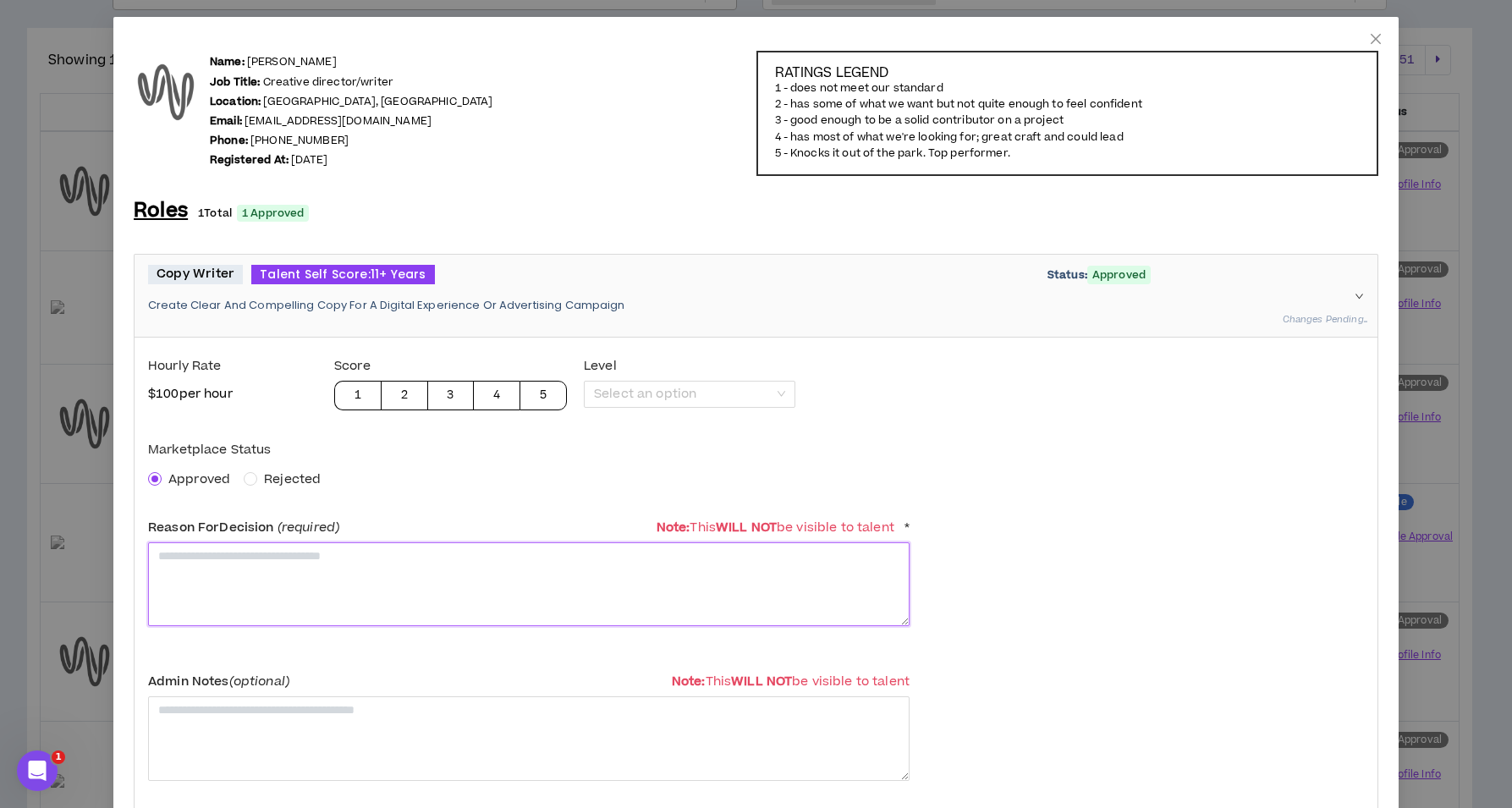
click at [248, 579] on textarea at bounding box center [529, 584] width 762 height 84
paste textarea "**********"
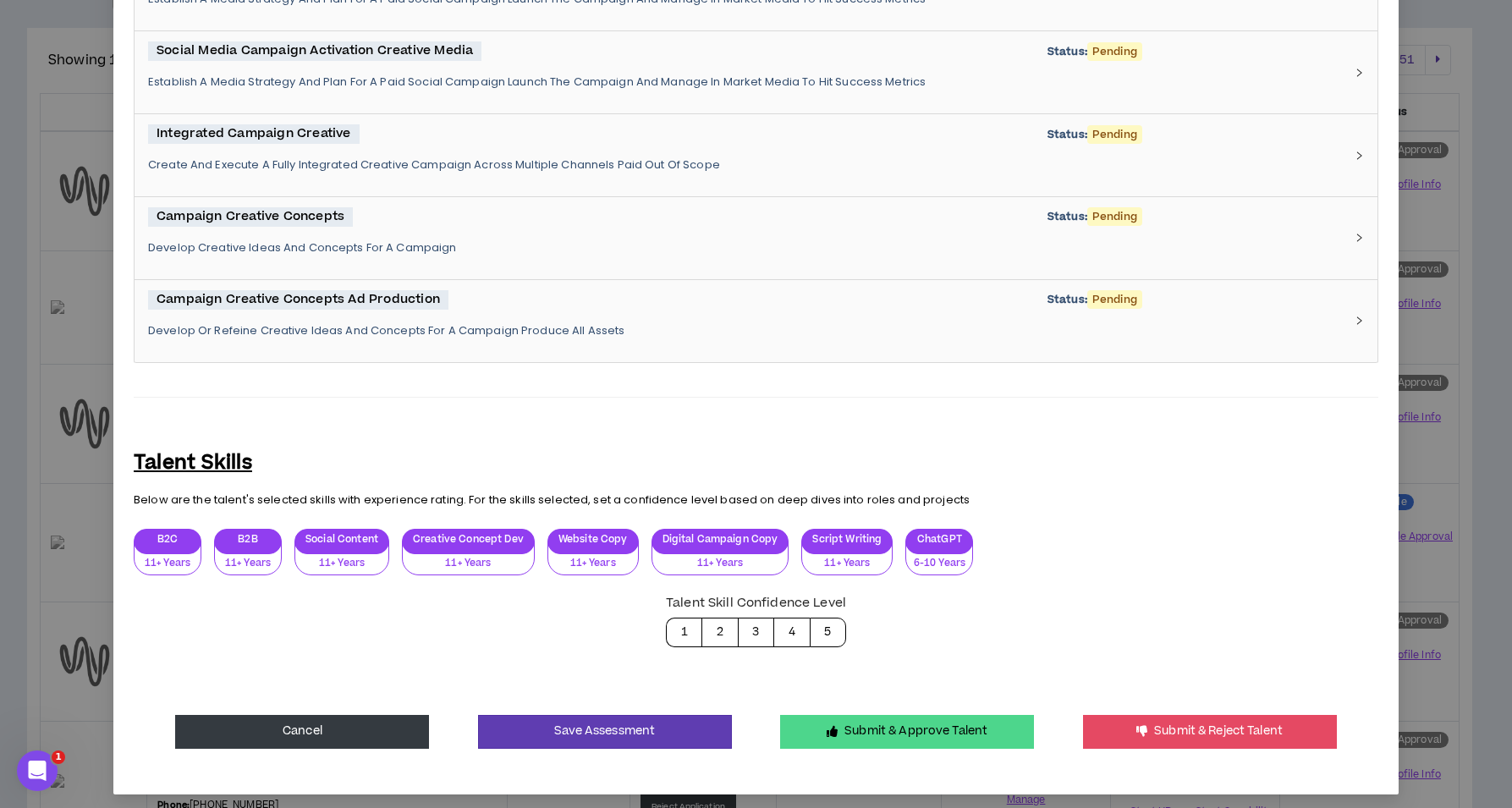
type textarea "**********"
click at [857, 723] on button "Submit & Approve Talent" at bounding box center [906, 732] width 254 height 34
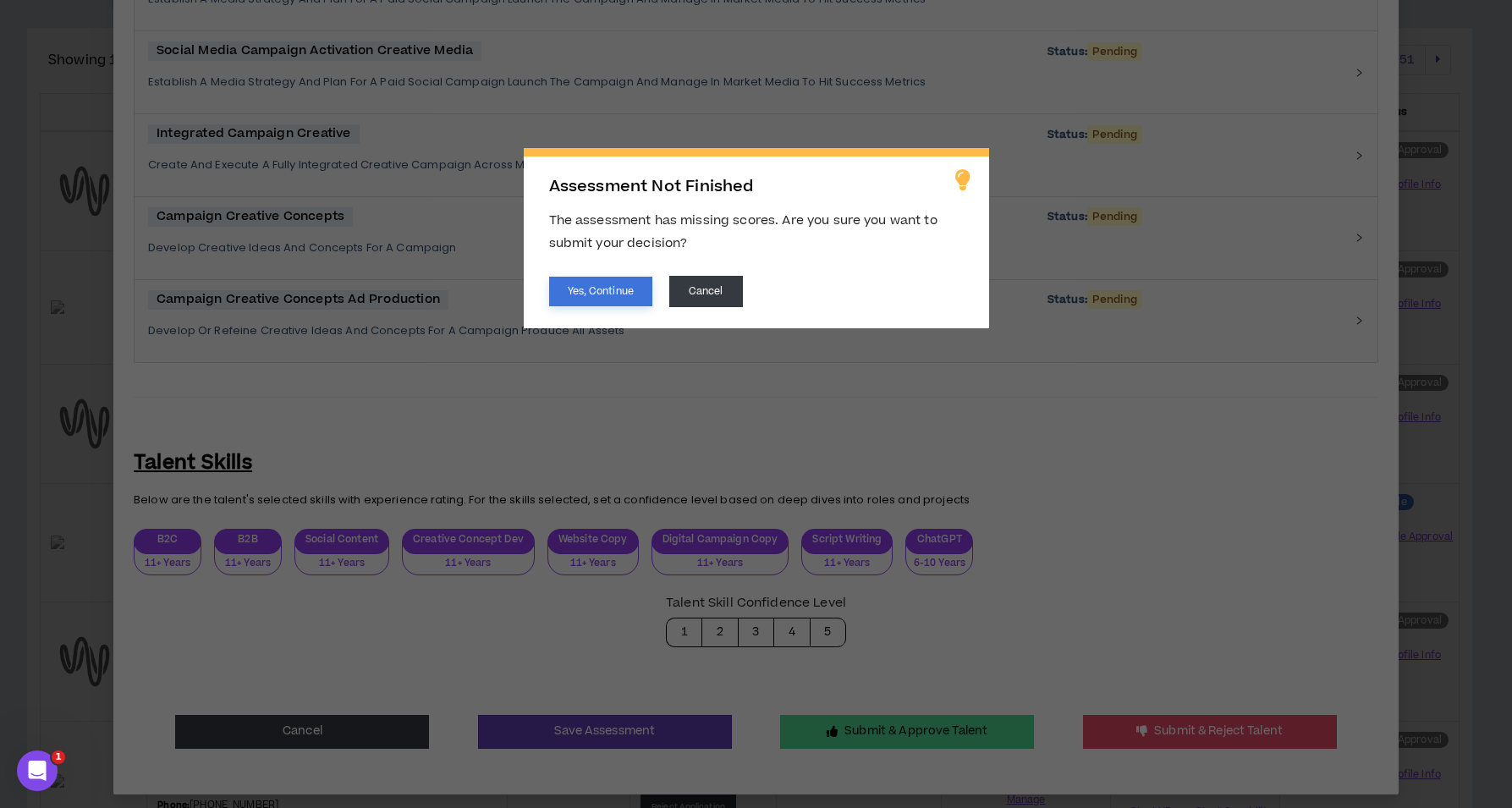
click at [610, 298] on button "Yes, Continue" at bounding box center [601, 292] width 103 height 30
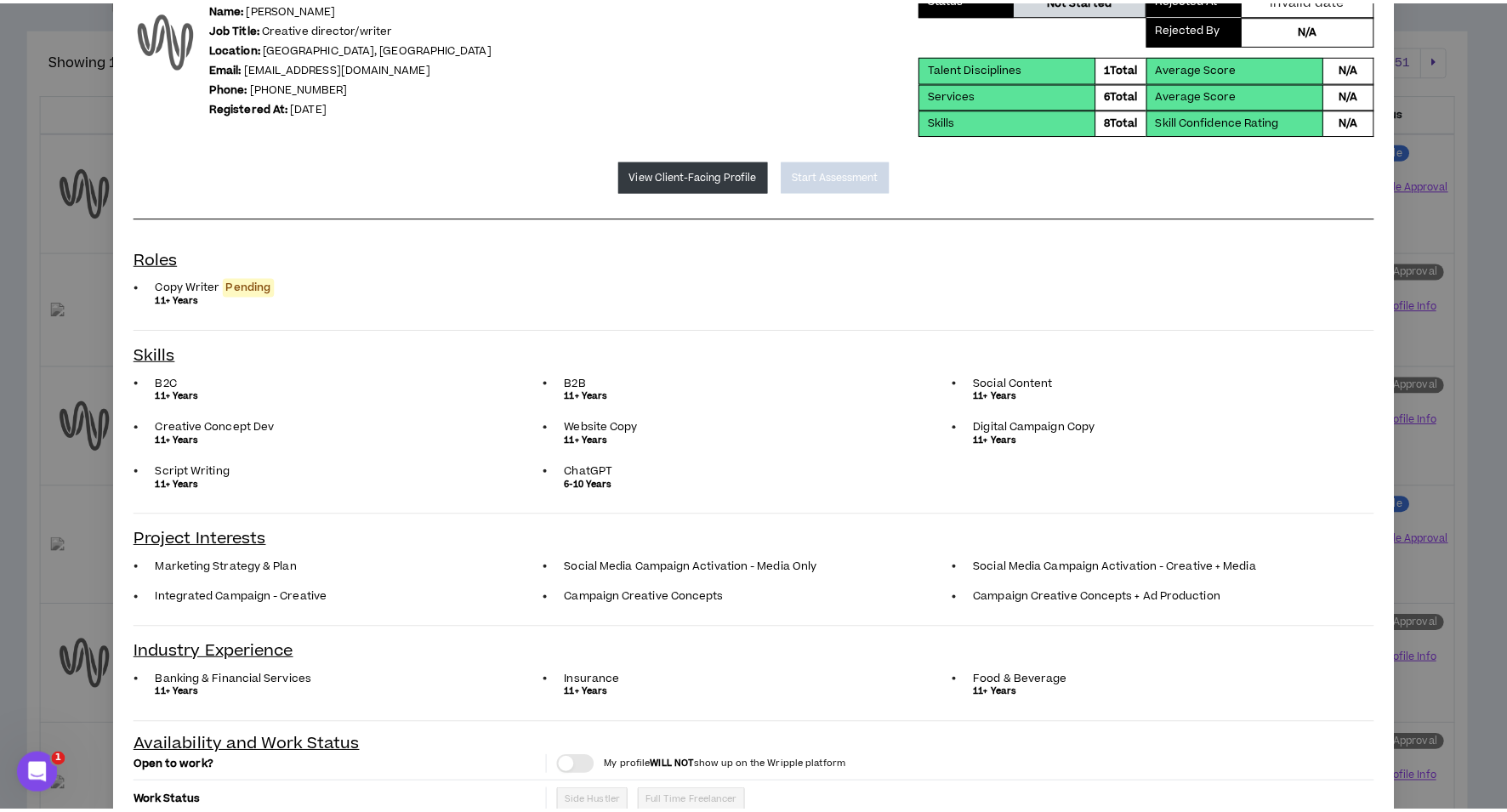
scroll to position [0, 0]
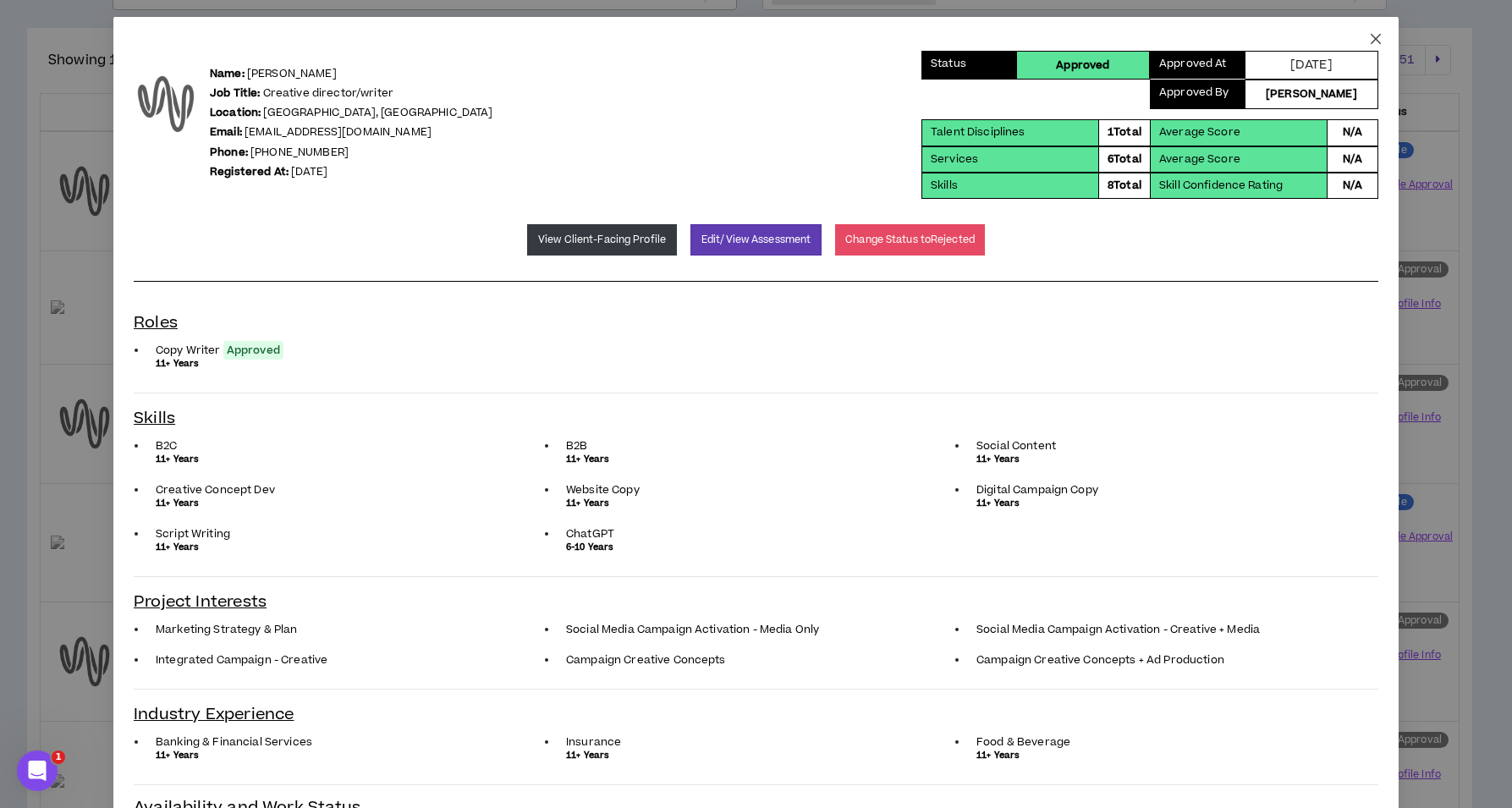
click at [1370, 43] on icon "close" at bounding box center [1376, 39] width 14 height 14
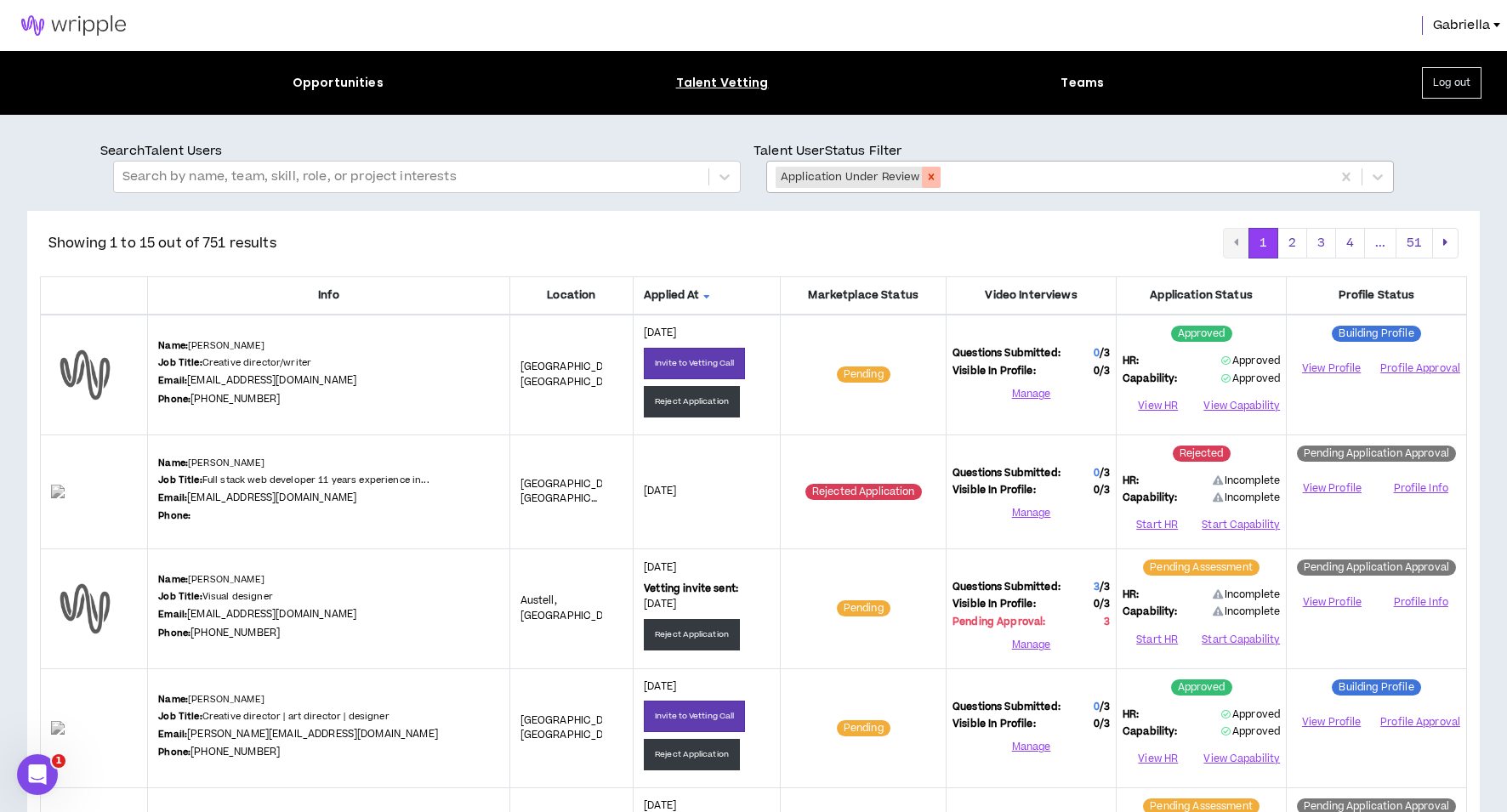
click at [927, 180] on icon "Remove Application Under Review" at bounding box center [932, 177] width 12 height 12
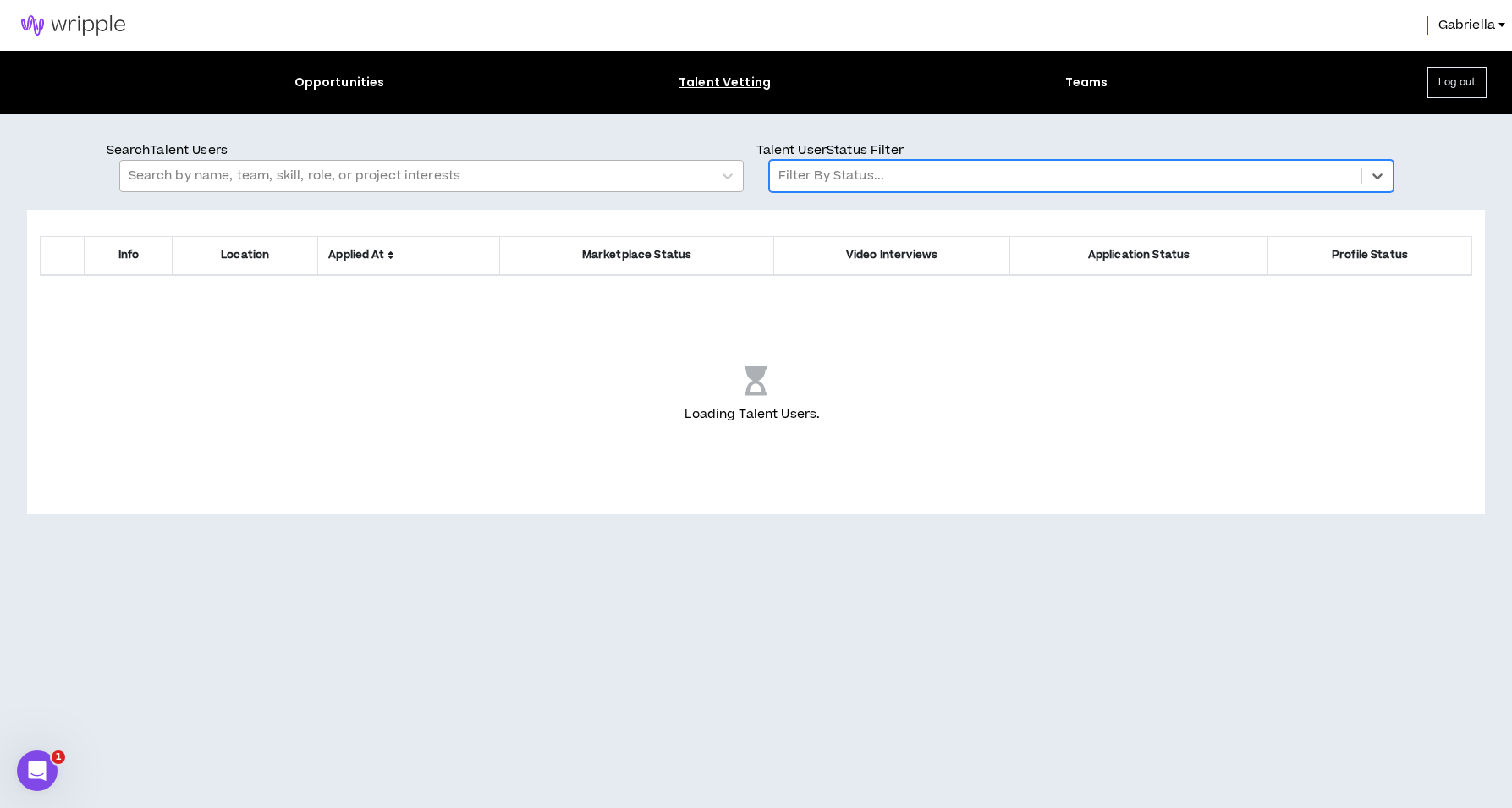
click at [598, 178] on div at bounding box center [416, 176] width 575 height 22
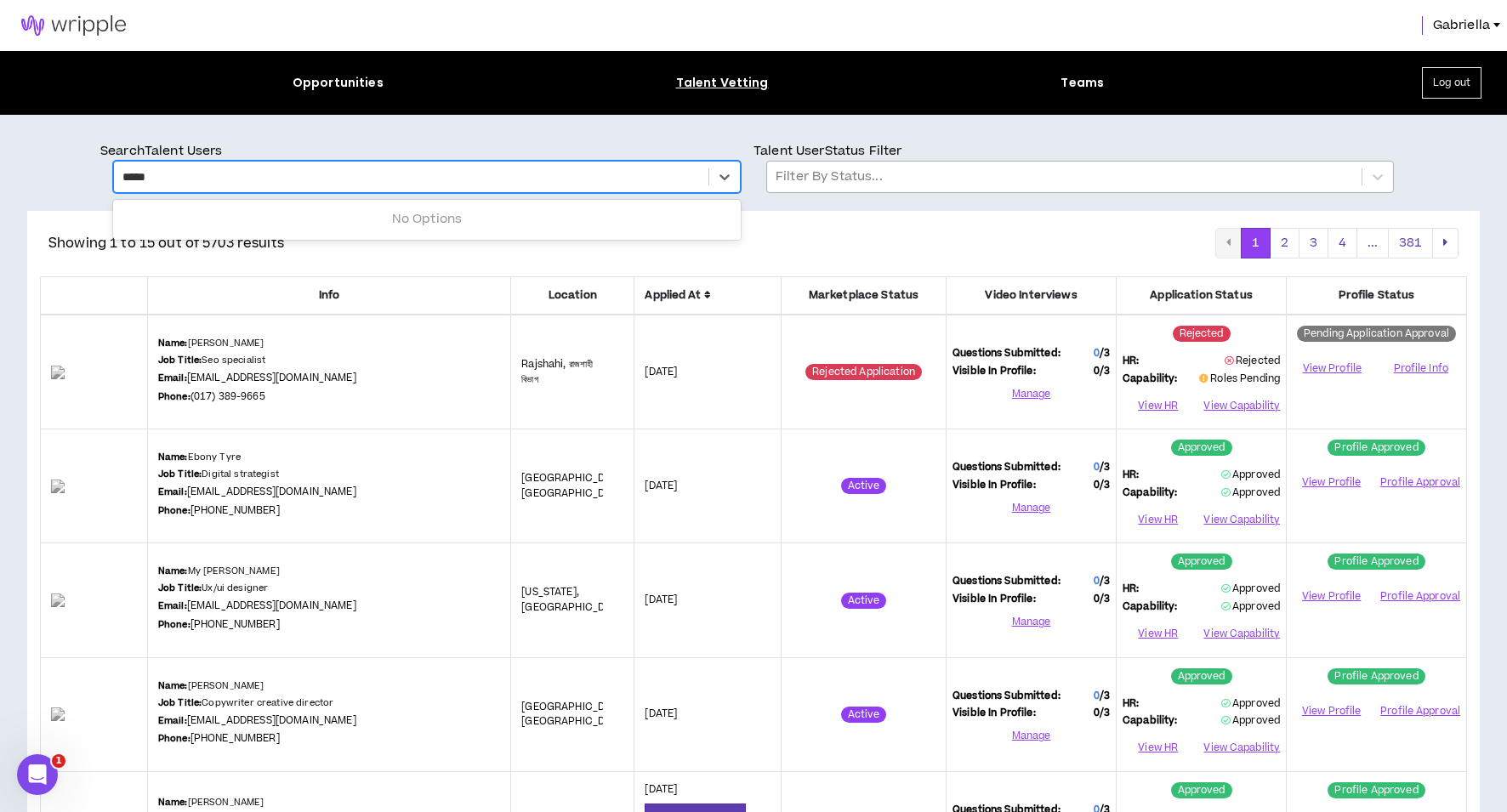
type input "******"
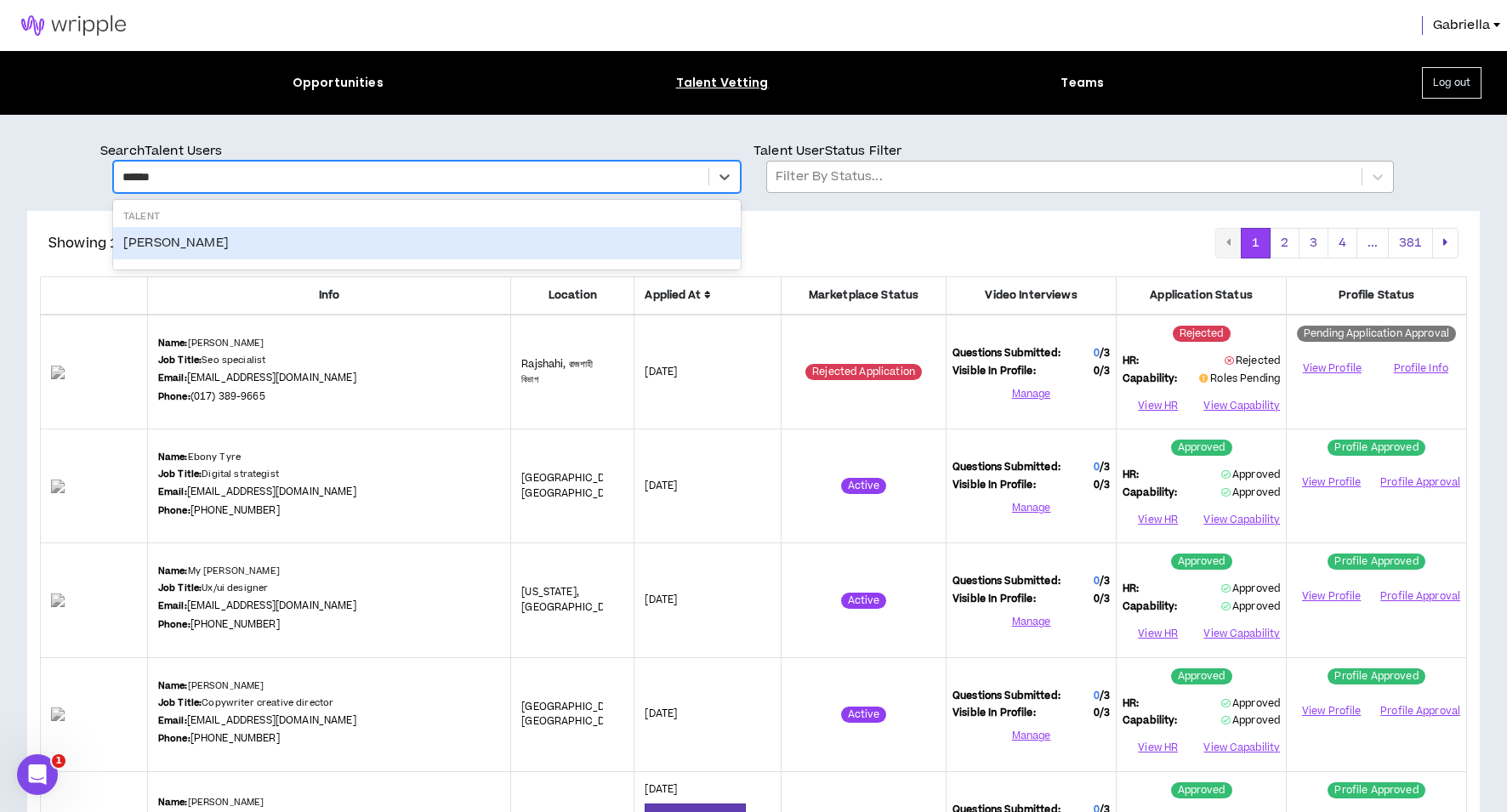
click at [129, 236] on div "KC Patrick" at bounding box center [427, 243] width 628 height 32
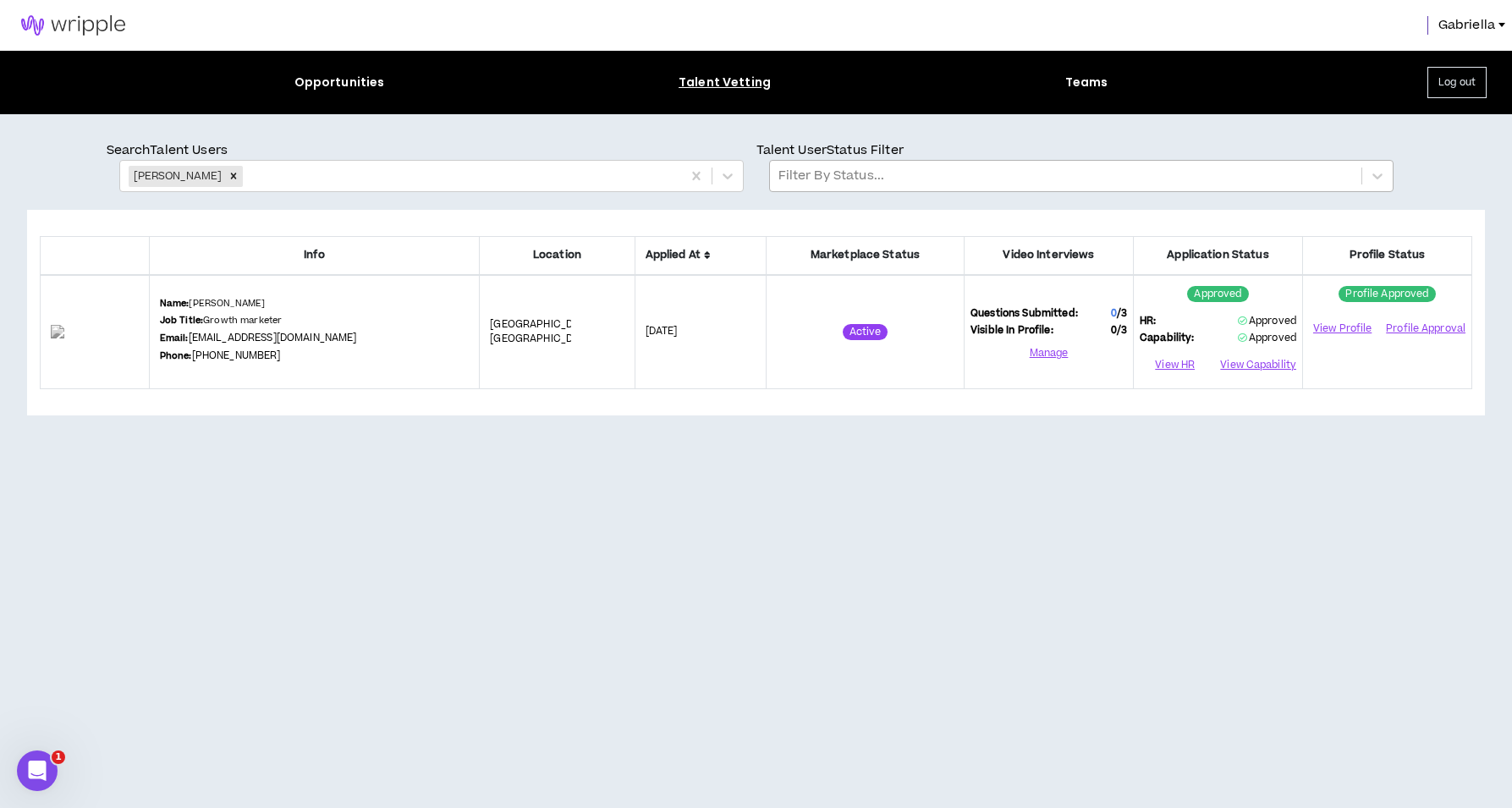
drag, startPoint x: 311, startPoint y: 358, endPoint x: 232, endPoint y: 360, distance: 79.0
click at [232, 360] on div "Name: KC Patrick Job Title: Growth marketer Email: kc@kcpatrick.com Phone: (912…" at bounding box center [314, 332] width 309 height 71
copy p "(912) 577-5384"
click at [231, 174] on icon "Remove KC Patrick" at bounding box center [234, 176] width 6 height 6
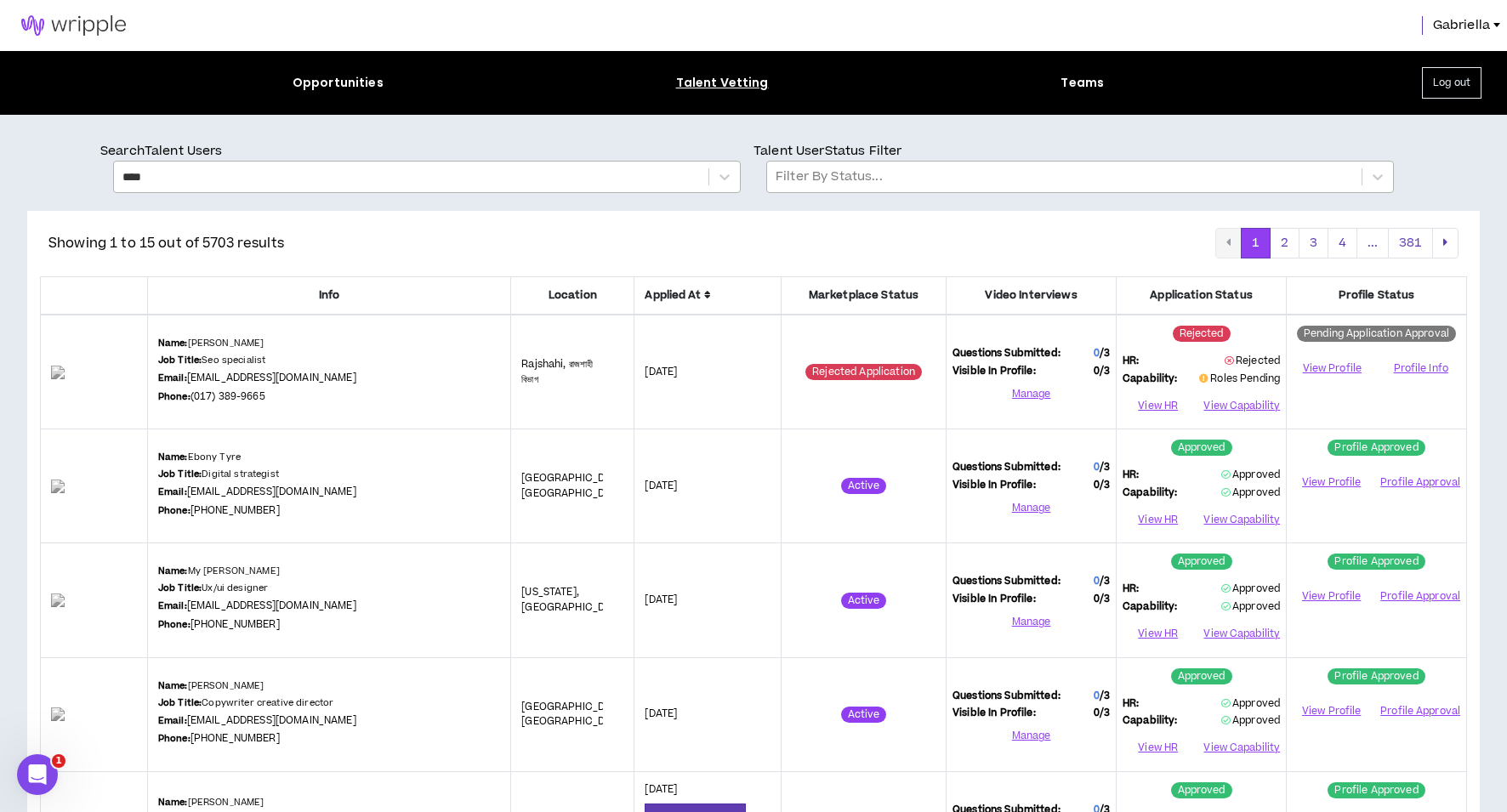
click at [209, 176] on div "****" at bounding box center [412, 177] width 578 height 22
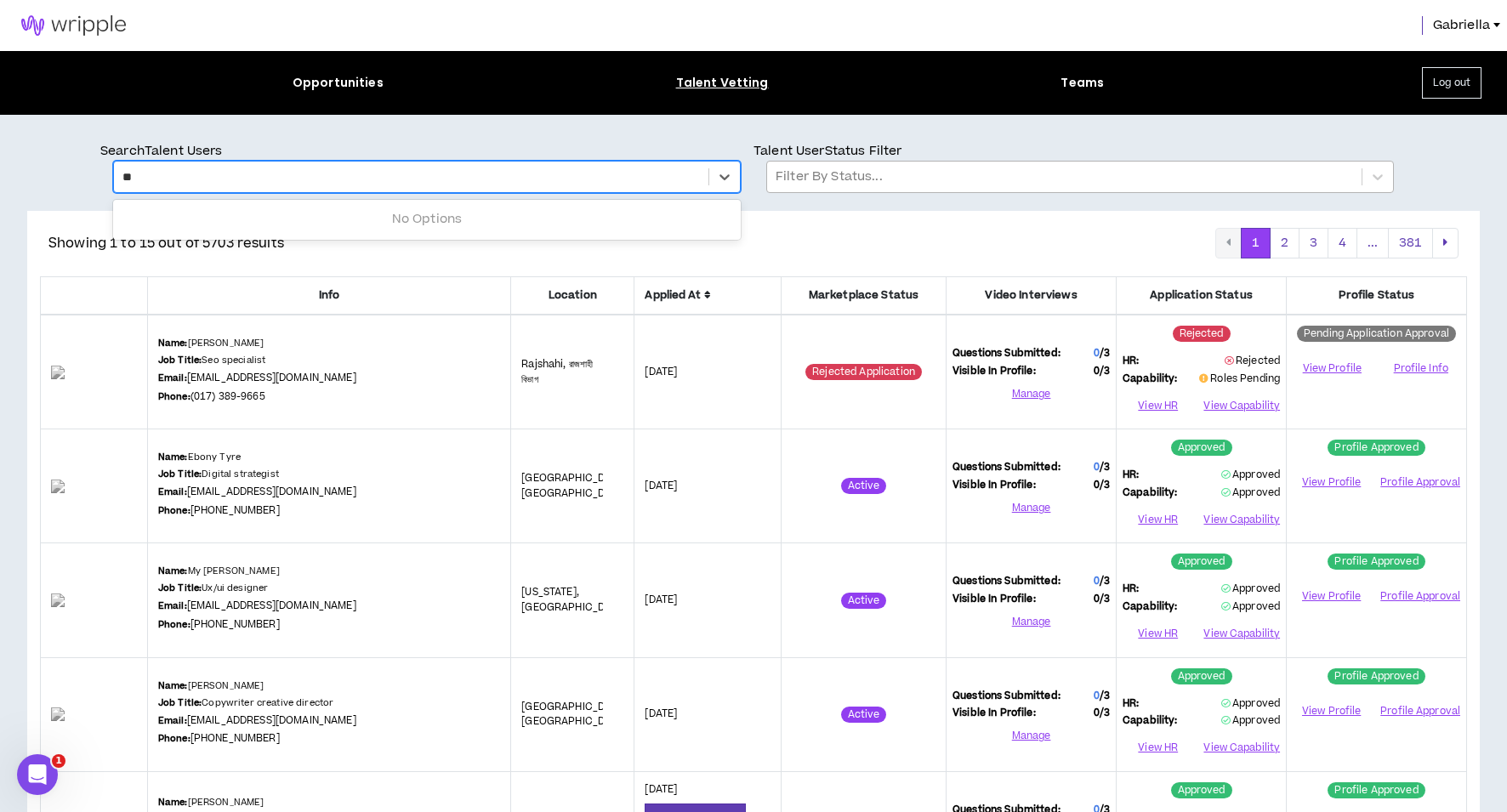
type input "*"
type input "*****"
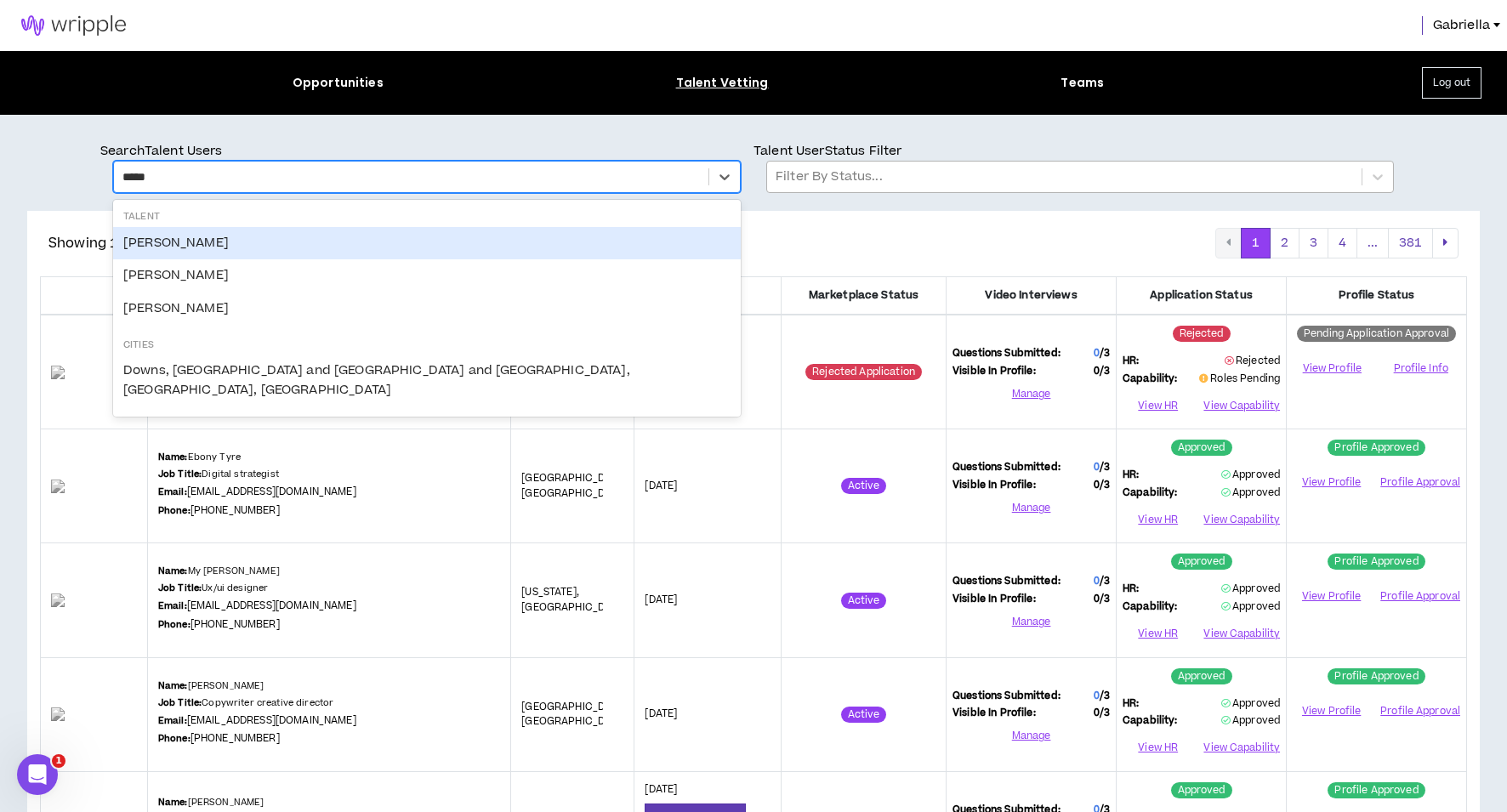
click at [157, 242] on div "David Craig" at bounding box center [427, 243] width 628 height 32
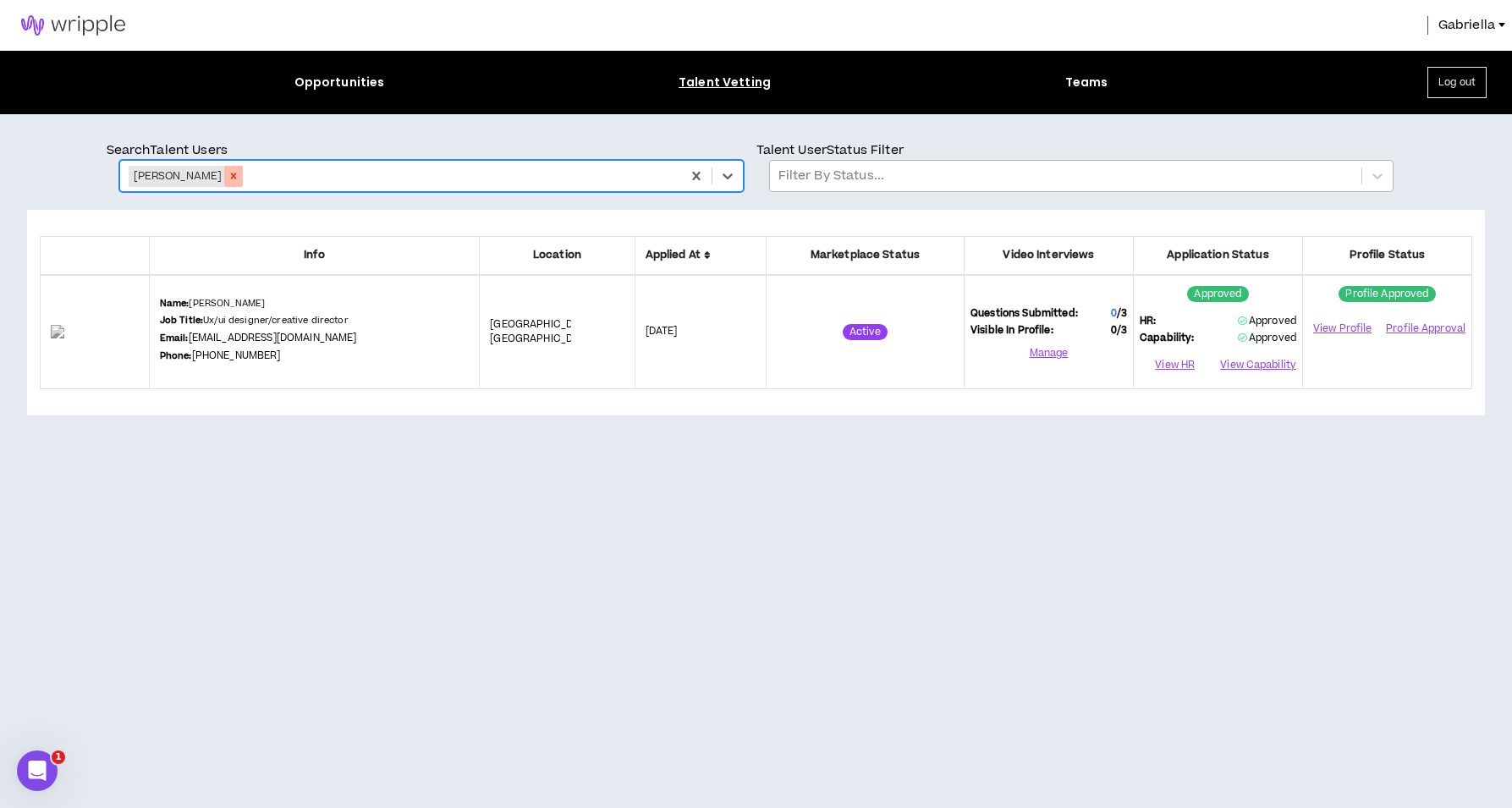
click at [231, 177] on icon "Remove David Craig" at bounding box center [234, 176] width 6 height 6
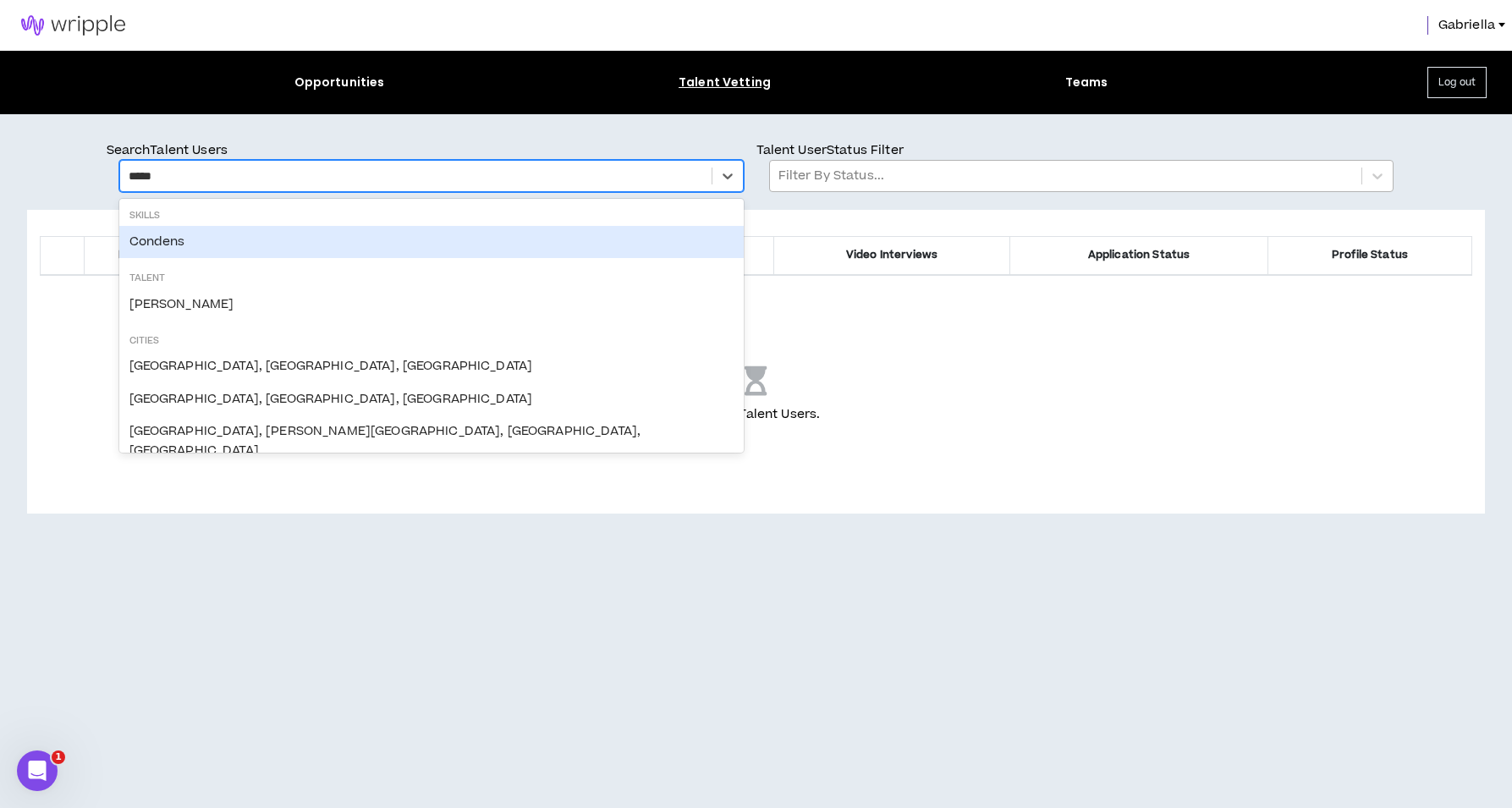
type input "******"
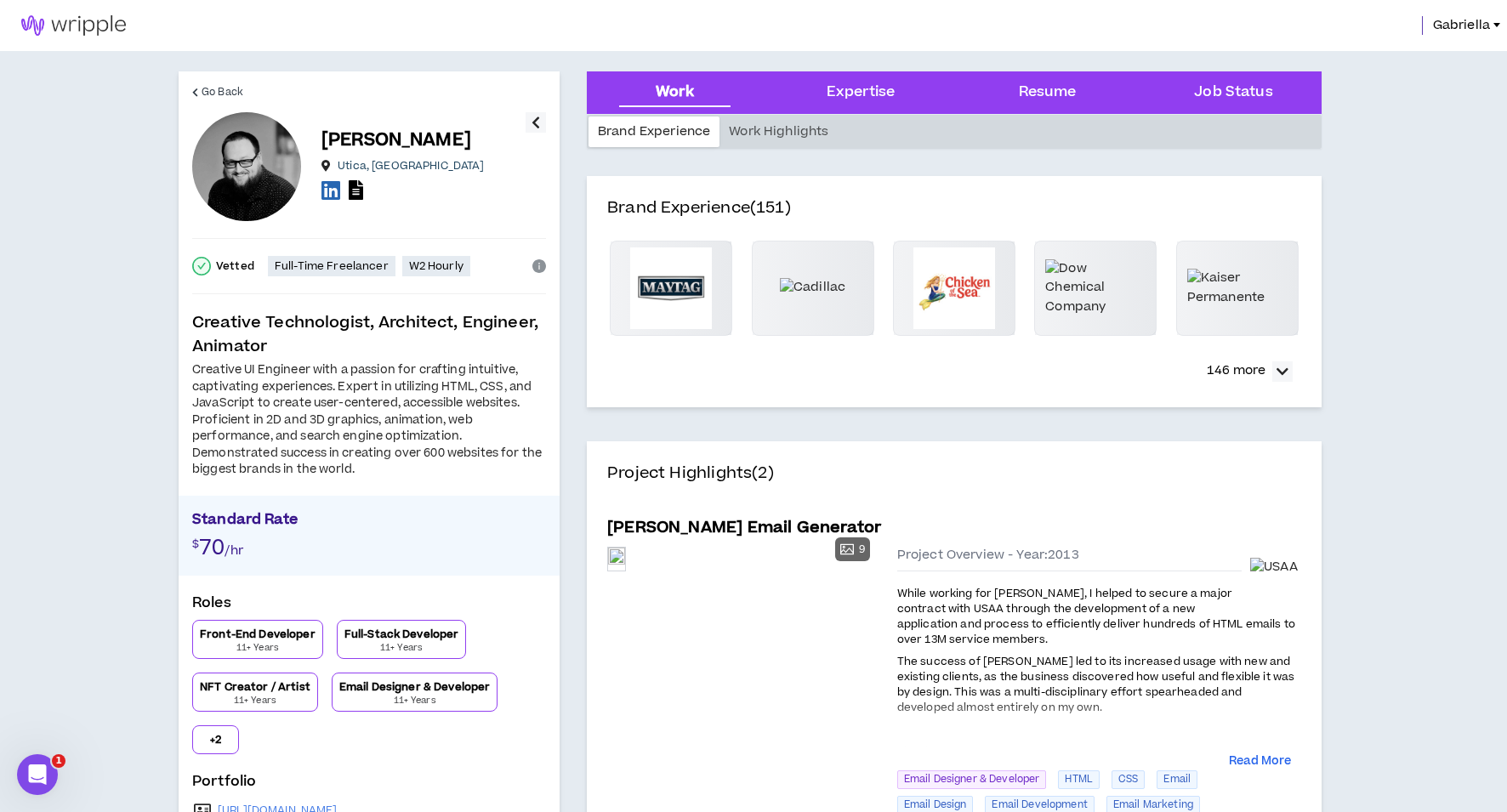
click at [329, 198] on icon at bounding box center [331, 189] width 19 height 21
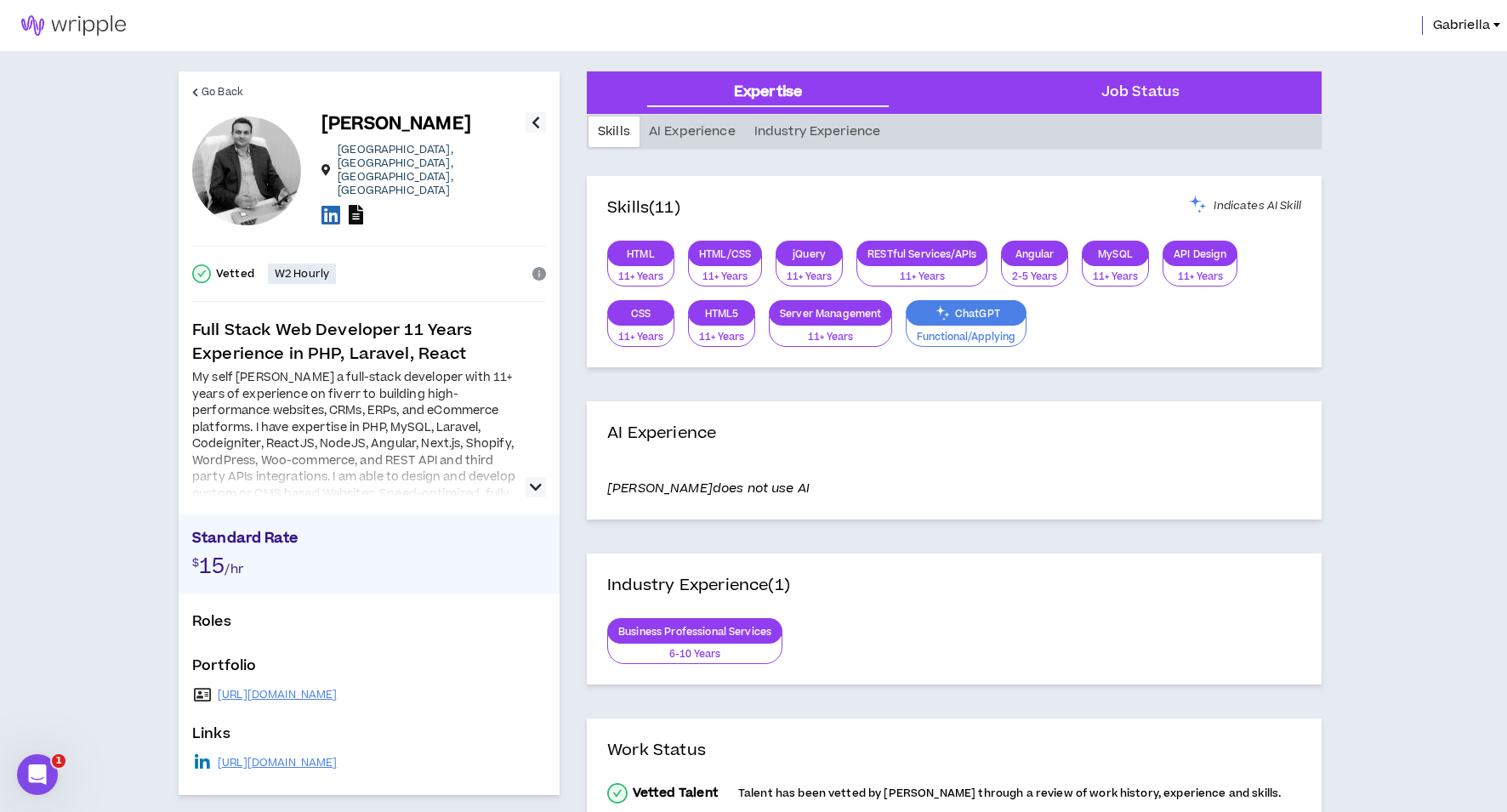
click at [352, 205] on icon at bounding box center [356, 215] width 14 height 20
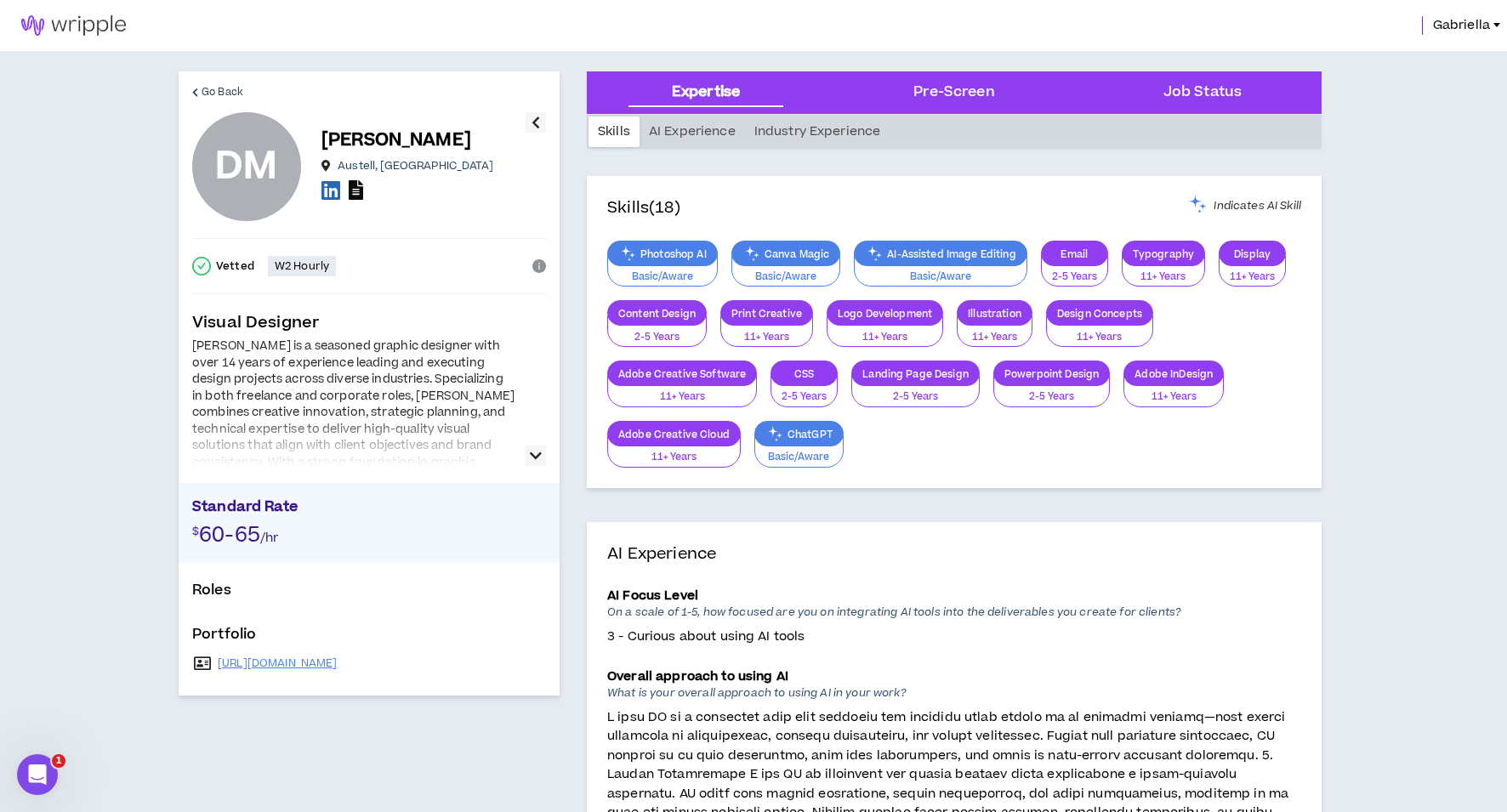
click at [356, 192] on icon at bounding box center [356, 190] width 14 height 20
click at [322, 659] on link "https://dmasongraphics.com" at bounding box center [278, 664] width 120 height 14
click at [333, 188] on icon at bounding box center [331, 189] width 19 height 21
click at [533, 450] on icon "button" at bounding box center [536, 456] width 12 height 20
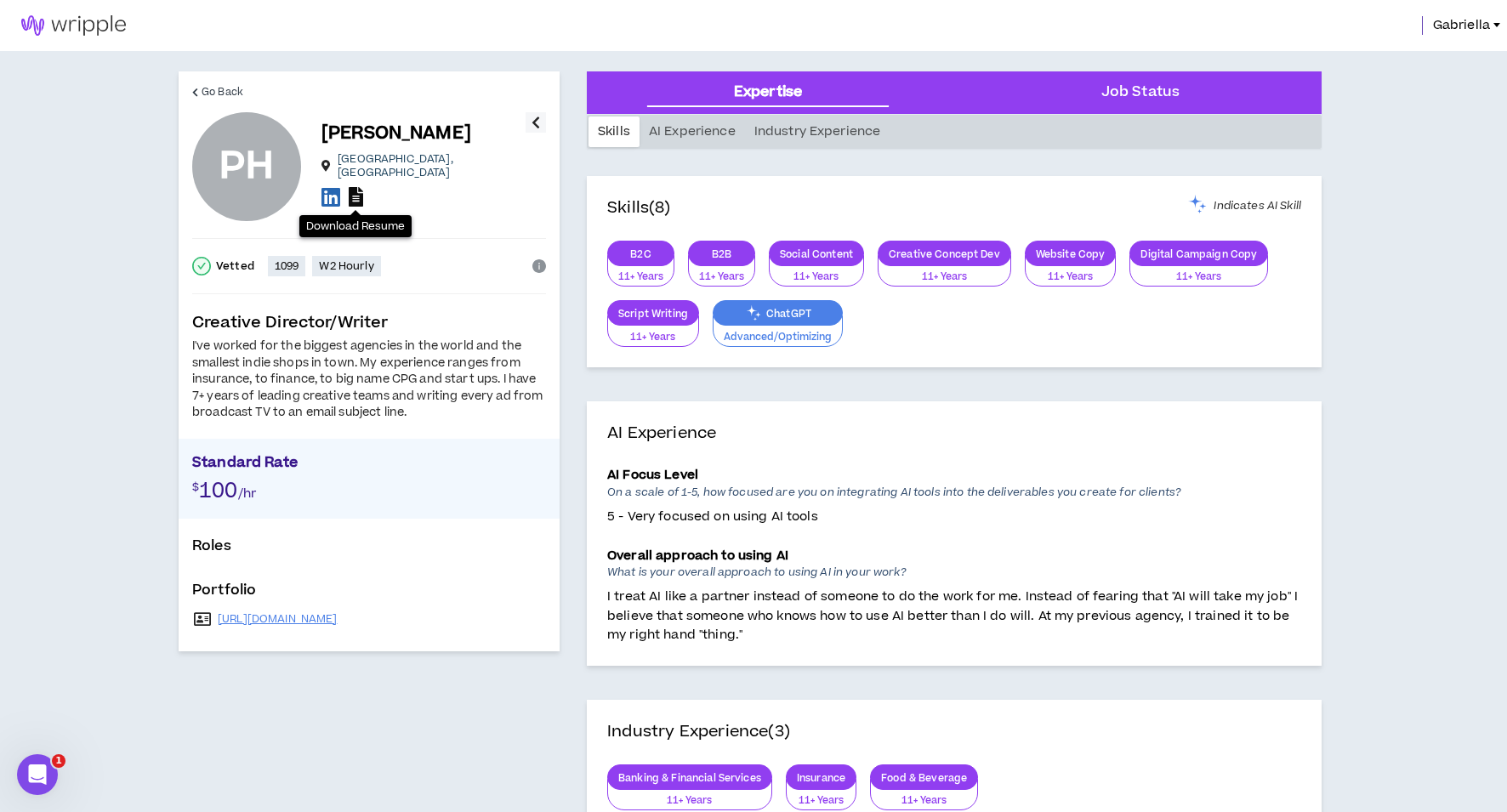
click at [356, 188] on icon at bounding box center [356, 197] width 14 height 20
click at [323, 619] on link "[URL][DOMAIN_NAME]" at bounding box center [278, 620] width 120 height 14
click at [334, 191] on icon at bounding box center [331, 196] width 19 height 21
